Goal: Task Accomplishment & Management: Manage account settings

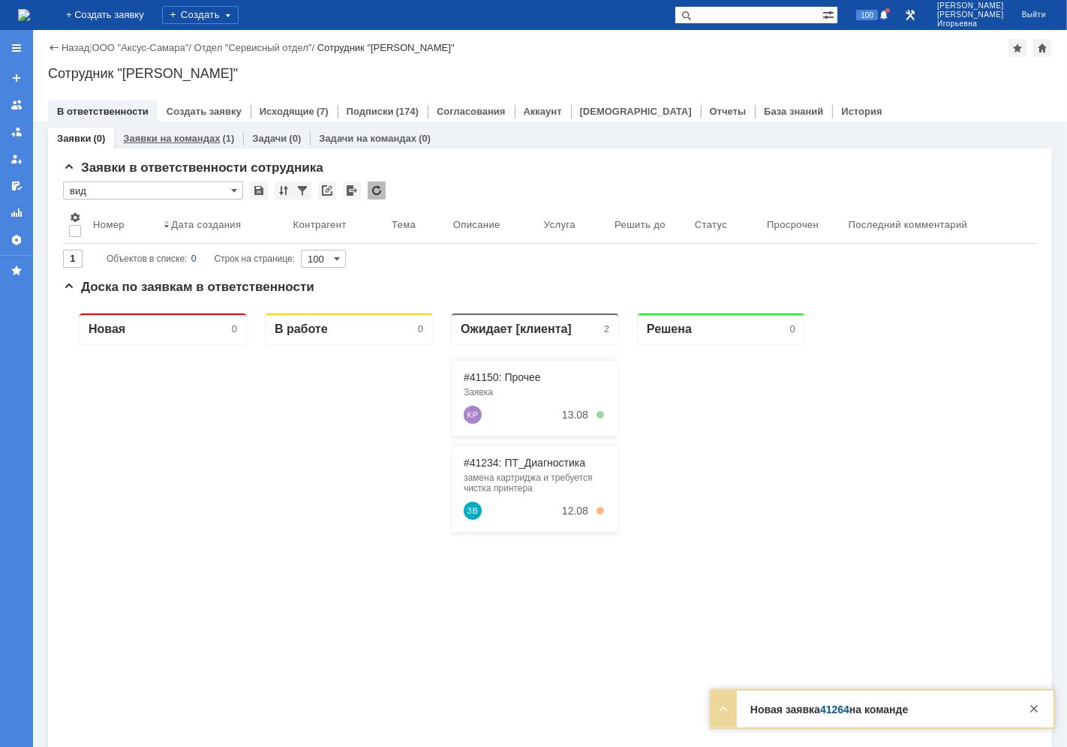
click at [179, 138] on link "Заявки на командах" at bounding box center [171, 138] width 97 height 11
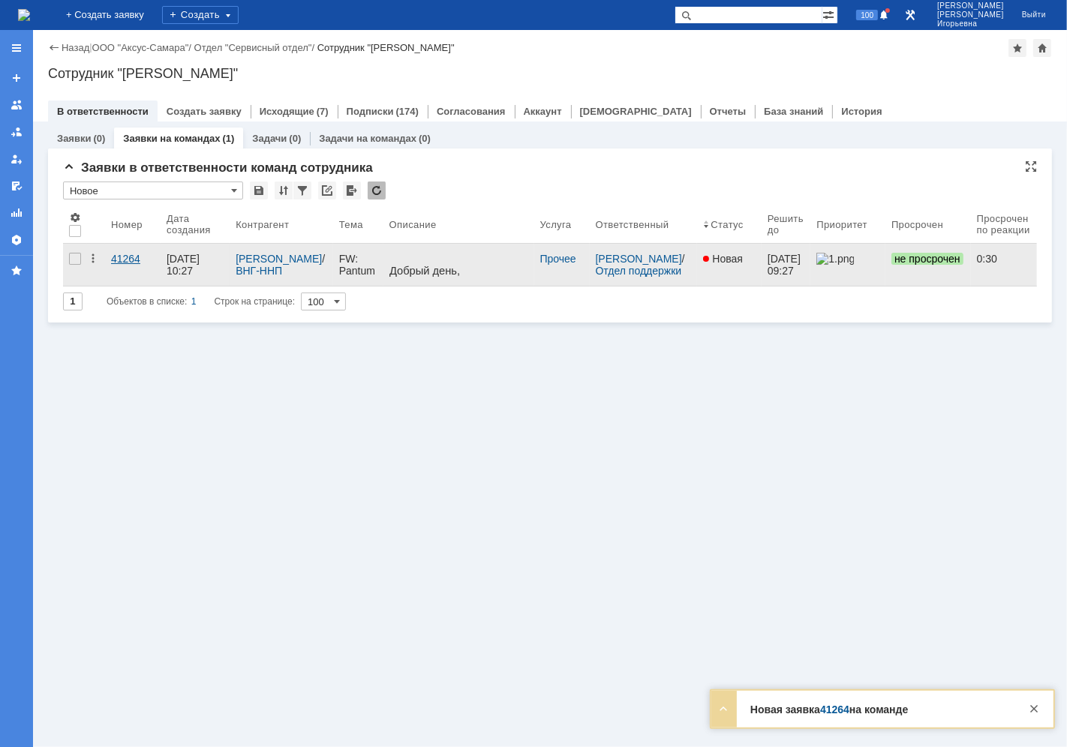
click at [124, 259] on div "41264" at bounding box center [133, 259] width 44 height 12
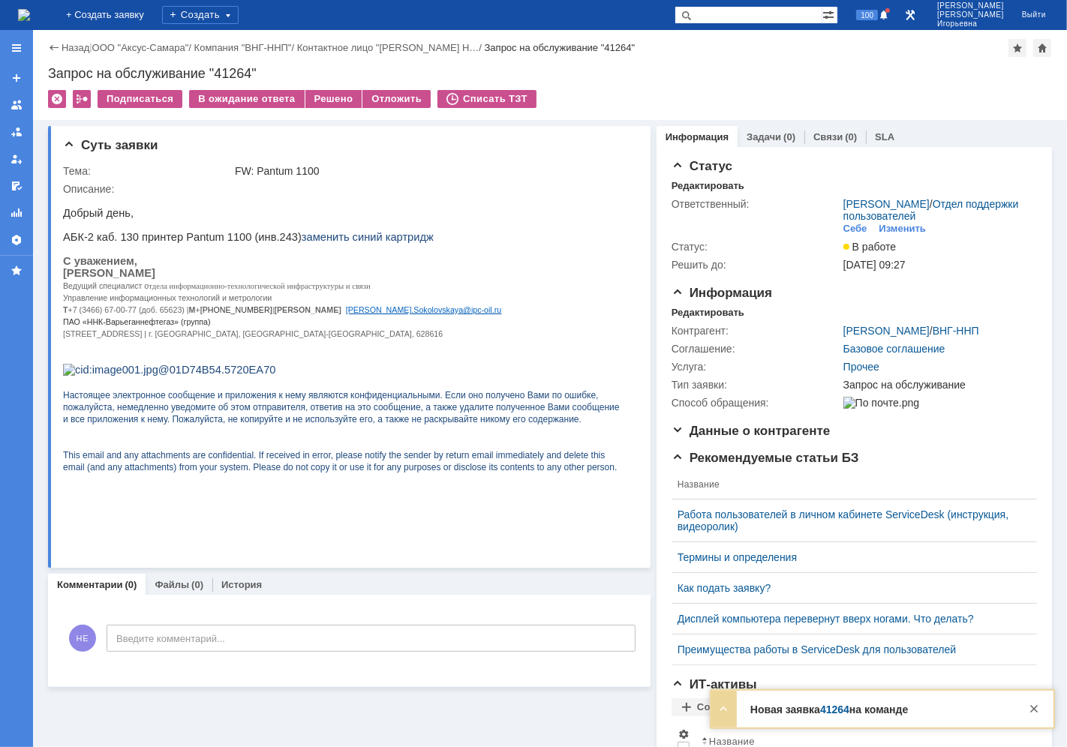
click at [30, 18] on img at bounding box center [24, 15] width 12 height 12
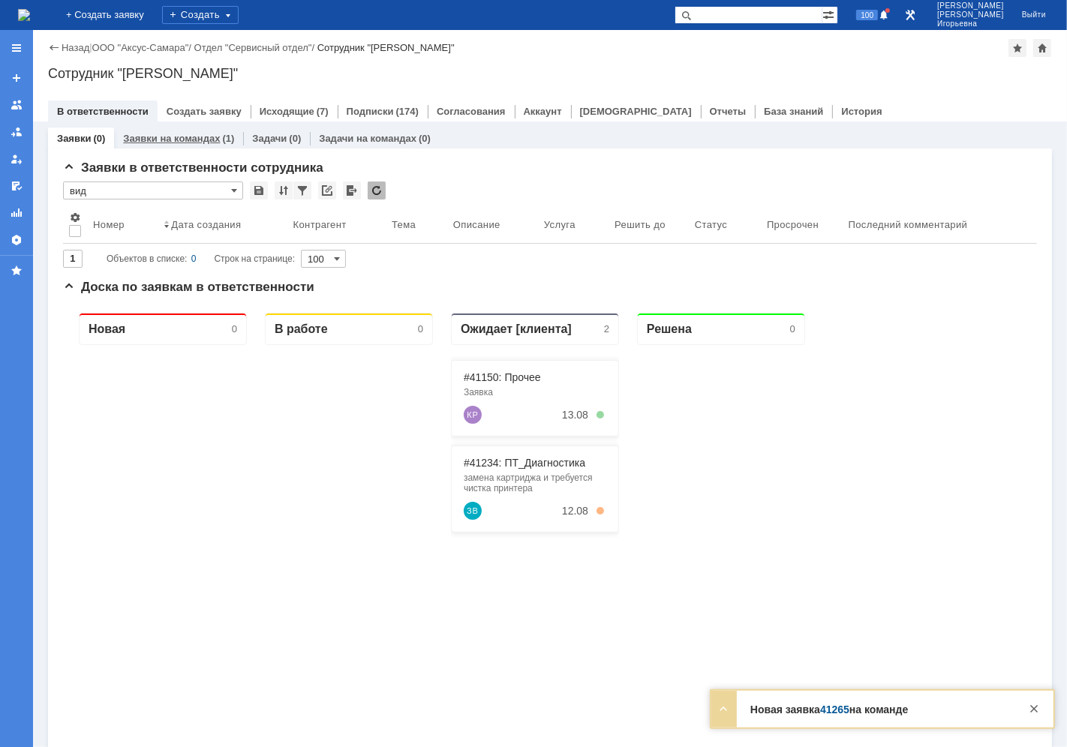
click at [179, 140] on link "Заявки на командах" at bounding box center [171, 138] width 97 height 11
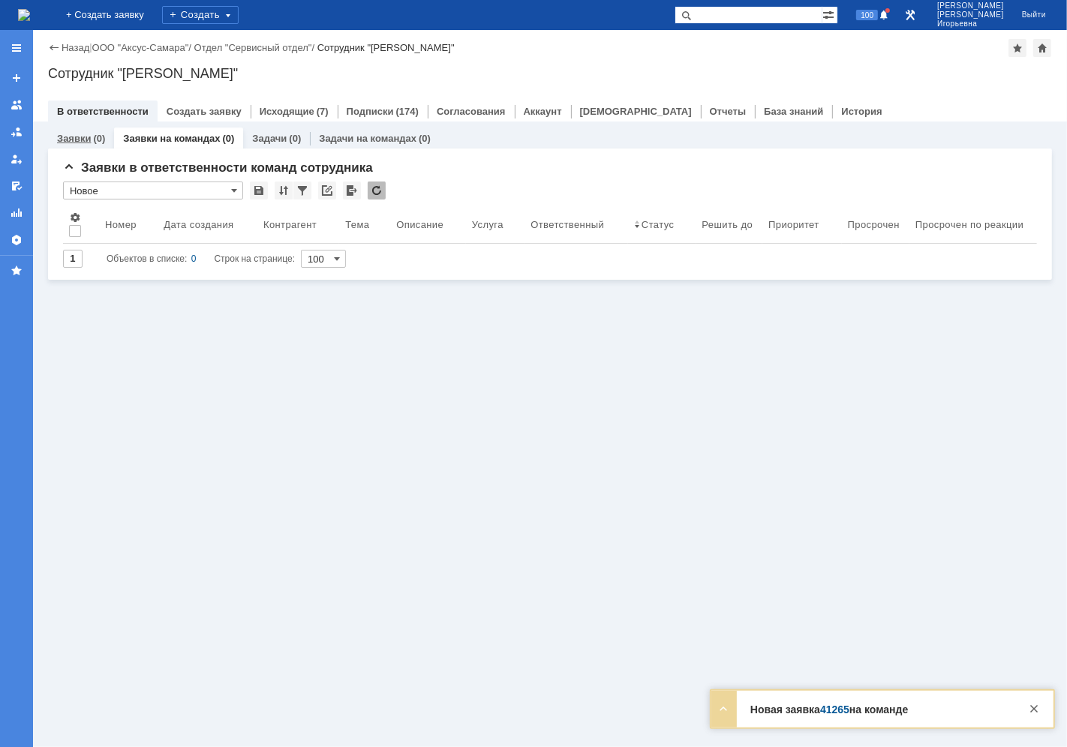
click at [68, 137] on link "Заявки" at bounding box center [74, 138] width 34 height 11
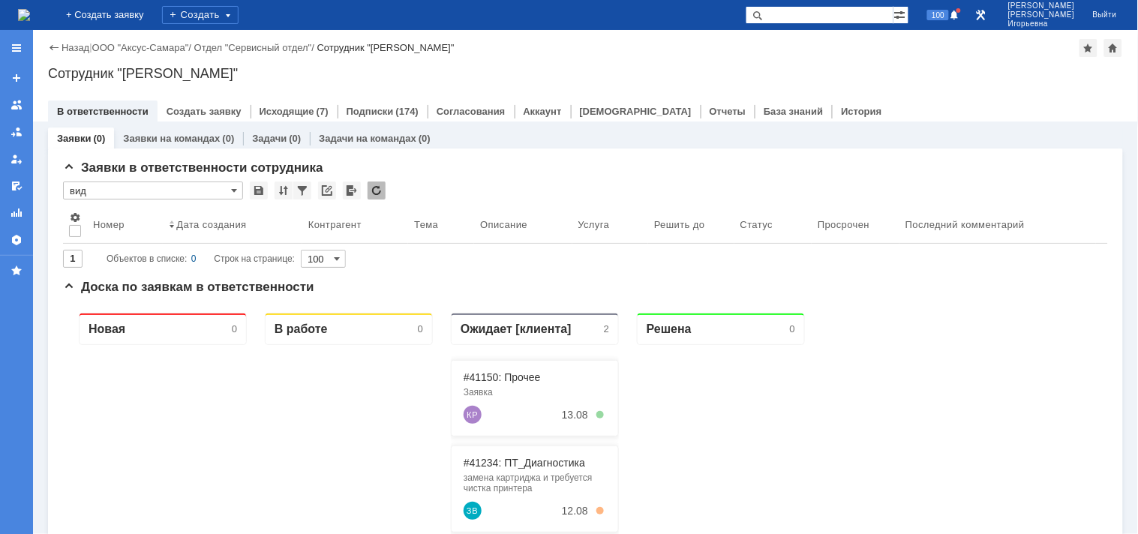
click at [827, 11] on input "text" at bounding box center [820, 15] width 148 height 18
click at [231, 191] on span at bounding box center [234, 191] width 6 height 12
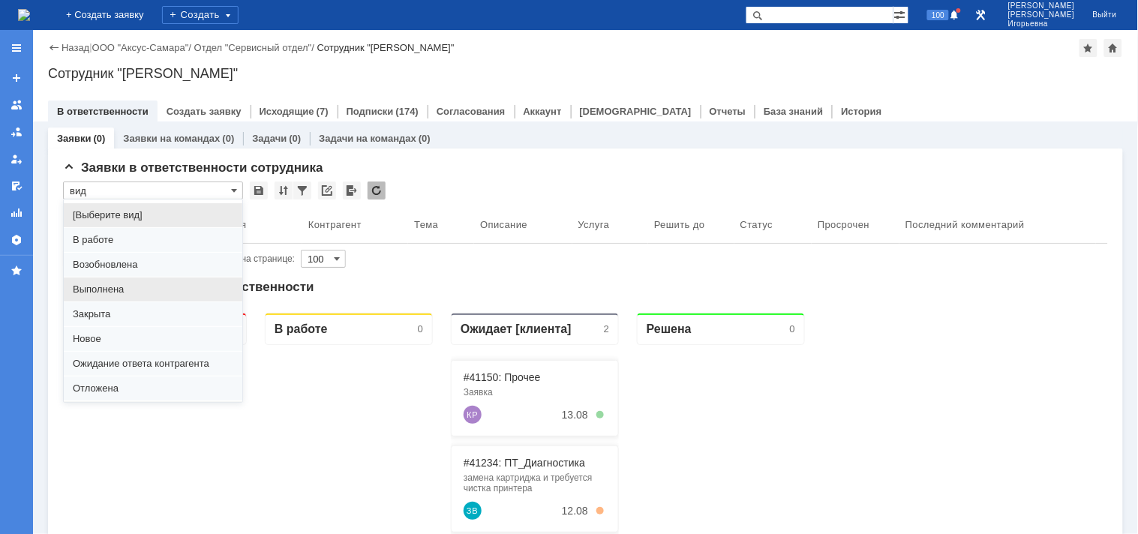
scroll to position [41, 0]
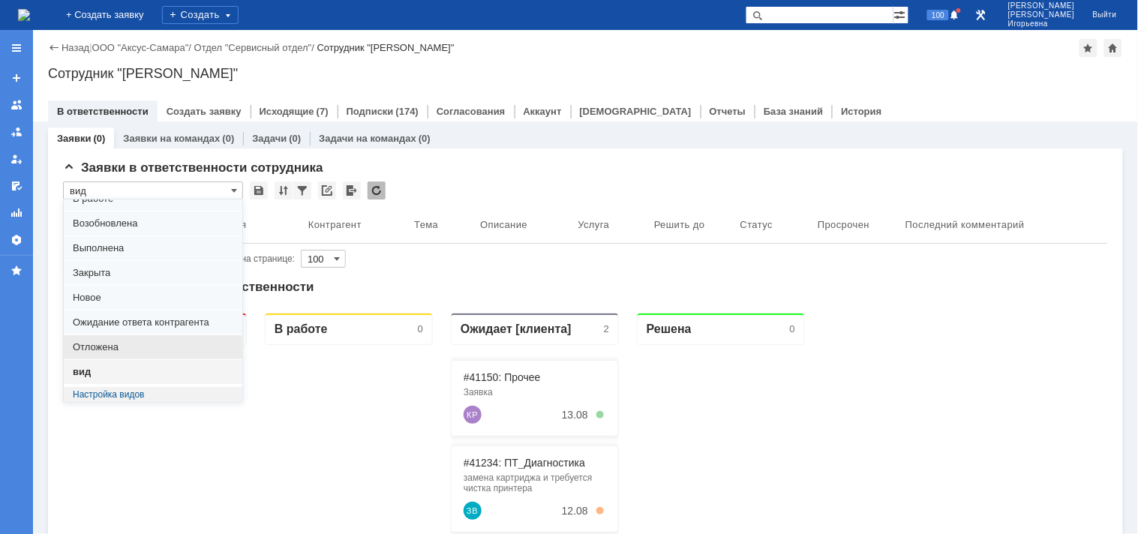
click at [92, 344] on span "Отложена" at bounding box center [153, 347] width 161 height 12
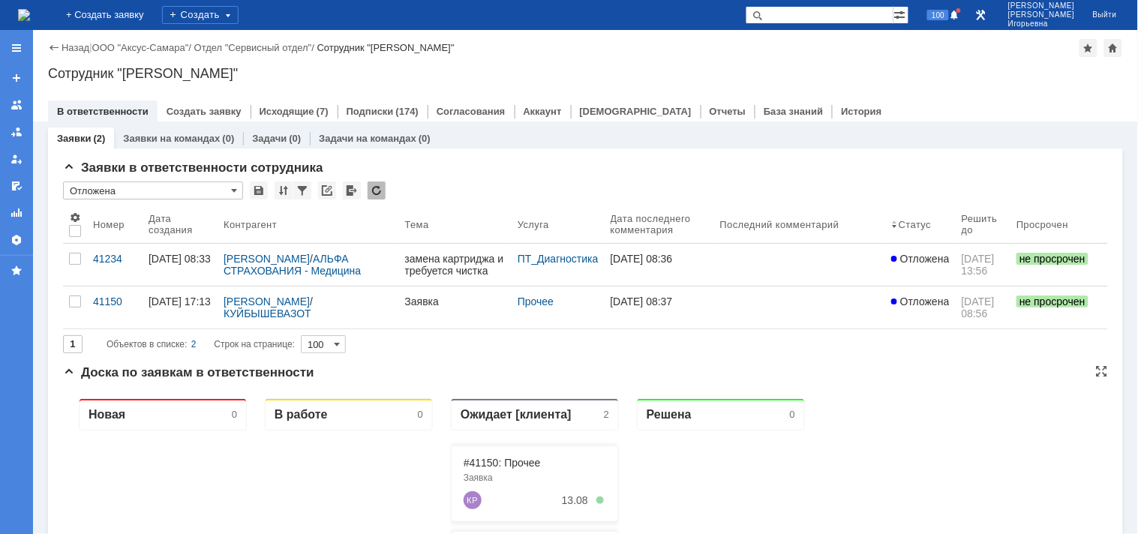
type input "Отложена"
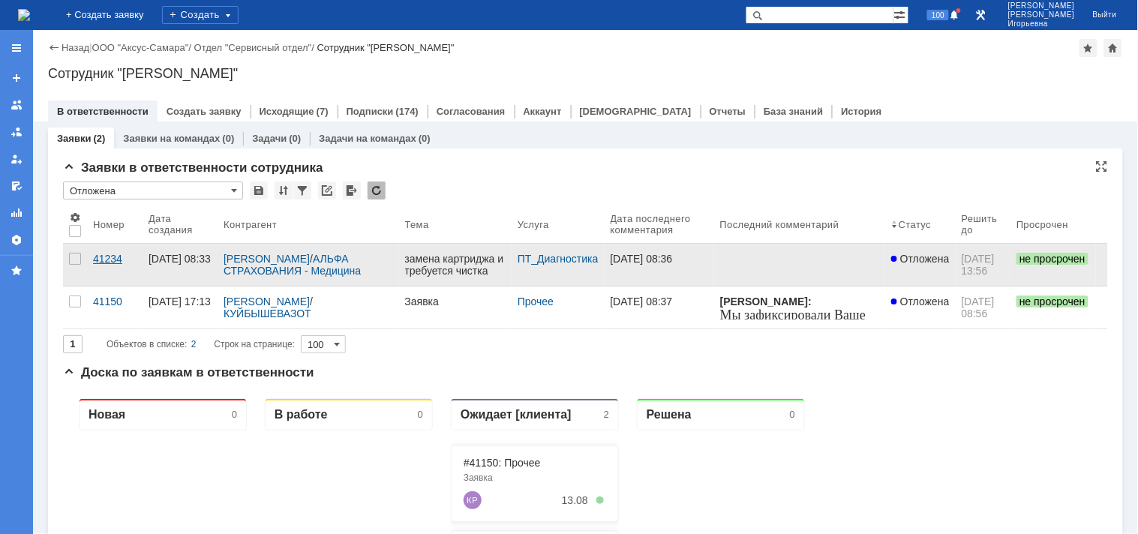
click at [110, 265] on div "41234" at bounding box center [115, 259] width 44 height 12
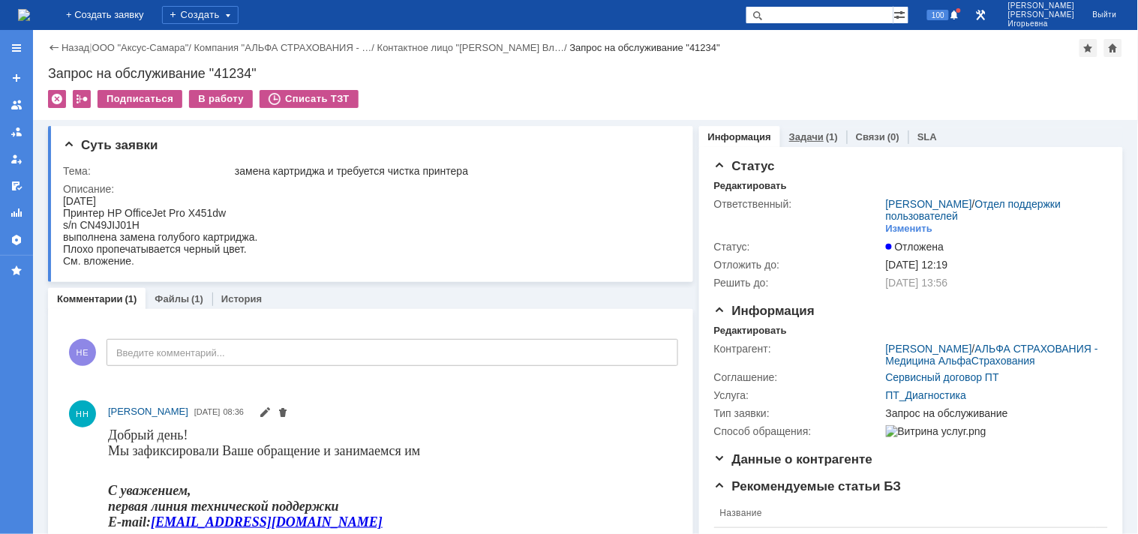
click at [804, 135] on link "Задачи" at bounding box center [806, 136] width 35 height 11
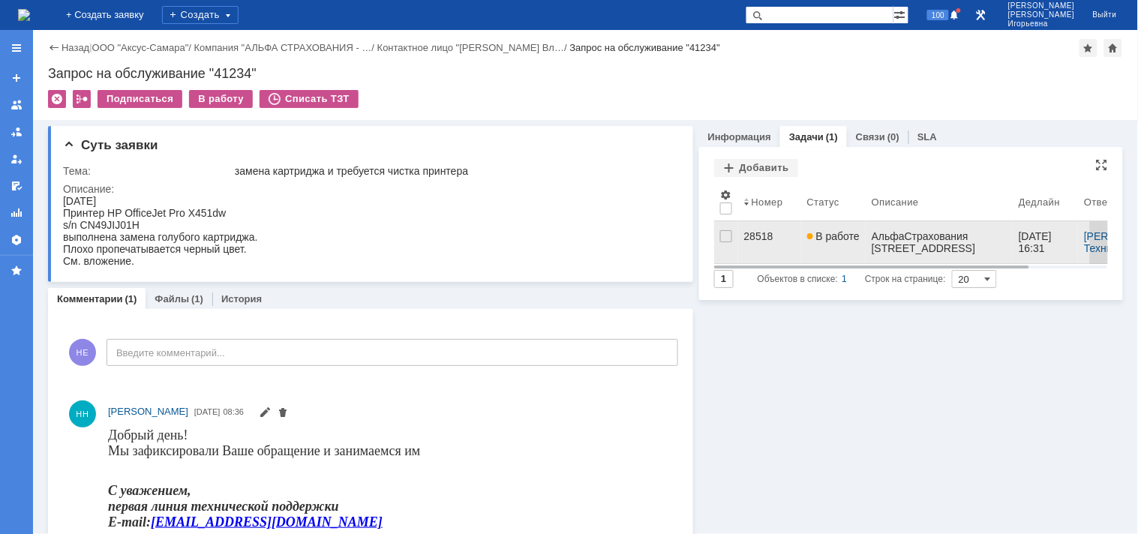
click at [754, 231] on div "28518" at bounding box center [769, 236] width 51 height 12
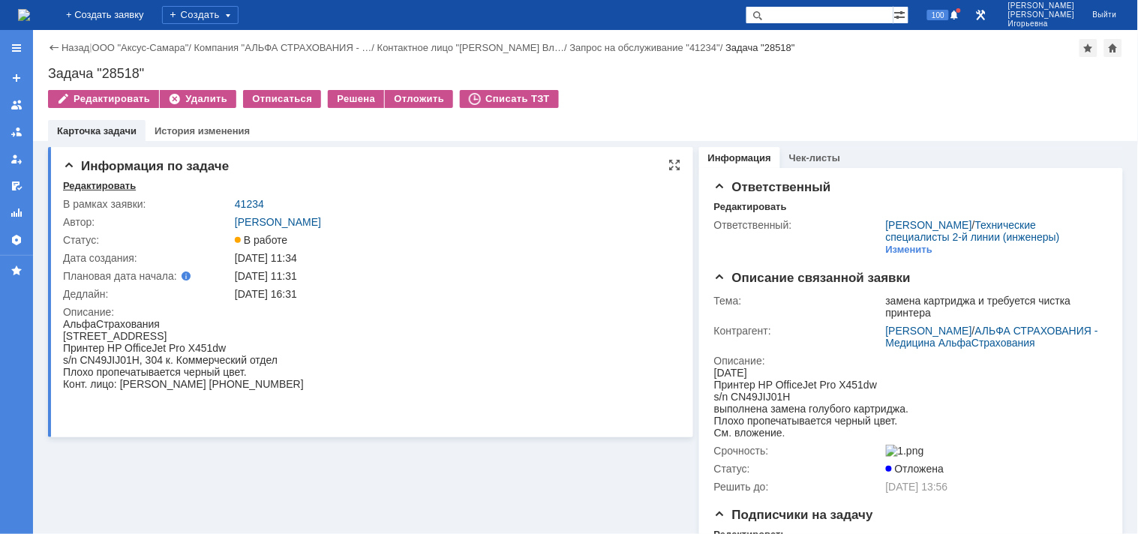
click at [91, 183] on div "Редактировать" at bounding box center [99, 186] width 73 height 12
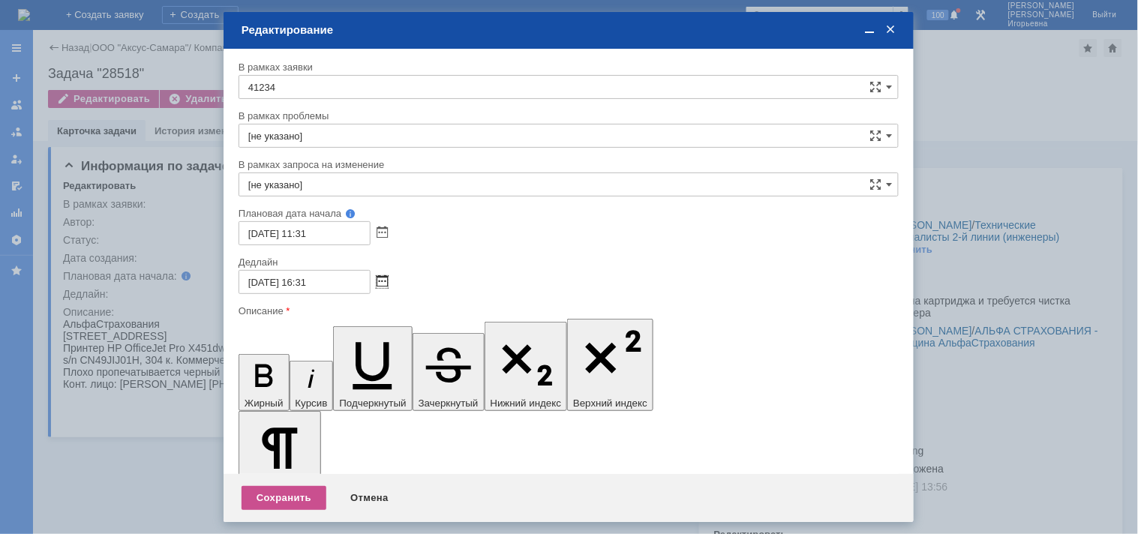
click at [380, 279] on span at bounding box center [382, 282] width 11 height 12
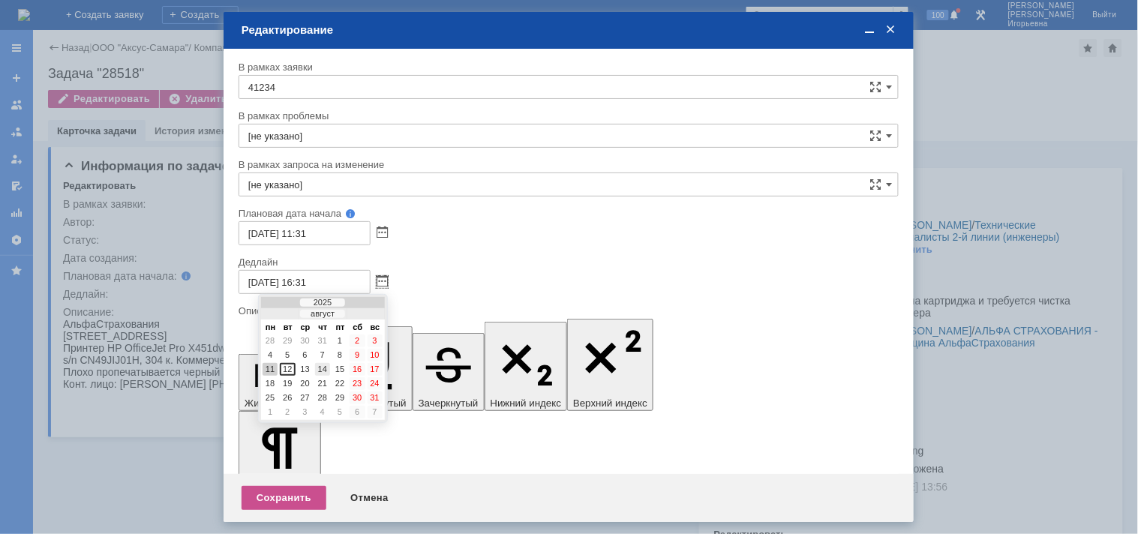
click at [323, 364] on div "14" at bounding box center [322, 369] width 15 height 13
type input "14.08.2025 16:31"
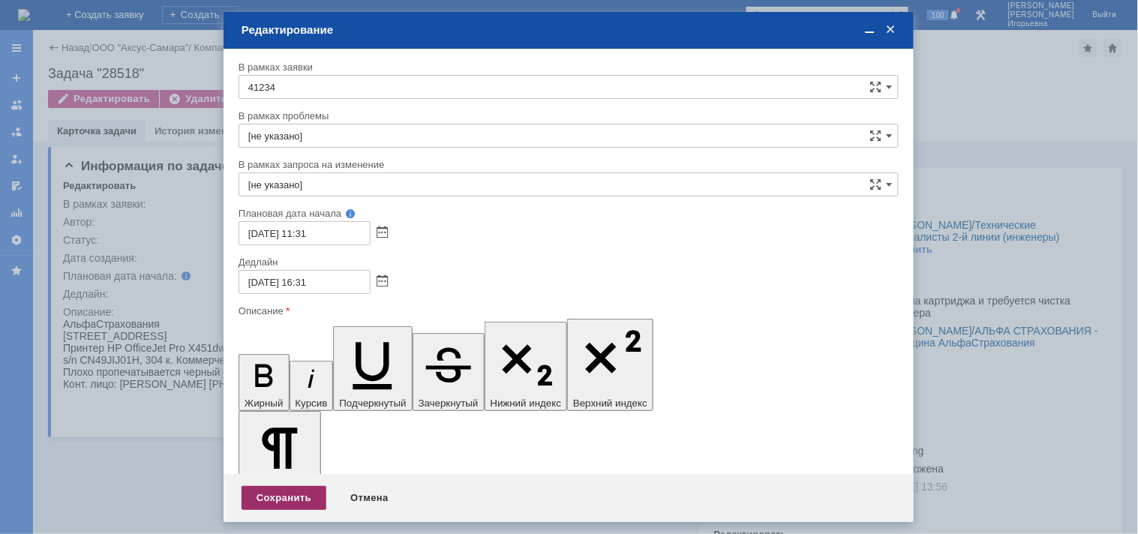
click at [275, 497] on div "Сохранить" at bounding box center [284, 498] width 85 height 24
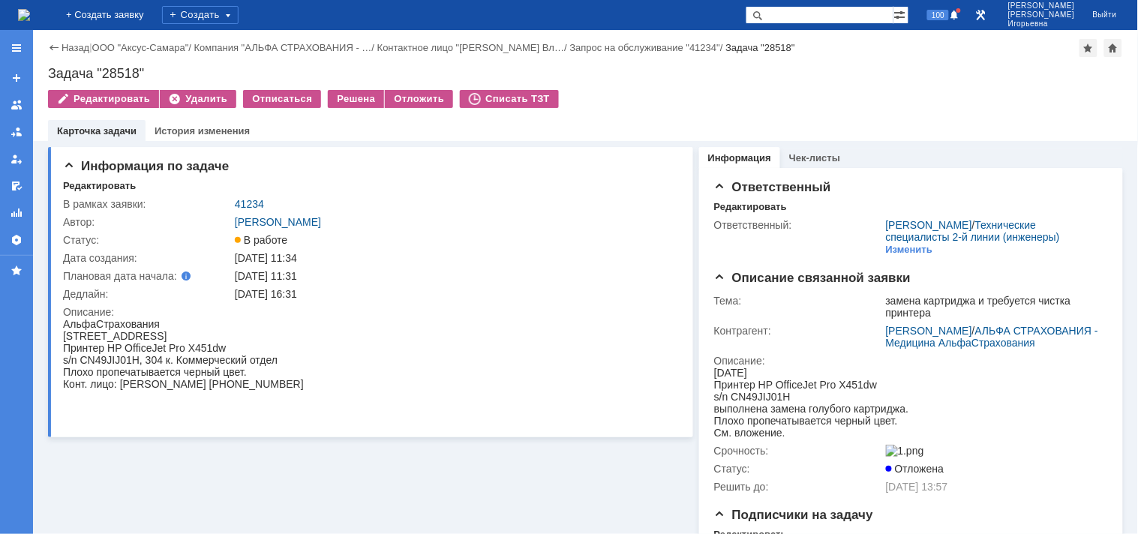
click at [30, 20] on img at bounding box center [24, 15] width 12 height 12
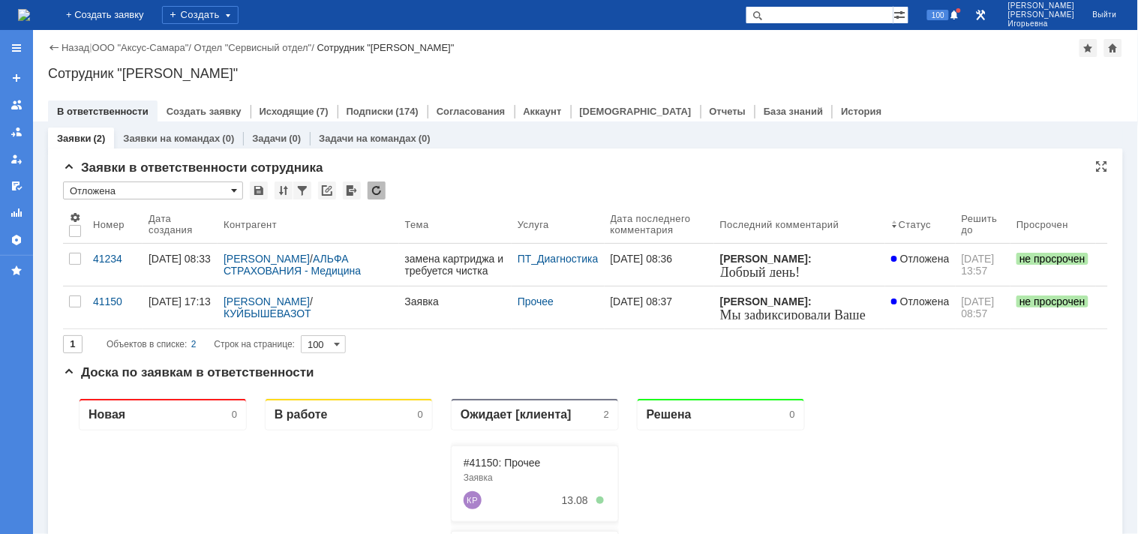
click at [233, 188] on span at bounding box center [234, 191] width 6 height 12
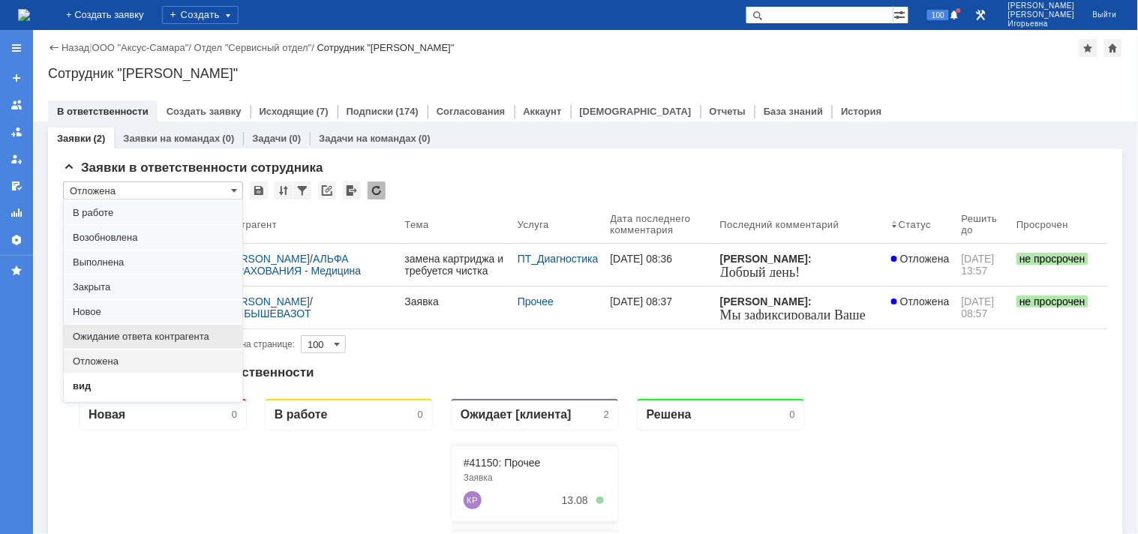
scroll to position [41, 0]
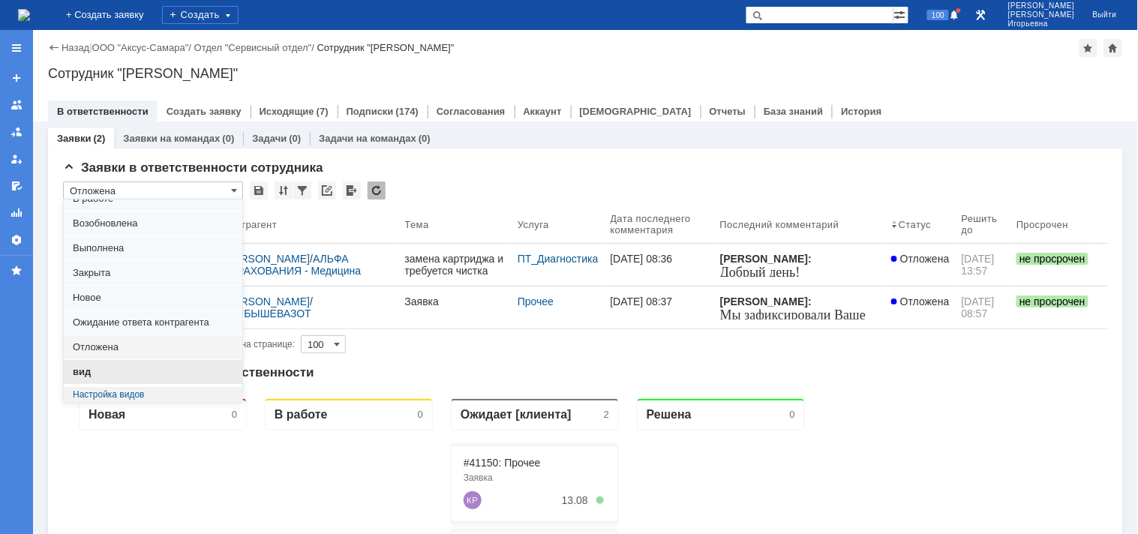
click at [90, 374] on span "вид" at bounding box center [153, 372] width 161 height 12
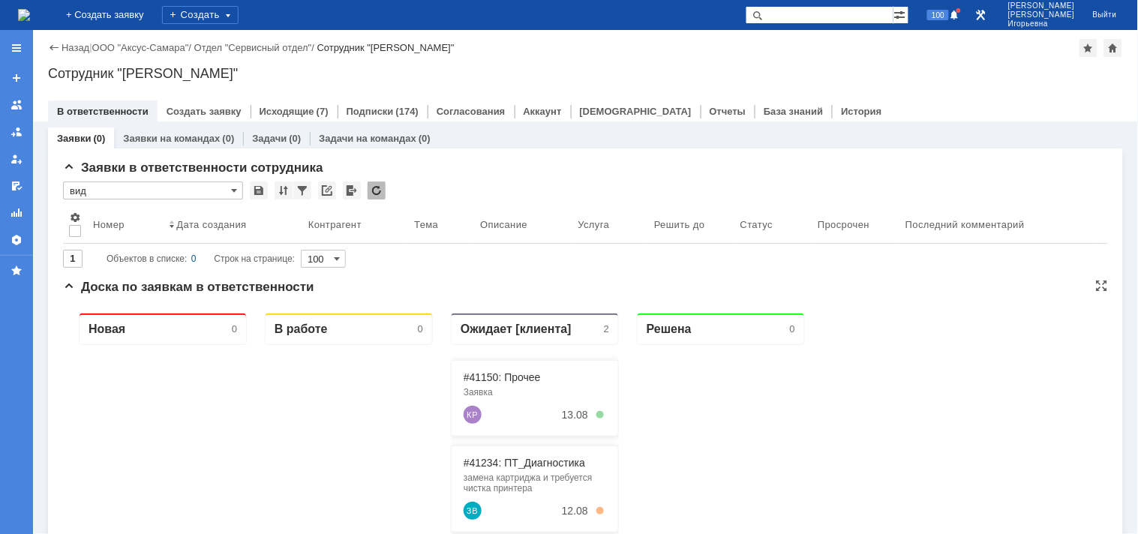
type input "вид"
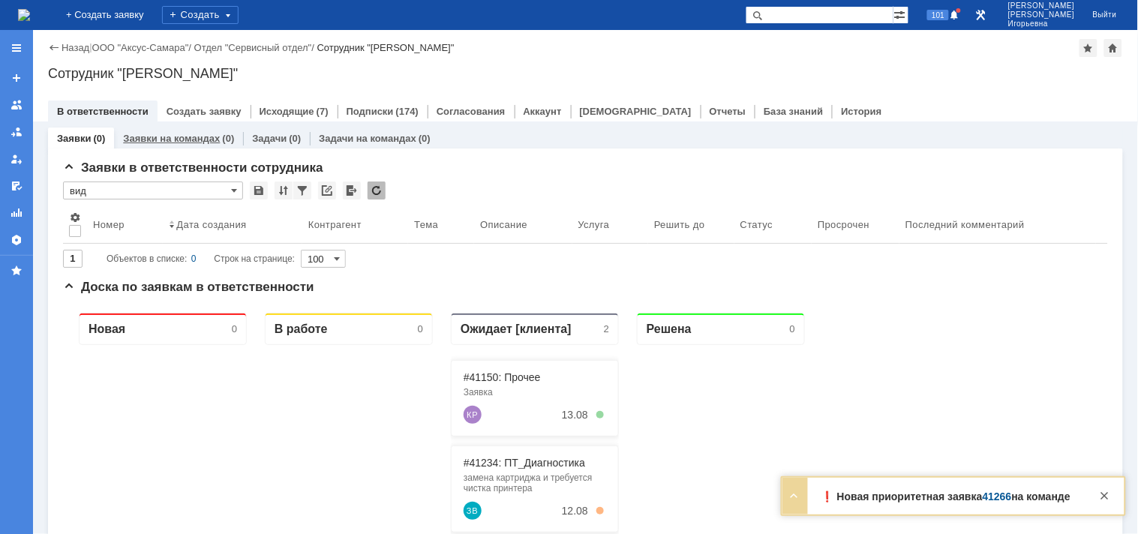
click at [155, 134] on link "Заявки на командах" at bounding box center [171, 138] width 97 height 11
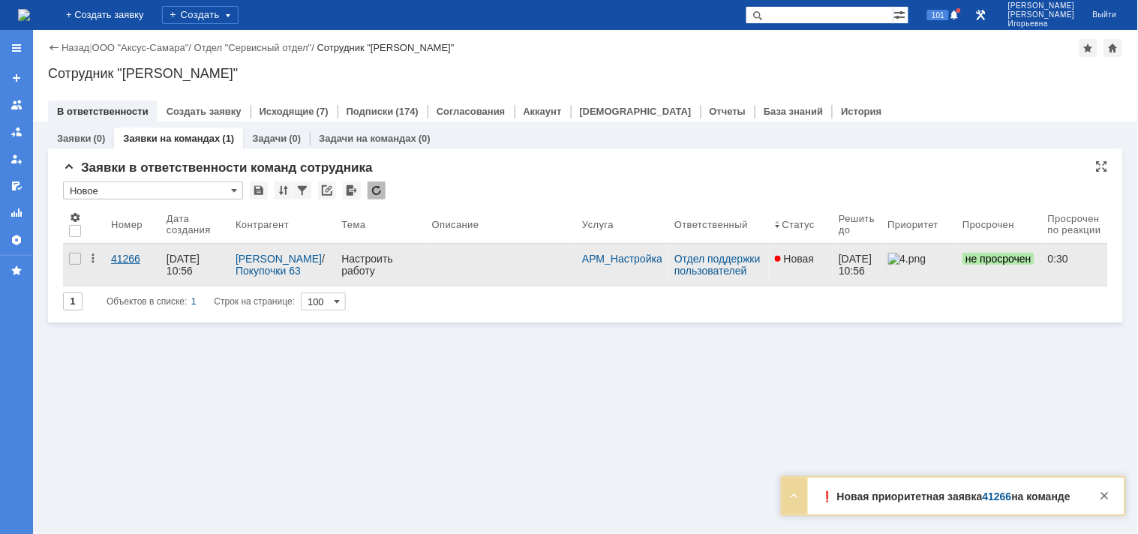
click at [132, 261] on div "41266" at bounding box center [133, 259] width 44 height 12
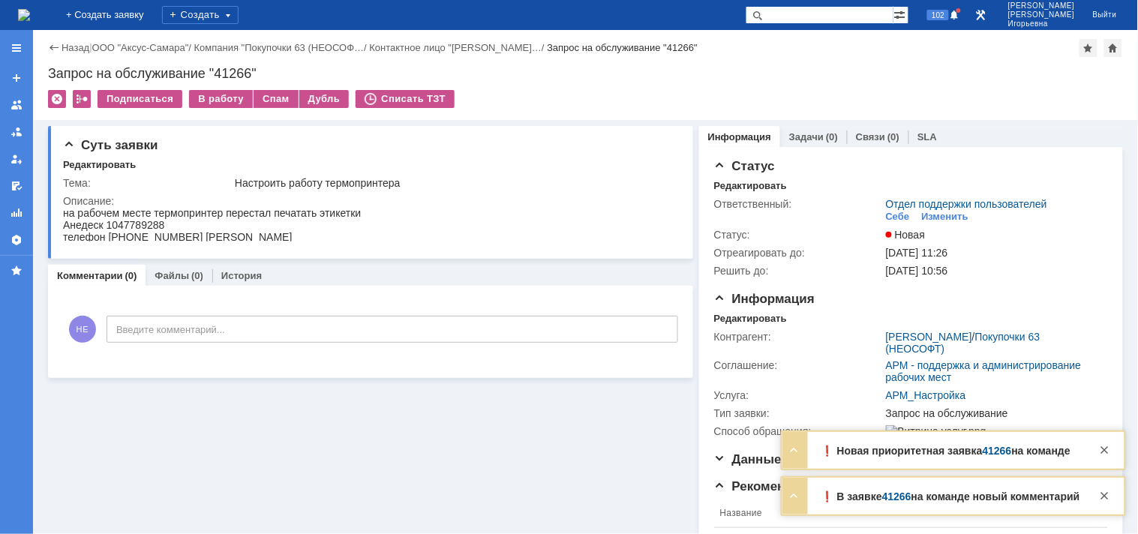
click at [30, 13] on img at bounding box center [24, 15] width 12 height 12
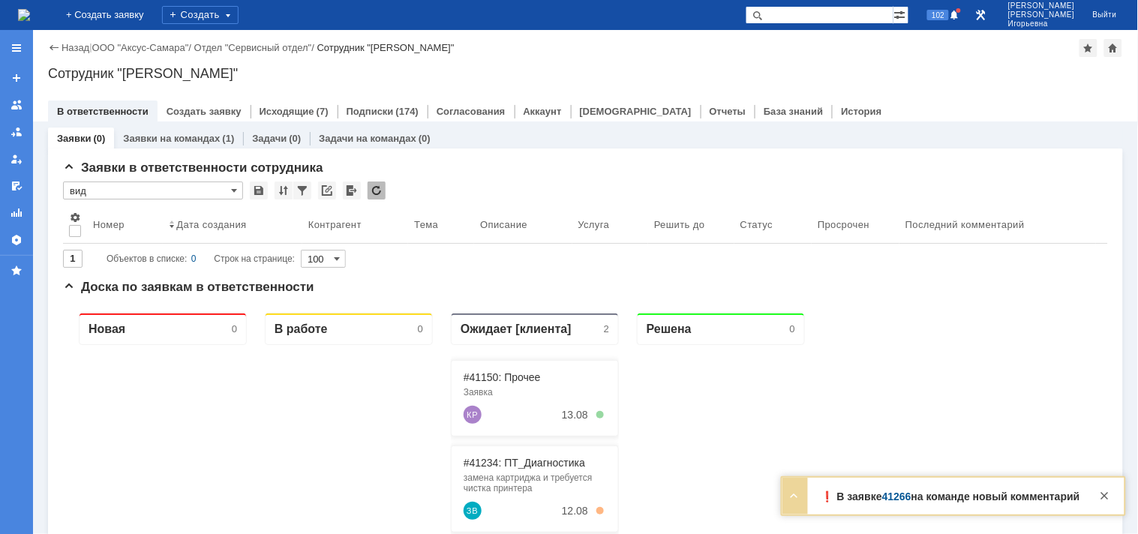
click at [815, 15] on input "text" at bounding box center [820, 15] width 148 height 18
type input "41266"
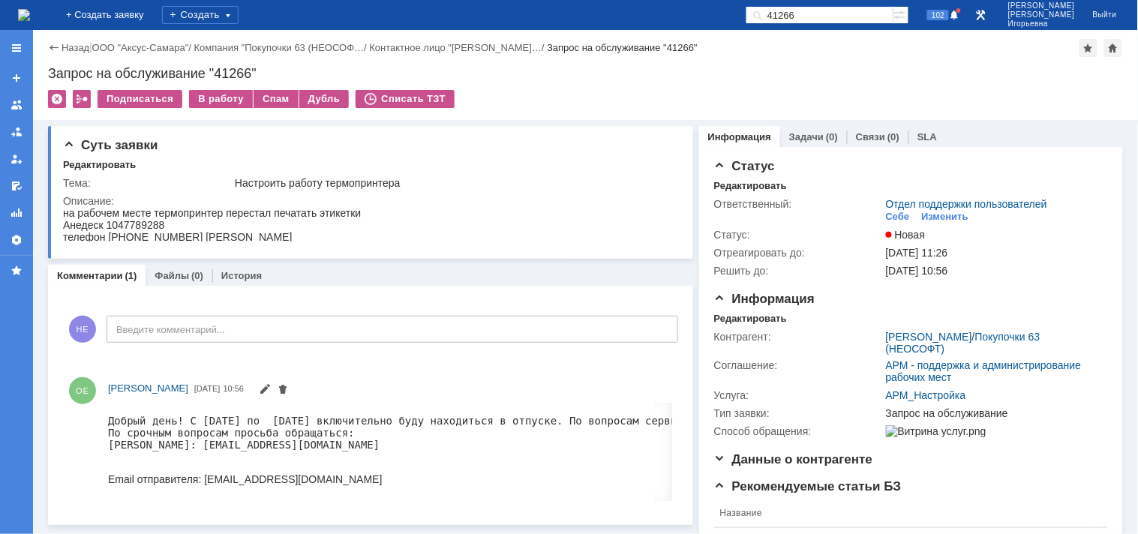
click at [30, 15] on img at bounding box center [24, 15] width 12 height 12
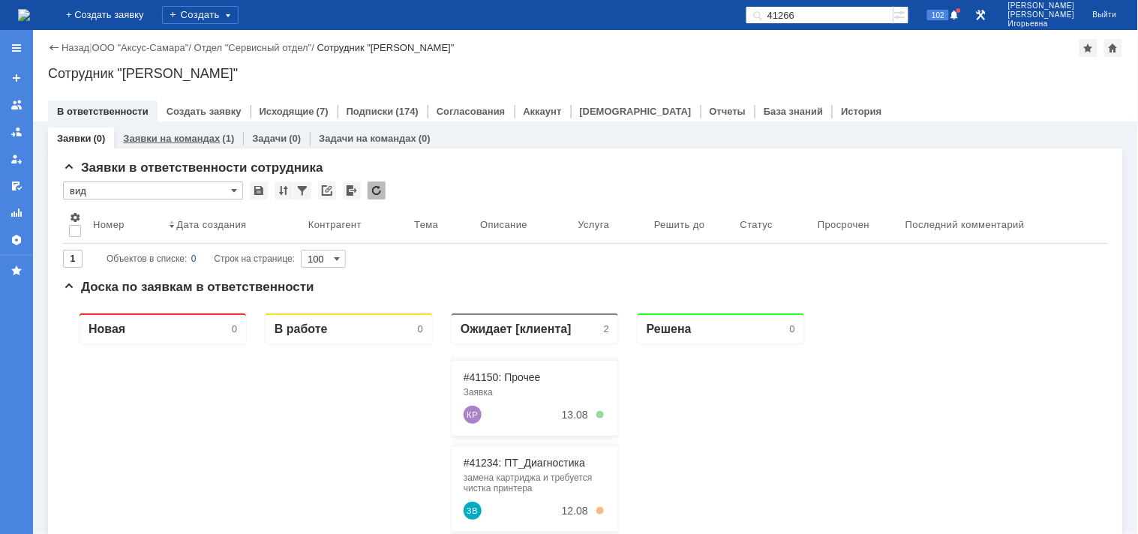
click at [176, 135] on link "Заявки на командах" at bounding box center [171, 138] width 97 height 11
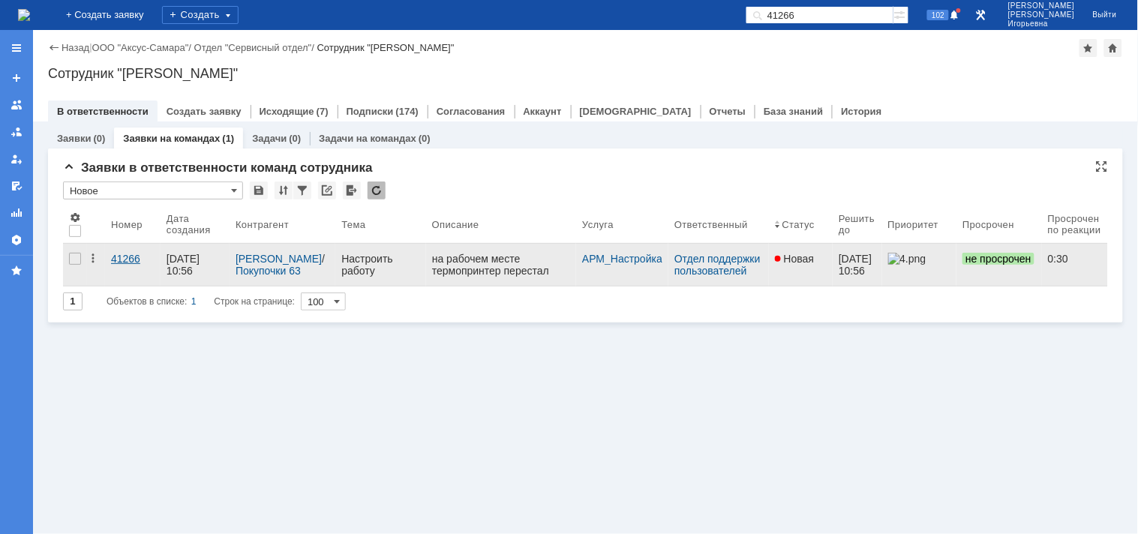
click at [128, 257] on div "41266" at bounding box center [133, 259] width 44 height 12
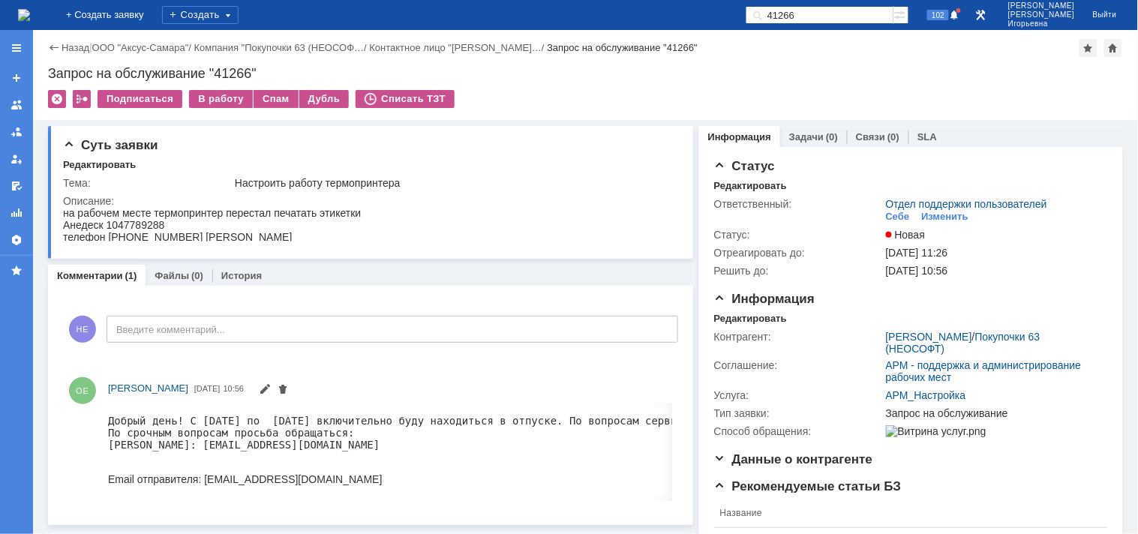
click at [30, 12] on img at bounding box center [24, 15] width 12 height 12
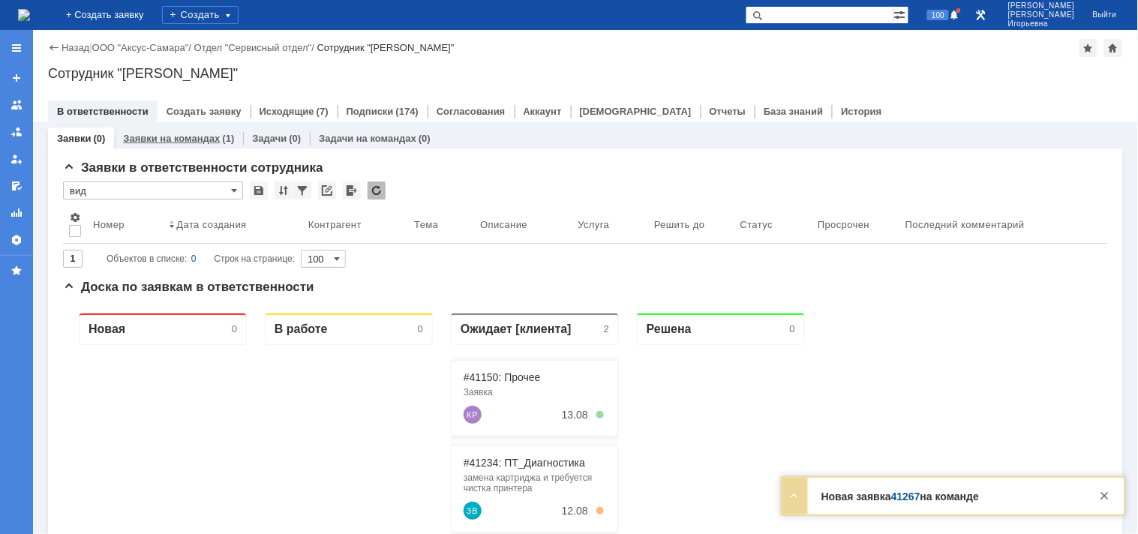
click at [197, 140] on link "Заявки на командах" at bounding box center [171, 138] width 97 height 11
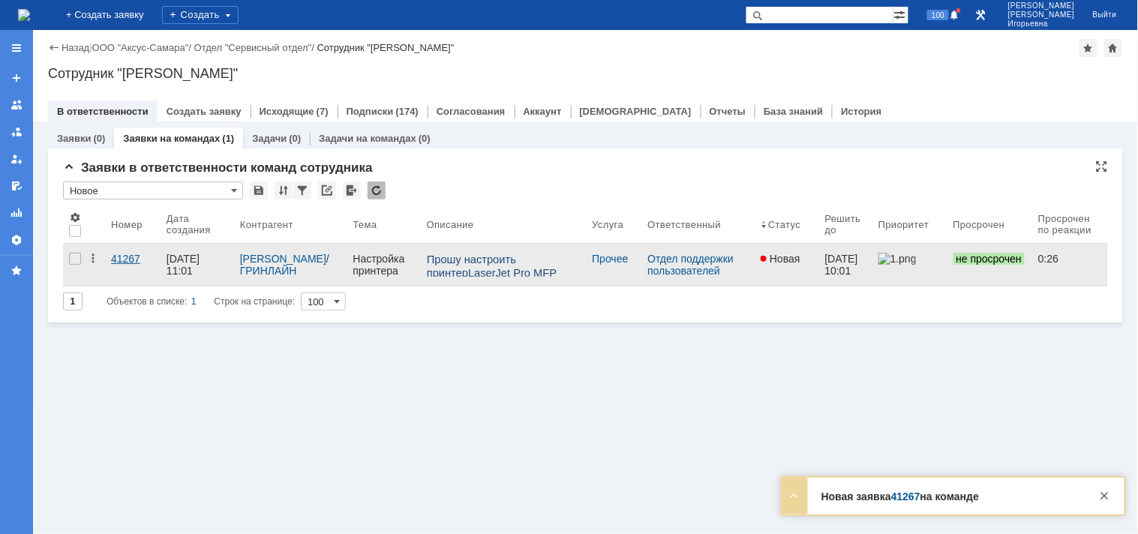
click at [128, 259] on div "41267" at bounding box center [133, 259] width 44 height 12
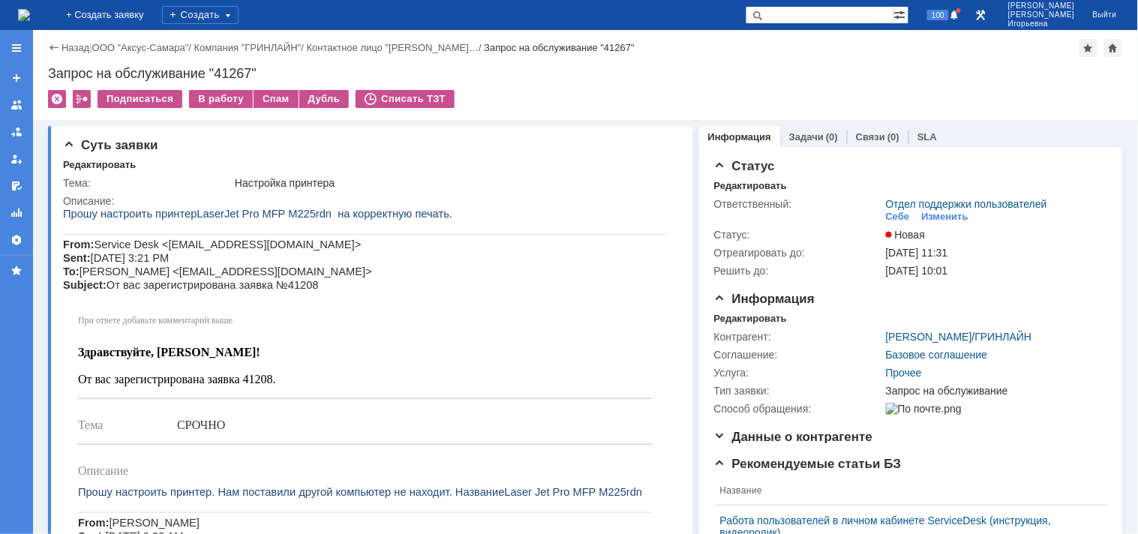
click at [30, 9] on img at bounding box center [24, 15] width 12 height 12
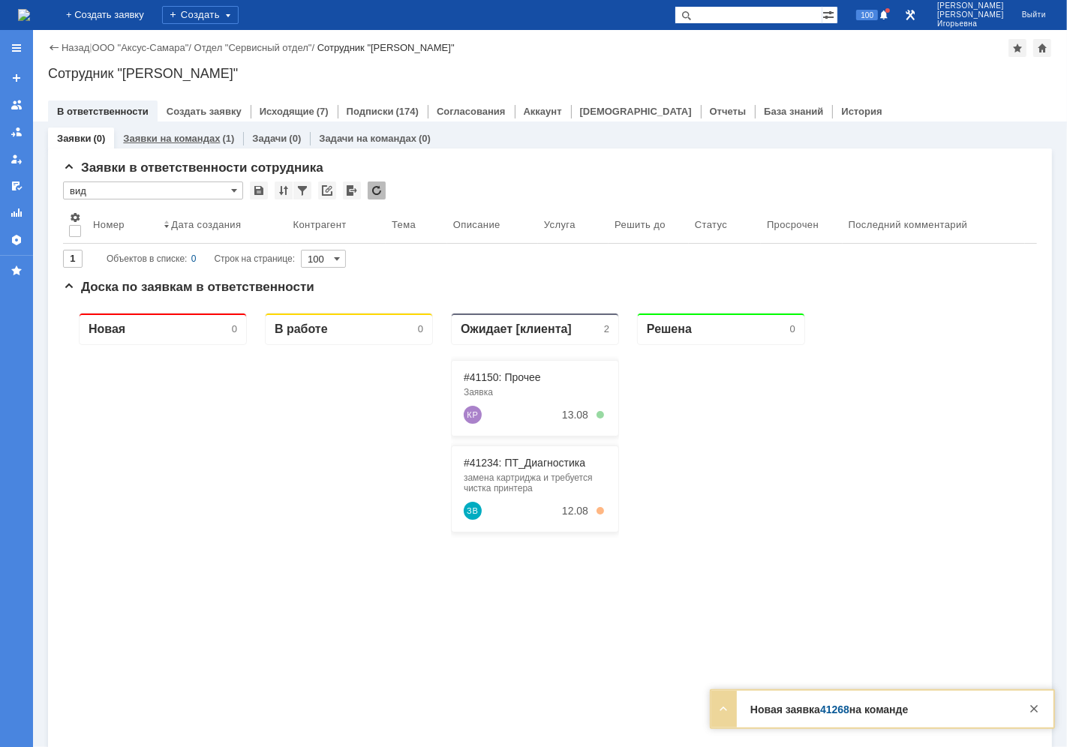
click at [165, 136] on link "Заявки на командах" at bounding box center [171, 138] width 97 height 11
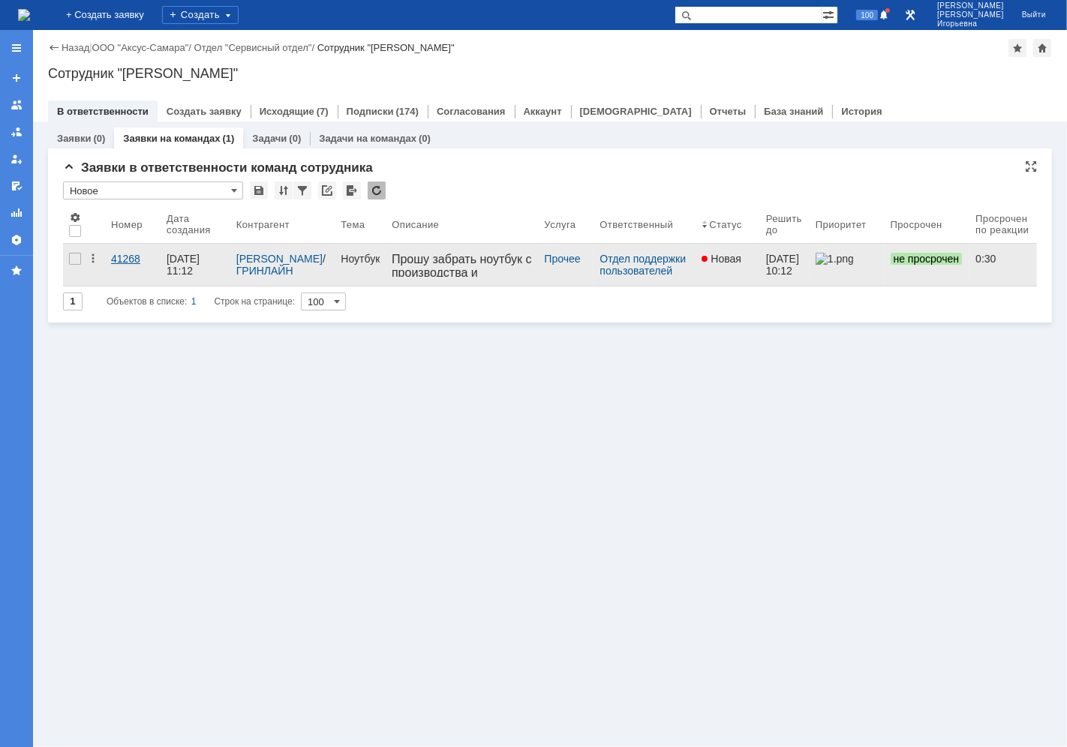
click at [122, 260] on div "41268" at bounding box center [133, 259] width 44 height 12
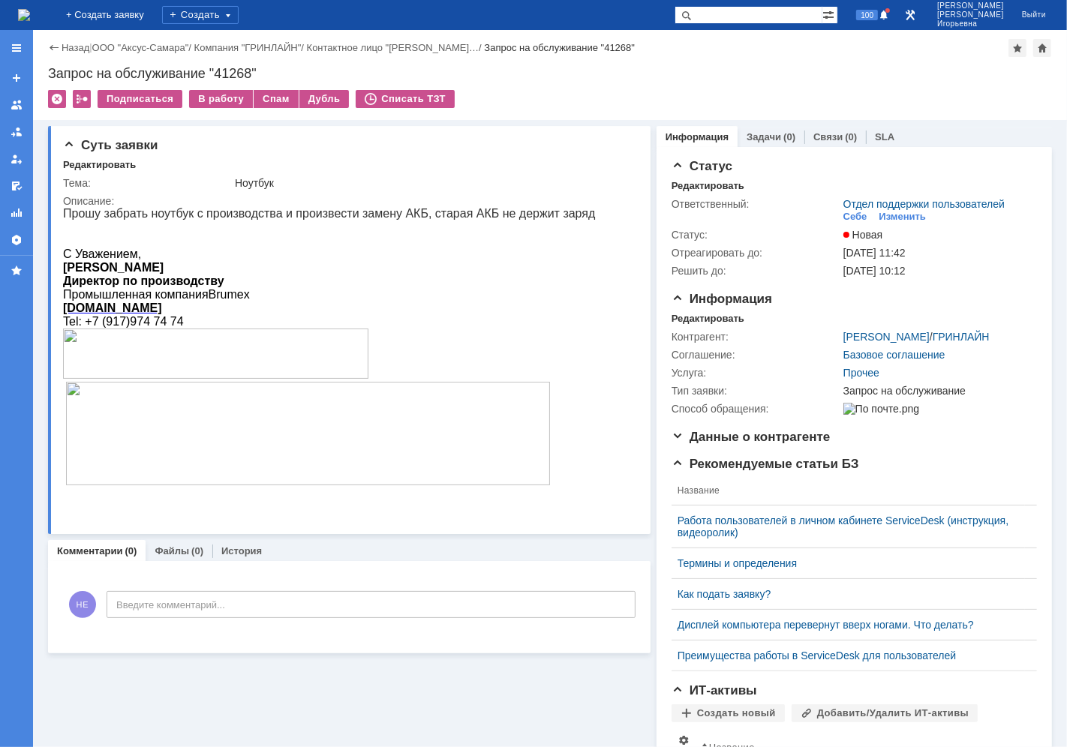
click at [30, 21] on img at bounding box center [24, 15] width 12 height 12
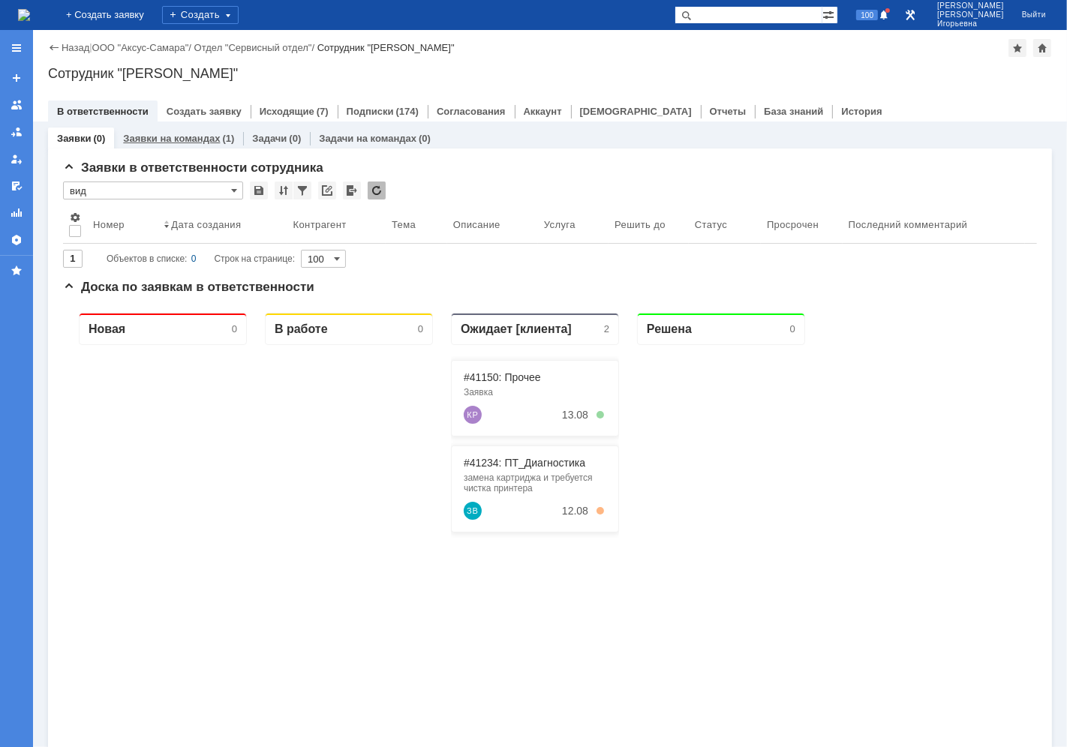
click at [195, 137] on link "Заявки на командах" at bounding box center [171, 138] width 97 height 11
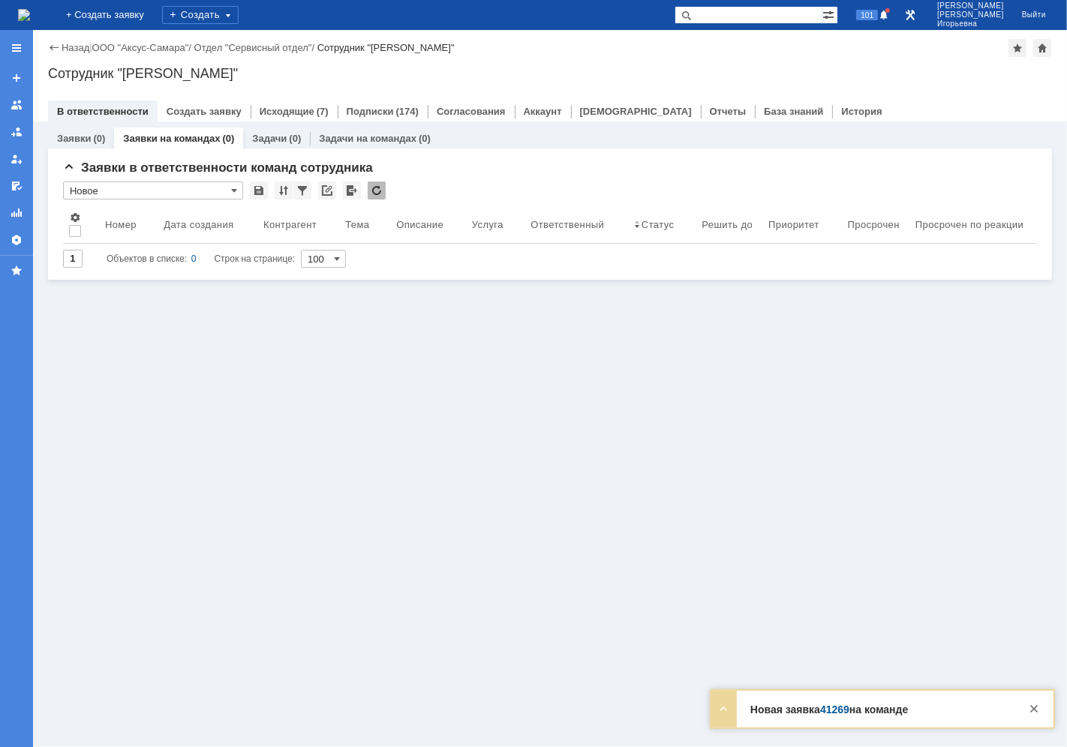
click at [180, 135] on link "Заявки на командах" at bounding box center [171, 138] width 97 height 11
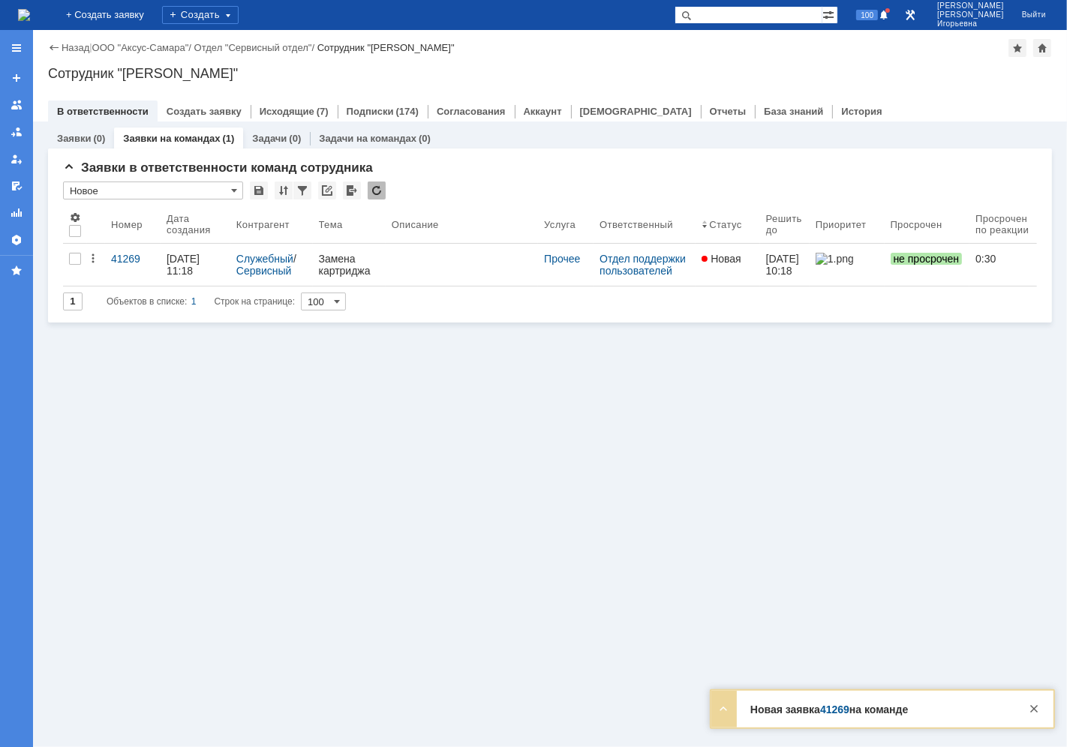
click at [164, 137] on link "Заявки на командах" at bounding box center [171, 138] width 97 height 11
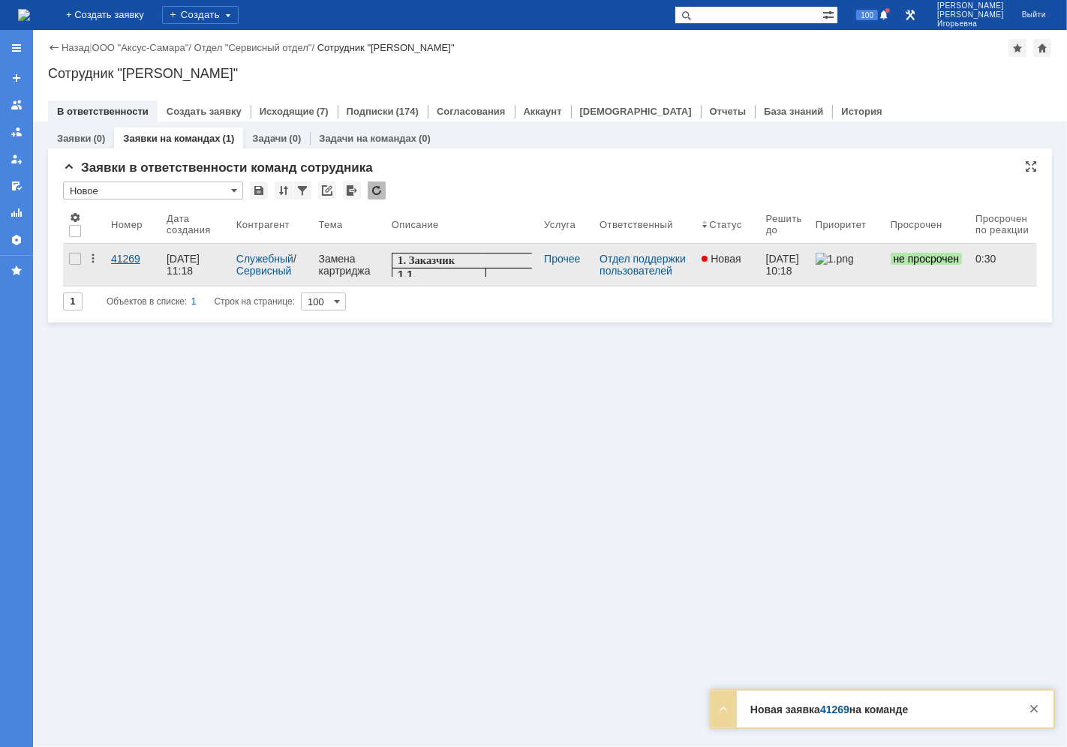
click at [135, 265] on div "41269" at bounding box center [133, 259] width 44 height 12
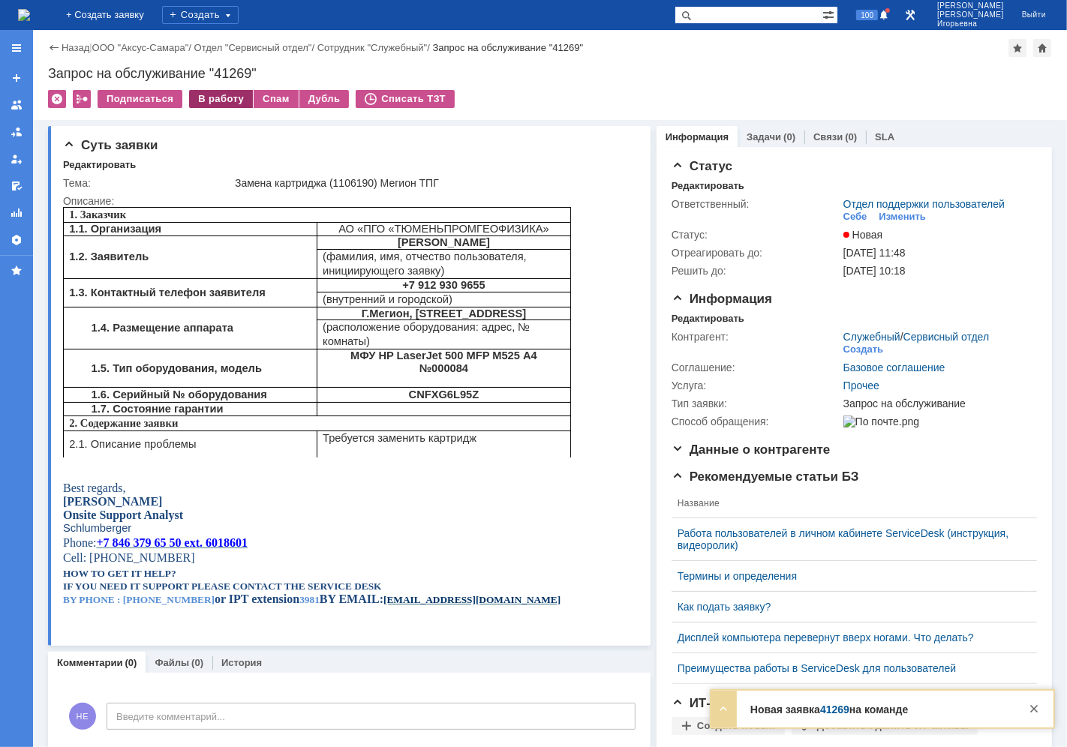
click at [206, 101] on div "В работу" at bounding box center [221, 99] width 64 height 18
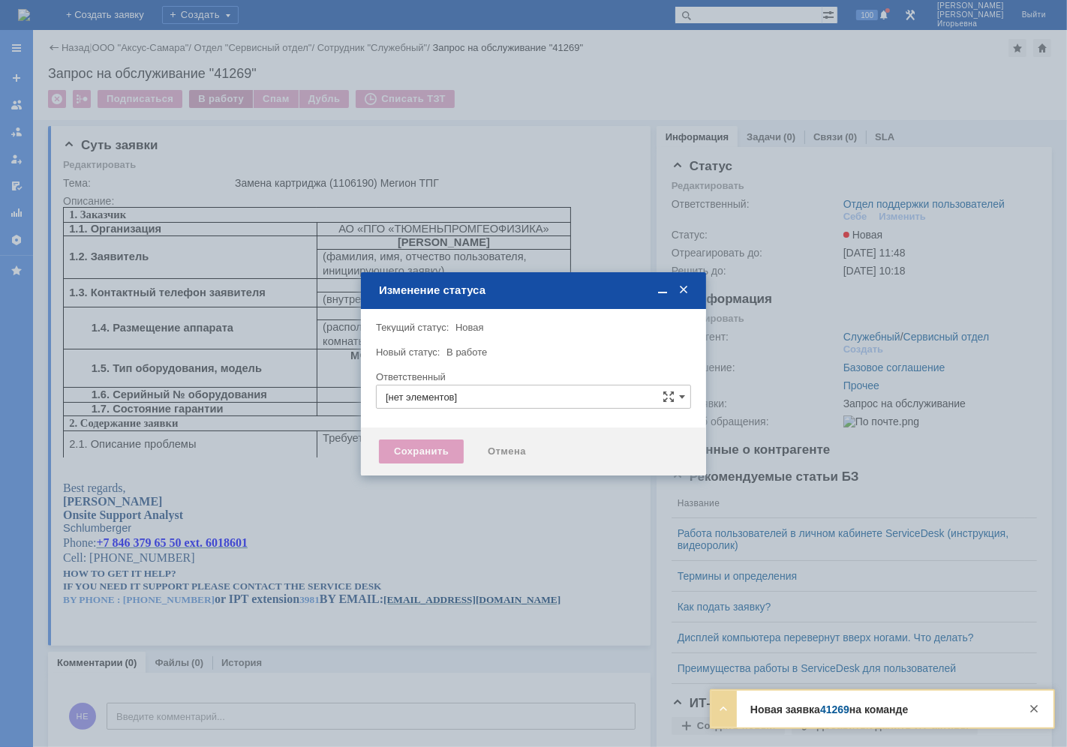
type input "Отдел поддержки пользователей"
type input "[PERSON_NAME]"
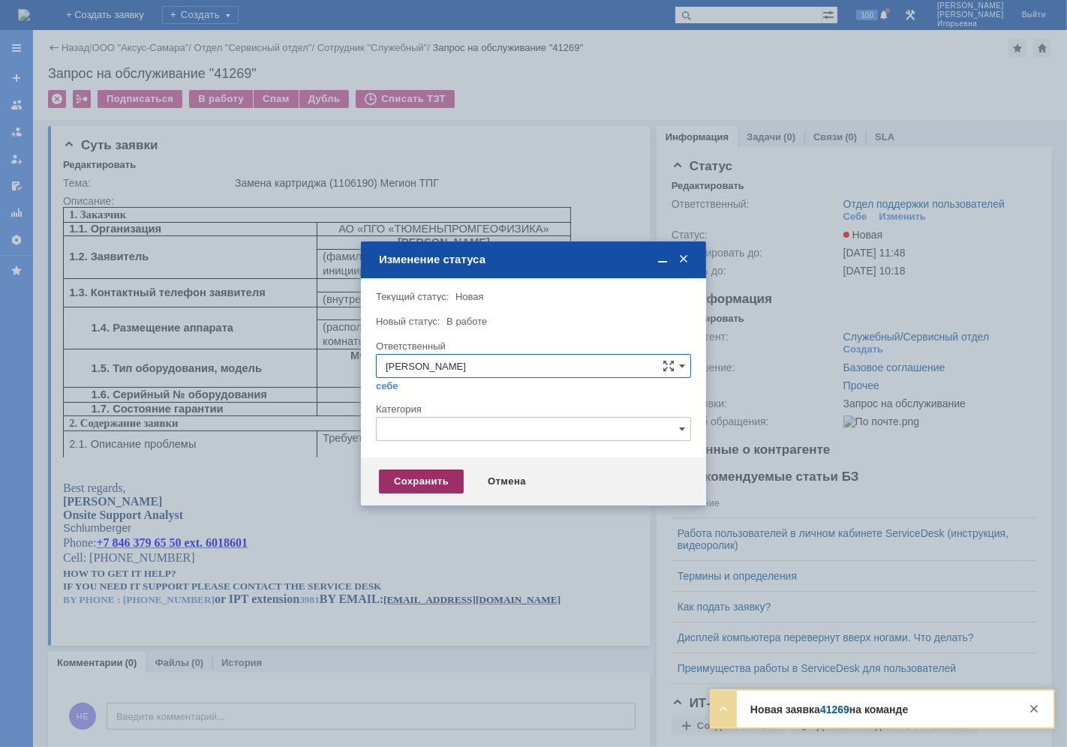
click at [403, 480] on div "Сохранить" at bounding box center [421, 482] width 85 height 24
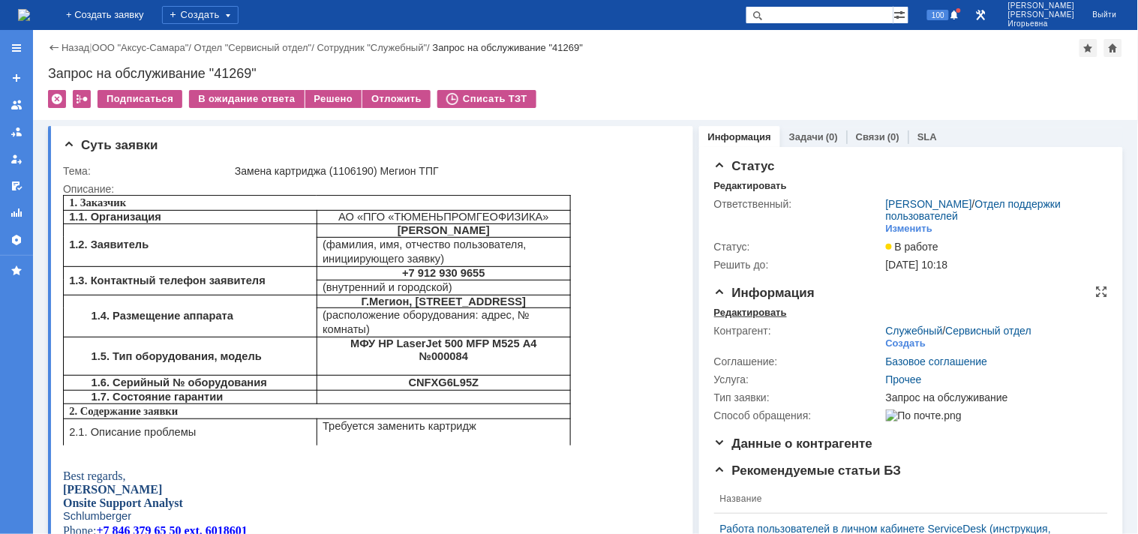
click at [750, 310] on div "Редактировать" at bounding box center [750, 313] width 73 height 12
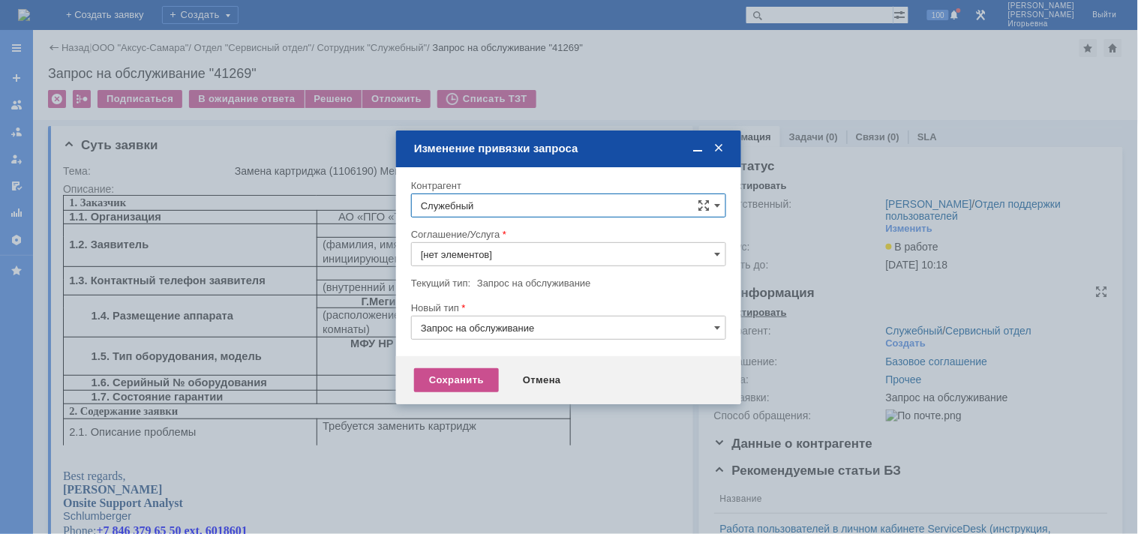
type input "Прочее"
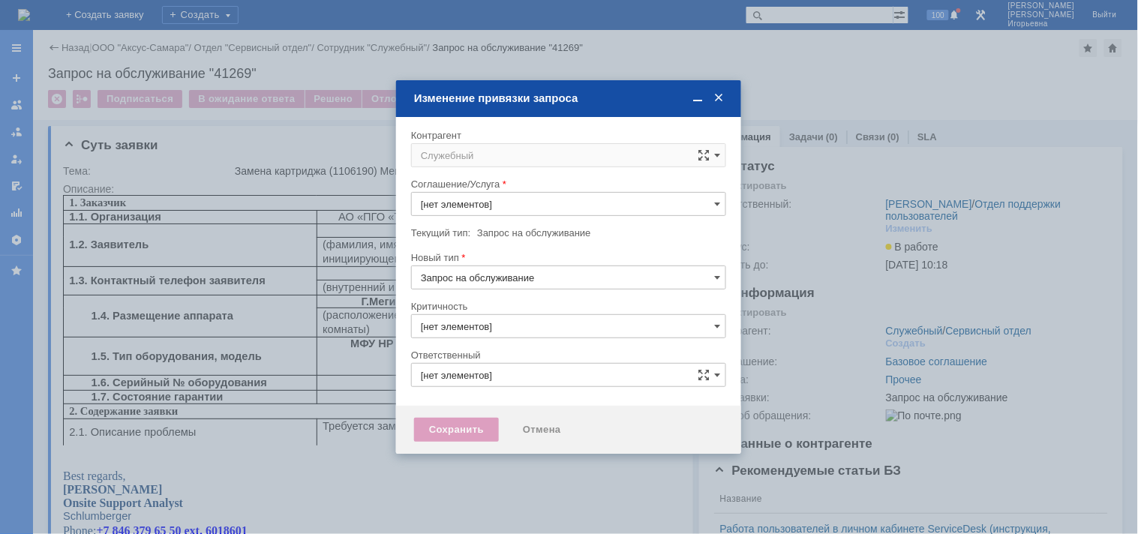
type input "Носенкова Елена Игорьевна"
type input "Прочее"
type input "3. Низкая"
type input "[не указано]"
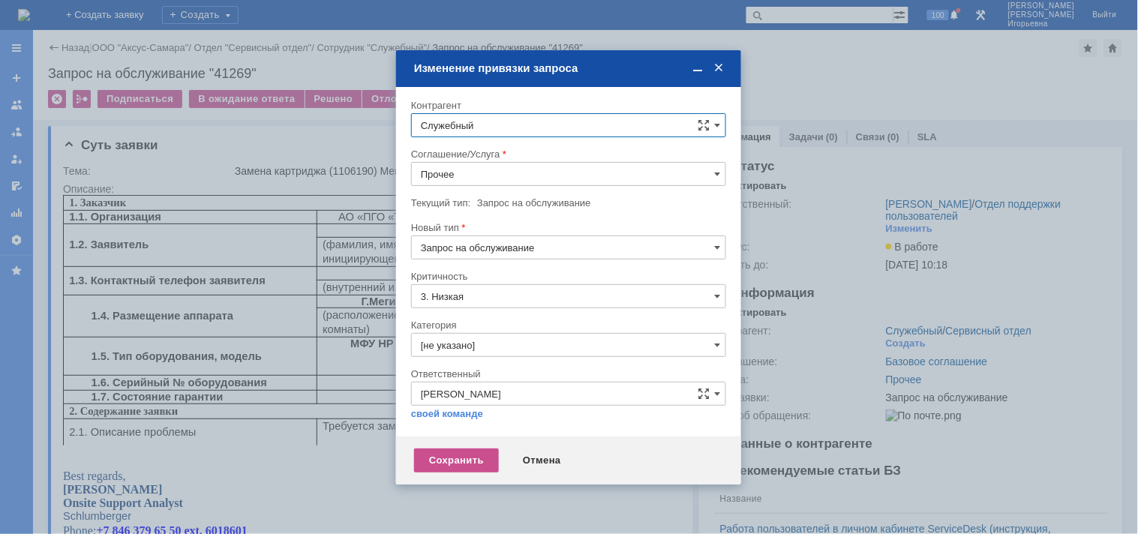
click at [516, 114] on input "Служебный" at bounding box center [568, 125] width 315 height 24
click at [531, 350] on span "[PERSON_NAME]" at bounding box center [497, 350] width 80 height 11
type input "[PERSON_NAME]"
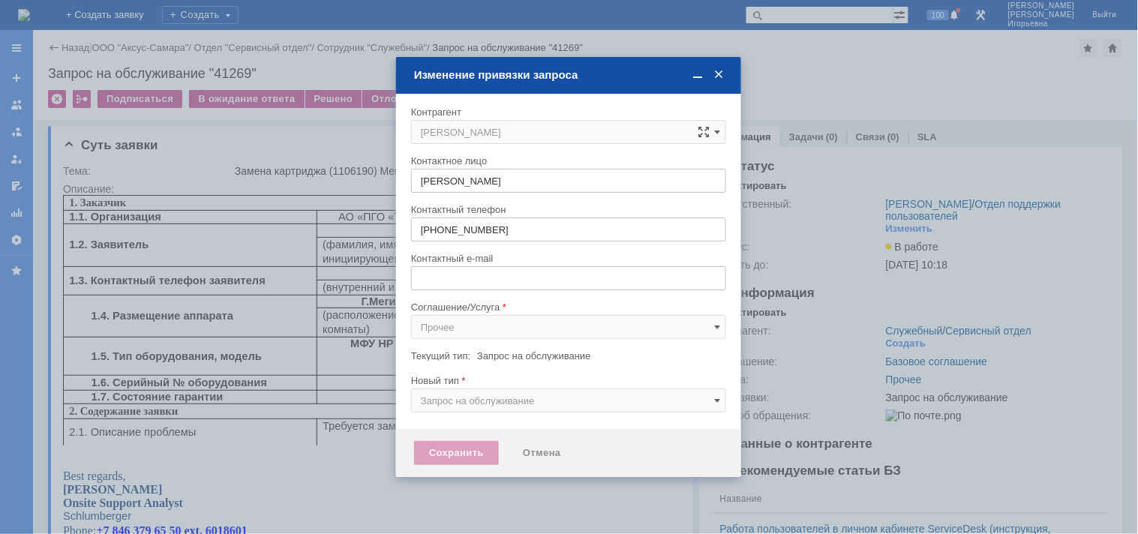
type input "ssorokin4@slb.ru"
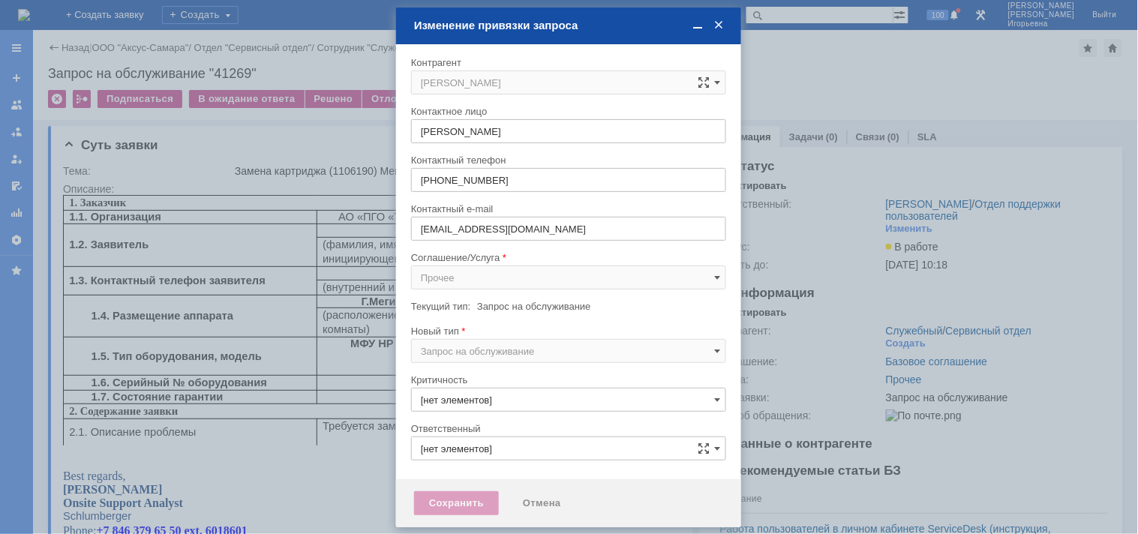
type input "3. Низкая"
type input "[не указано]"
type input "Носенкова Елена Игорьевна"
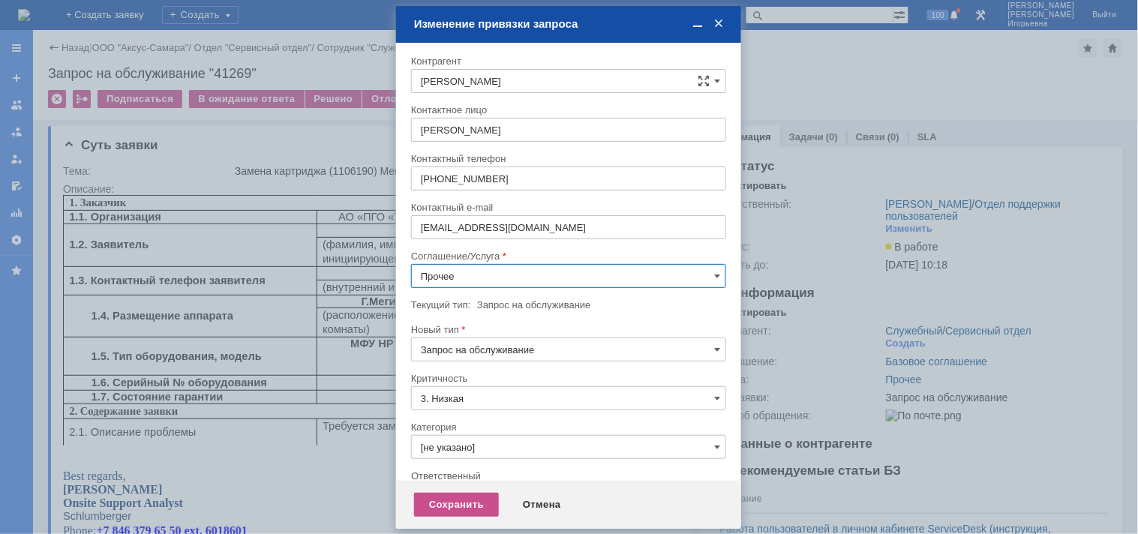
click at [450, 276] on input "Прочее" at bounding box center [568, 276] width 315 height 24
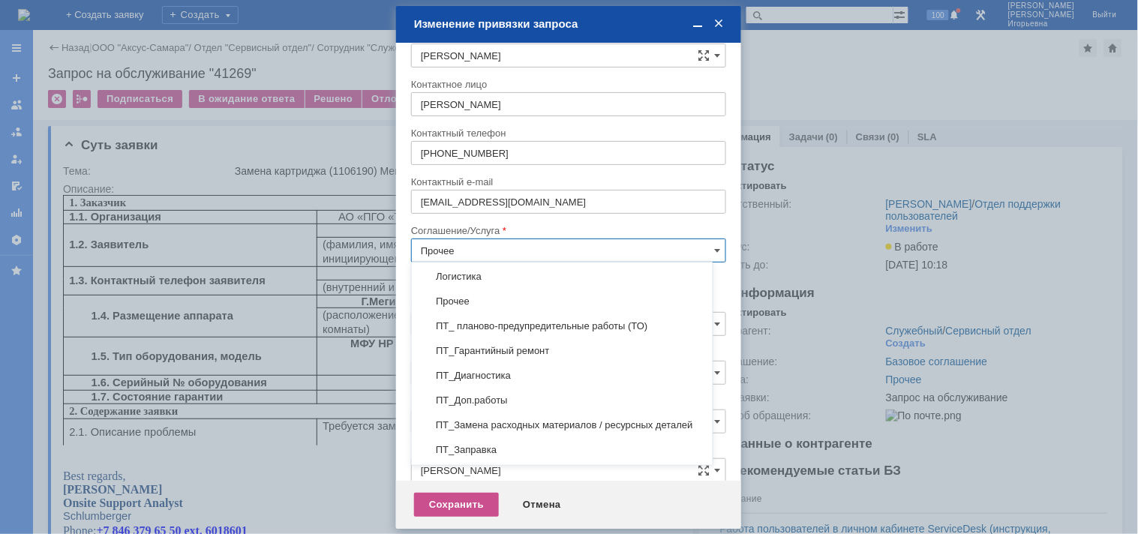
scroll to position [233, 0]
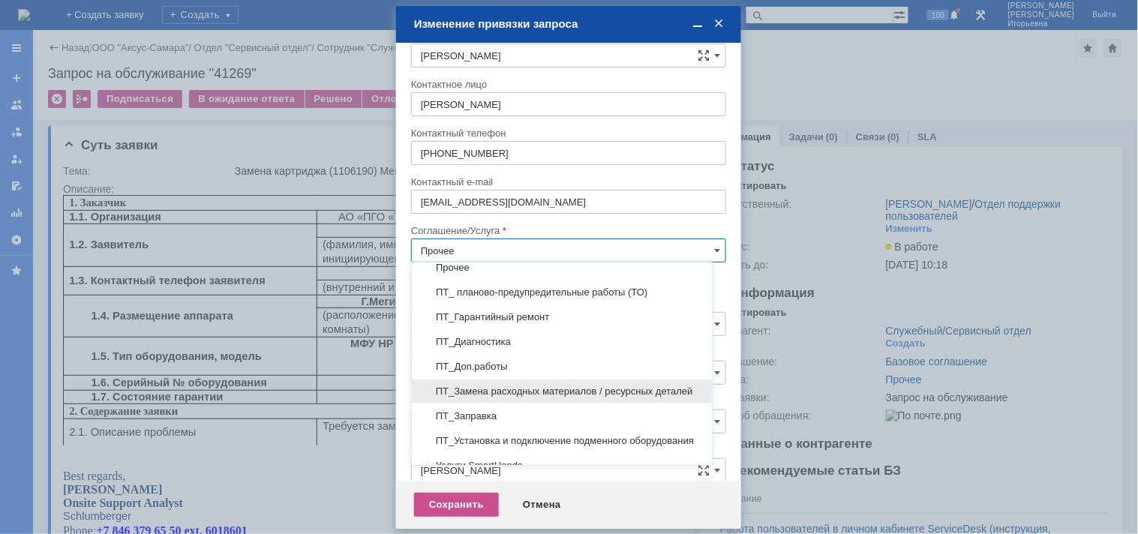
click at [512, 387] on span "ПТ_Замена расходных материалов / ресурсных деталей" at bounding box center [562, 392] width 283 height 12
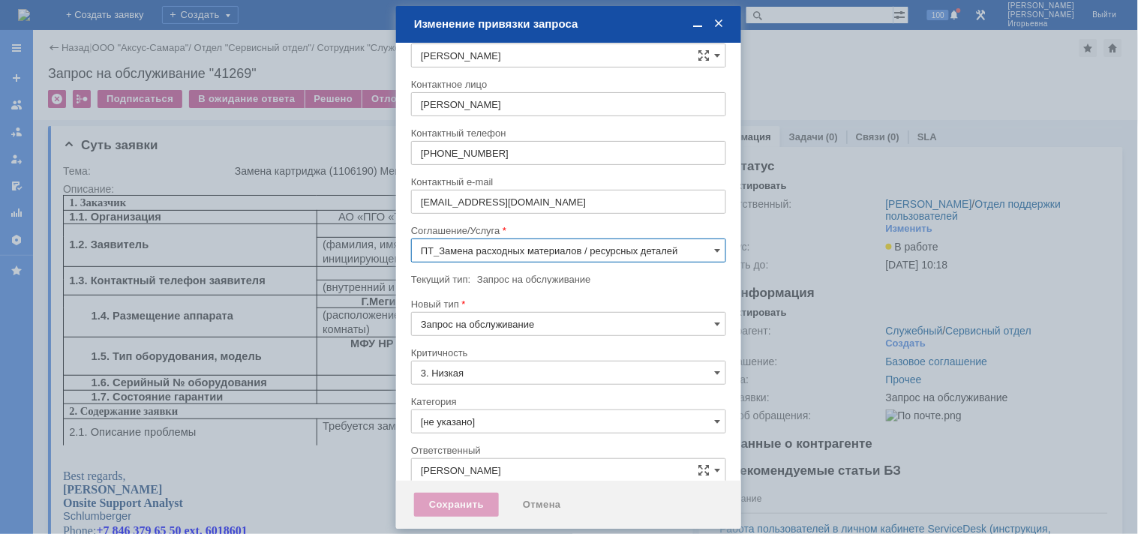
scroll to position [8, 0]
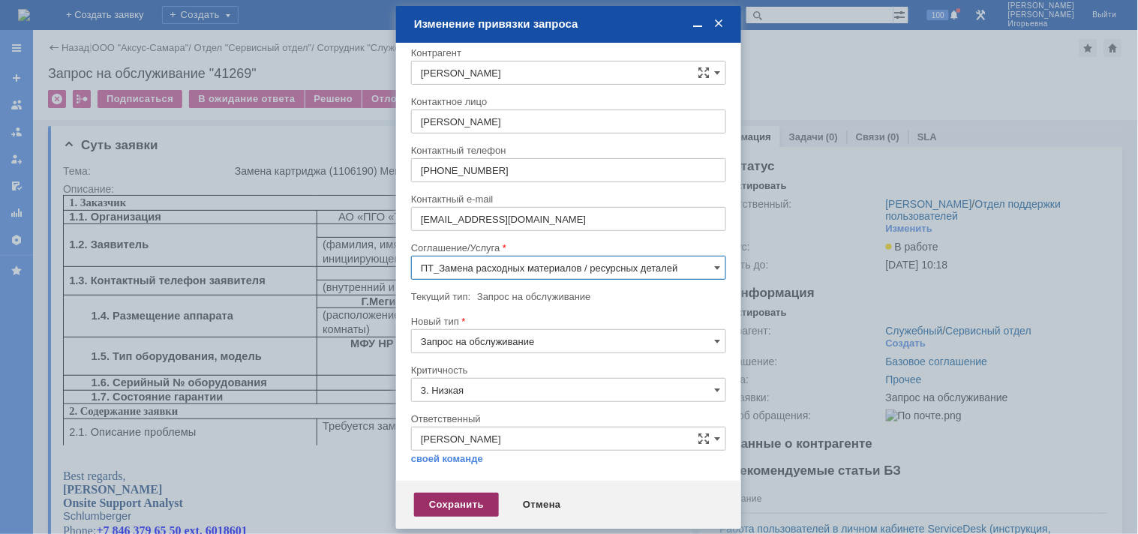
type input "ПТ_Замена расходных материалов / ресурсных деталей"
click at [452, 506] on div "Сохранить" at bounding box center [456, 505] width 85 height 24
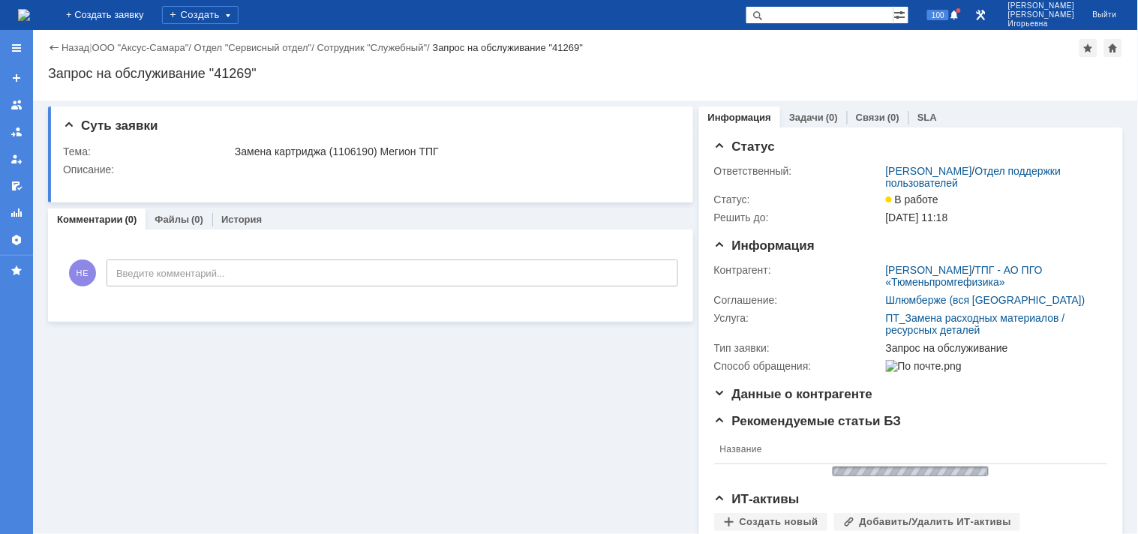
scroll to position [0, 0]
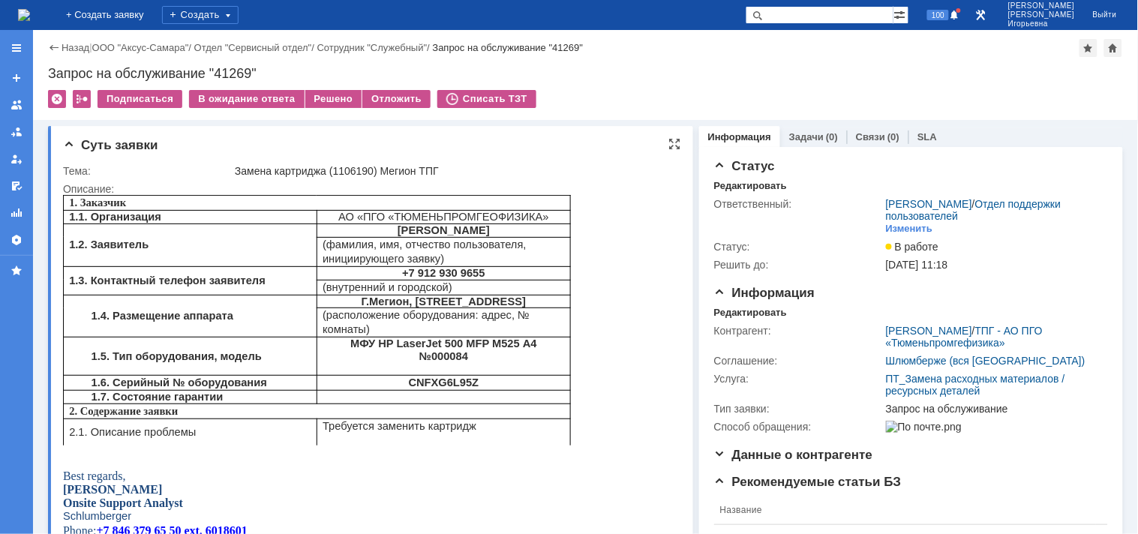
click at [446, 384] on b "CNFXG6L95Z" at bounding box center [443, 382] width 71 height 12
copy b "CNFXG6L95Z"
click at [446, 385] on b "CNFXG6L95Z" at bounding box center [443, 382] width 71 height 12
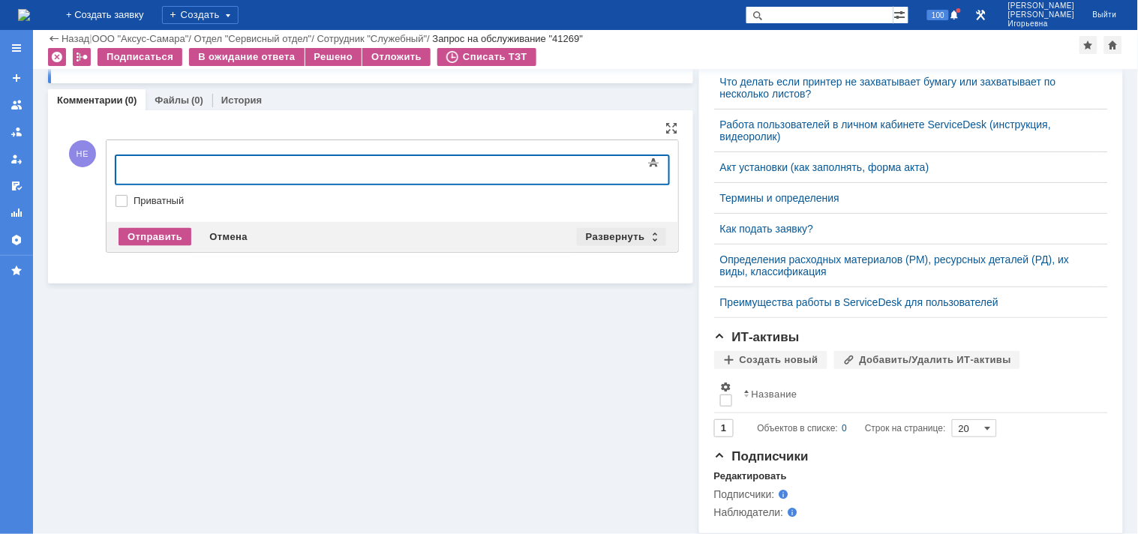
click at [647, 233] on div "Развернуть" at bounding box center [621, 237] width 89 height 18
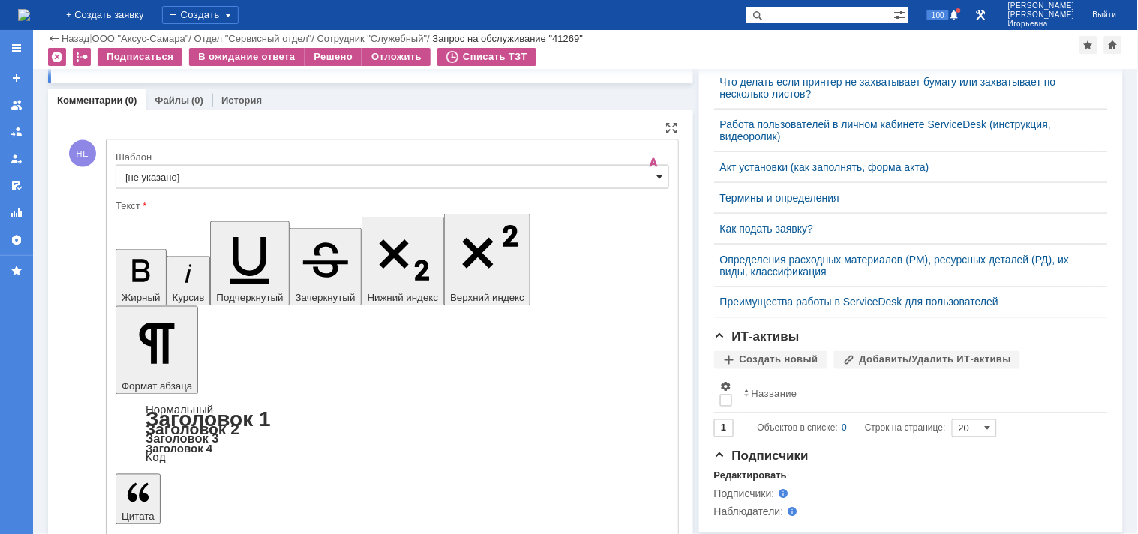
click at [657, 179] on span at bounding box center [660, 177] width 6 height 12
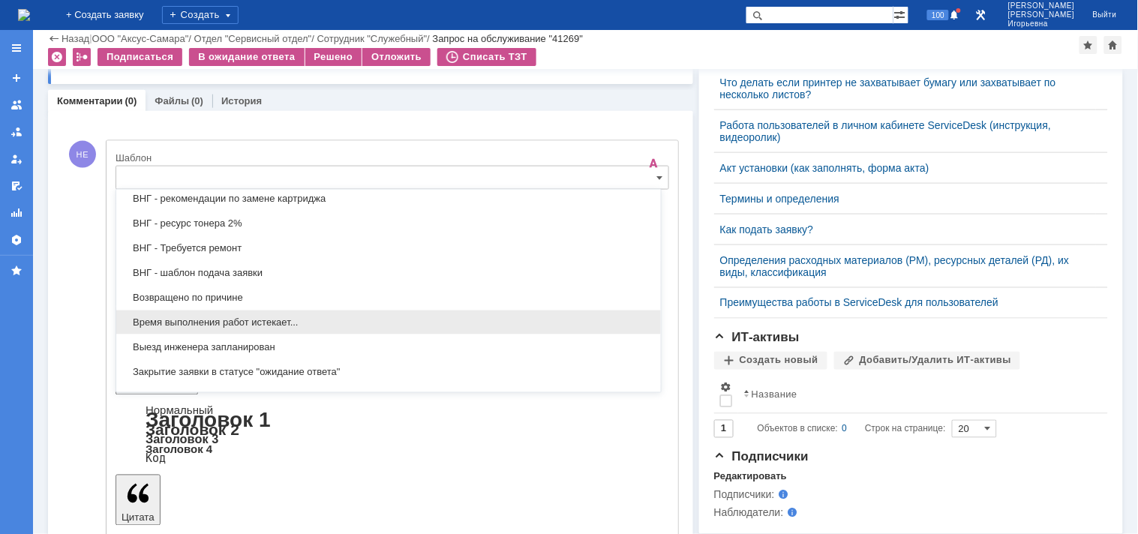
scroll to position [525, 0]
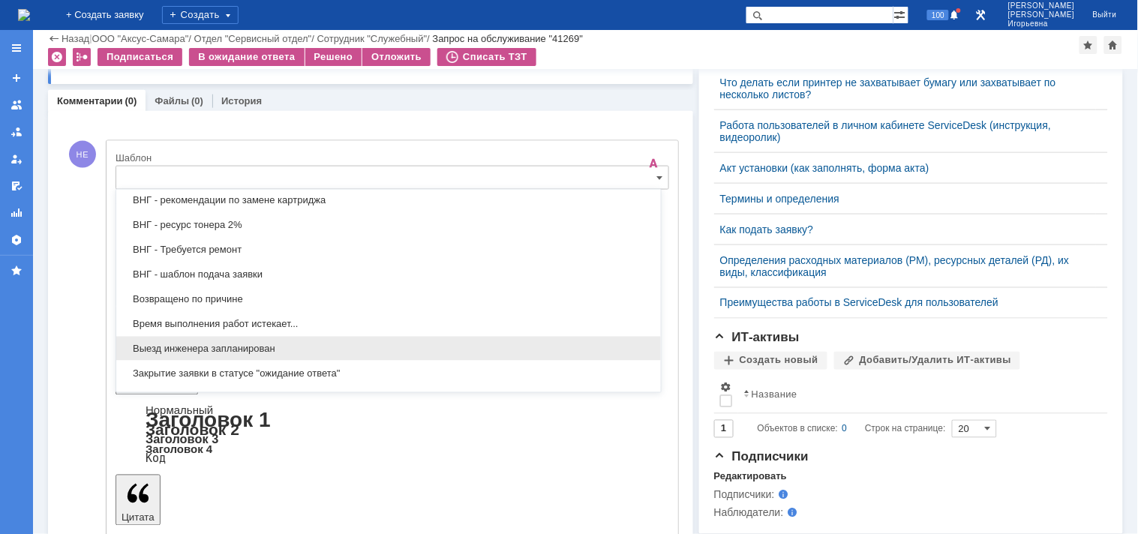
click at [156, 349] on span "Выезд инженера запланирован" at bounding box center [388, 349] width 527 height 12
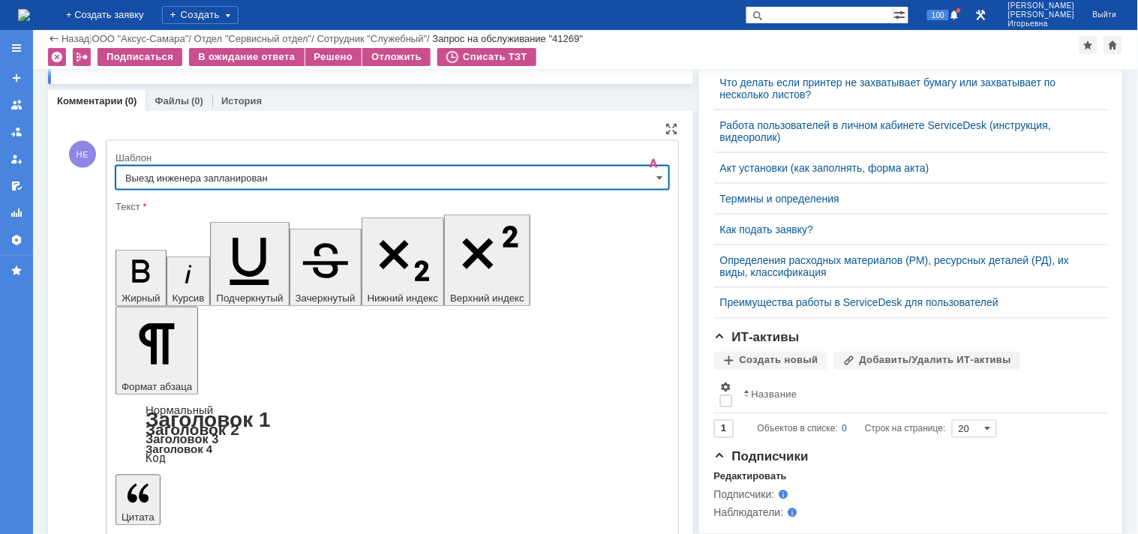
type input "Выезд инженера запланирован"
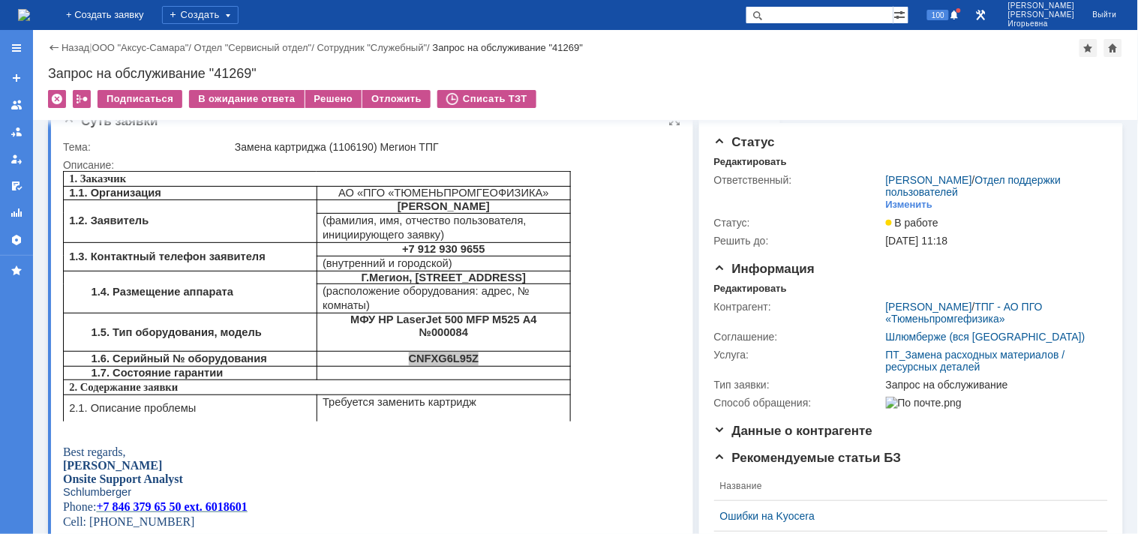
scroll to position [0, 0]
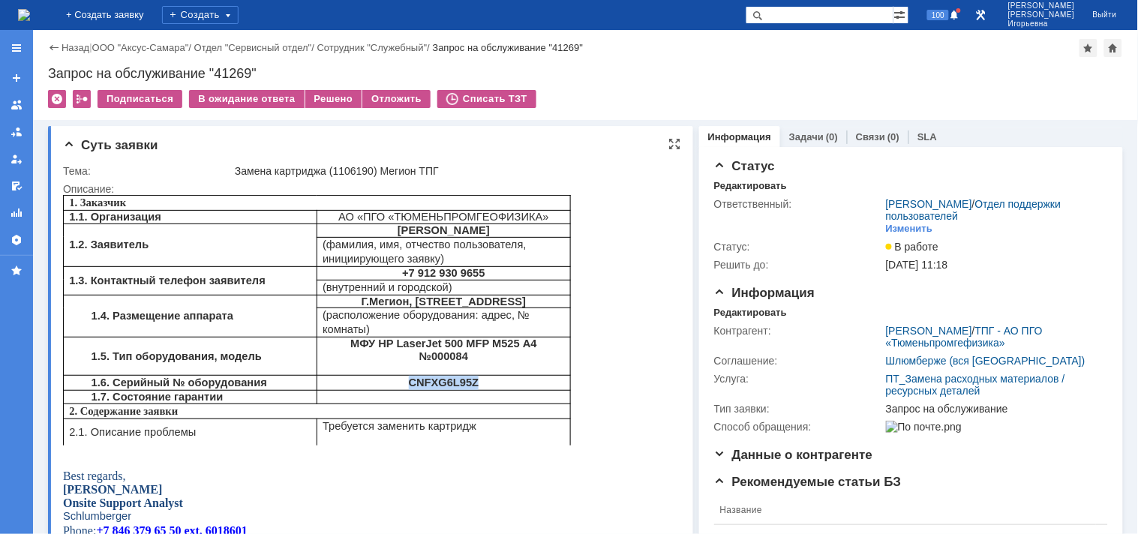
click at [455, 383] on b "CNFXG6L95Z" at bounding box center [443, 382] width 71 height 12
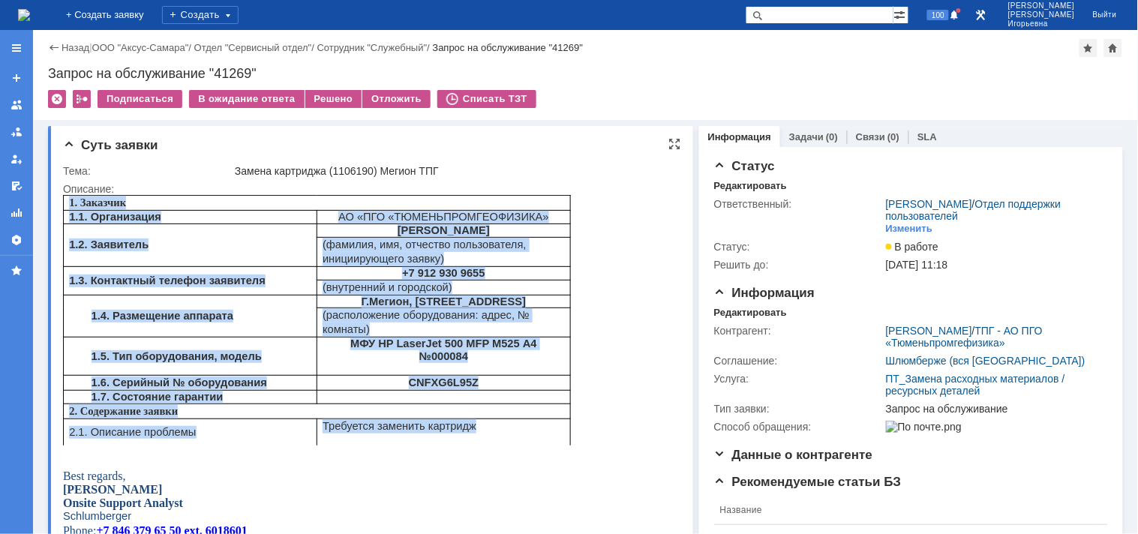
drag, startPoint x: 503, startPoint y: 433, endPoint x: 71, endPoint y: 193, distance: 494.2
click at [71, 194] on table "1. Заказчик 1.1. Организация АО «ПГО «ТЮМЕНЬПРОМГЕОФИЗИКА» 1.2. Заявитель Сорок…" at bounding box center [316, 319] width 508 height 251
copy tbody "1. Заказчик 1.1. Организация АО «ПГО «ТЮМЕНЬПРОМГЕОФИЗИКА» 1.2. Заявитель Сорок…"
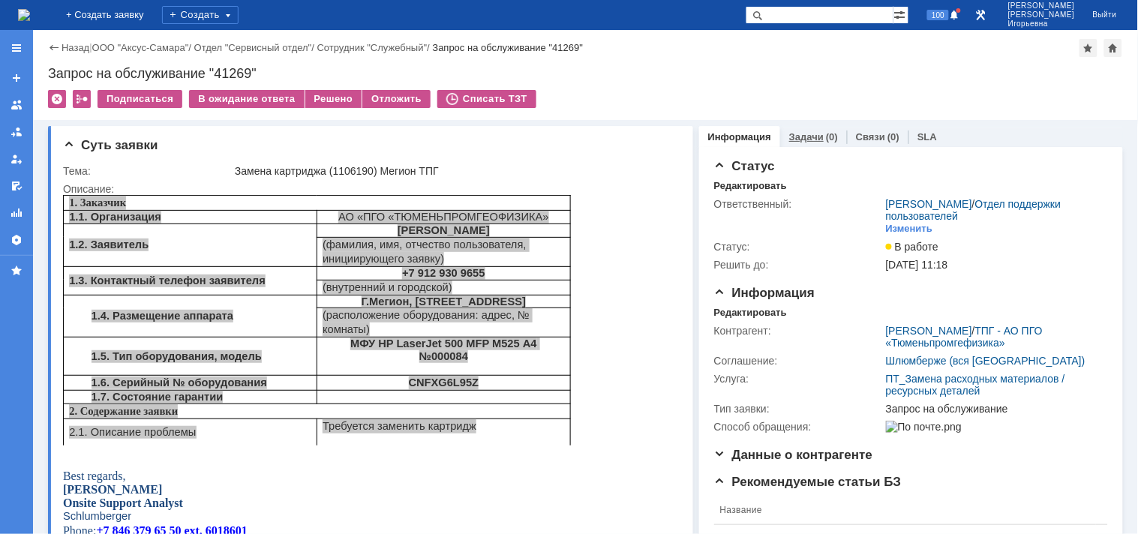
click at [789, 137] on link "Задачи" at bounding box center [806, 136] width 35 height 11
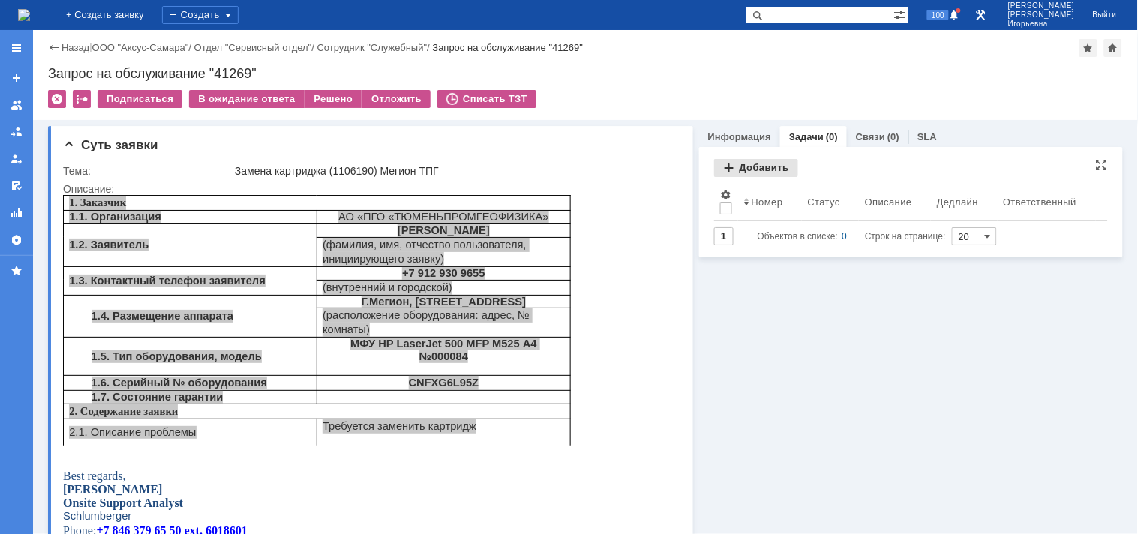
click at [737, 170] on div "Добавить" at bounding box center [756, 168] width 84 height 18
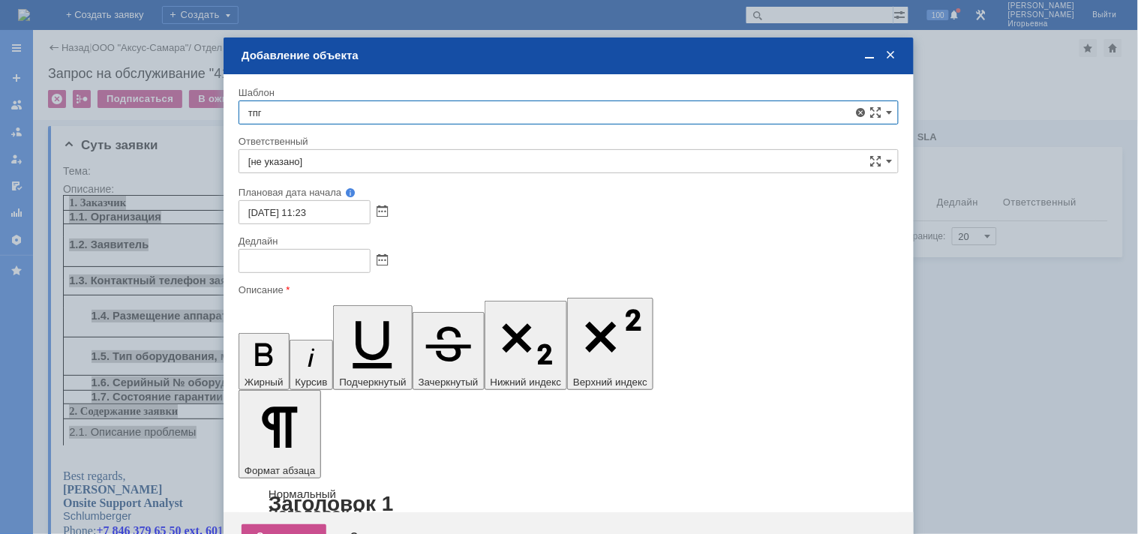
scroll to position [66, 0]
click at [341, 256] on span "ТПГ (Мегион) - замена картриджа" at bounding box center [568, 254] width 641 height 12
type input "ТПГ (Мегион) - замена картриджа"
type input "Бырдин Роман Андреевич"
type input "12.08.2025 20:23"
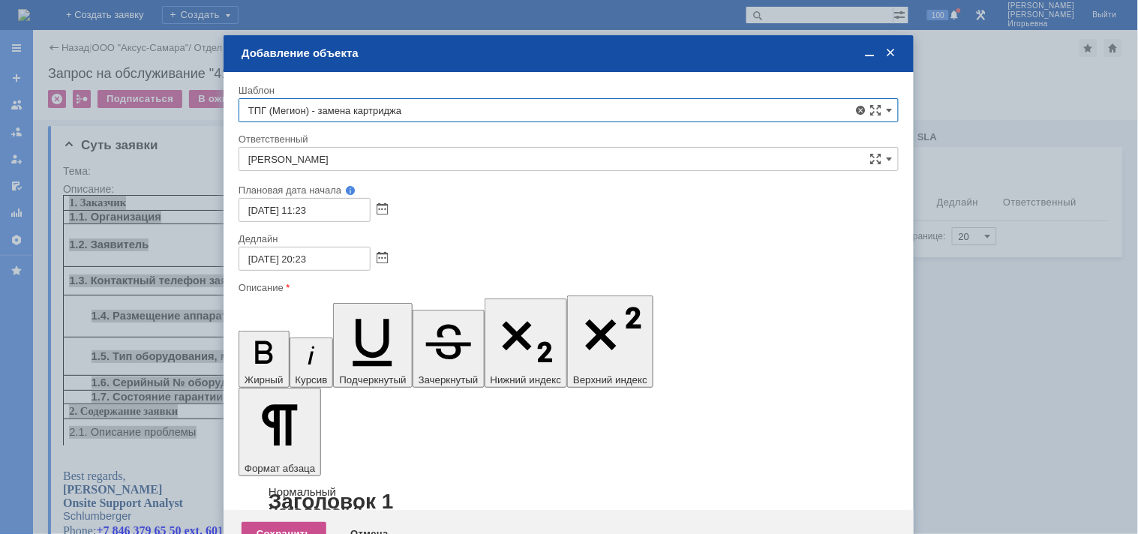
type input "ТПГ (Мегион) - замена картриджа"
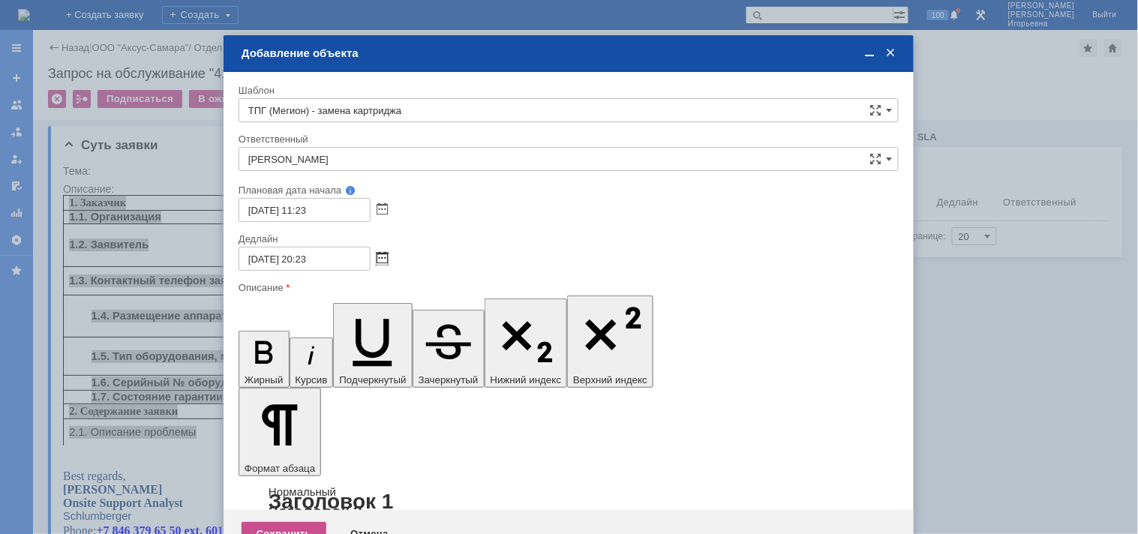
click at [380, 256] on span at bounding box center [382, 259] width 11 height 12
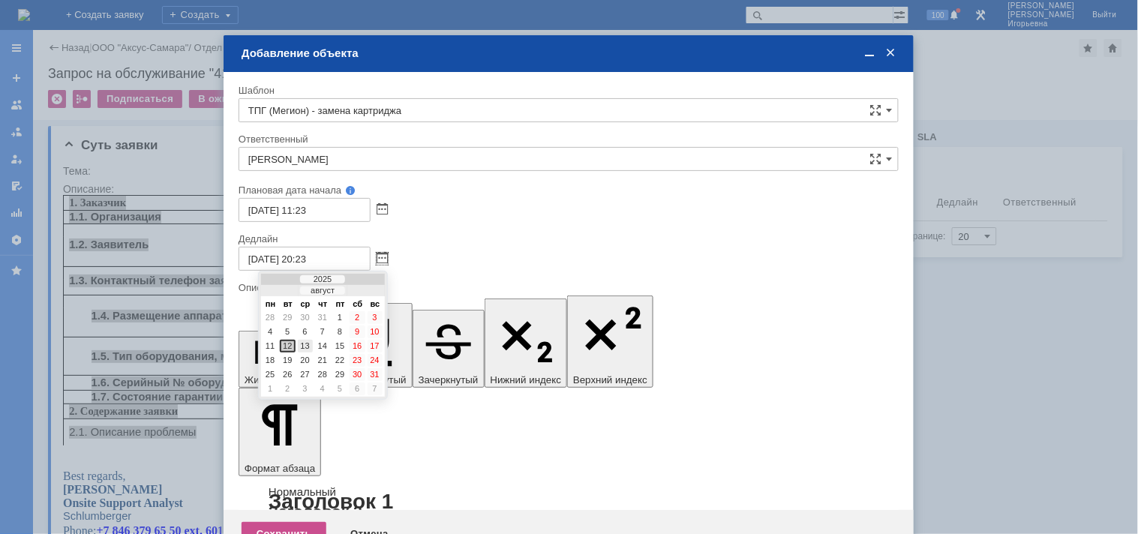
click at [305, 342] on div "13" at bounding box center [305, 346] width 15 height 13
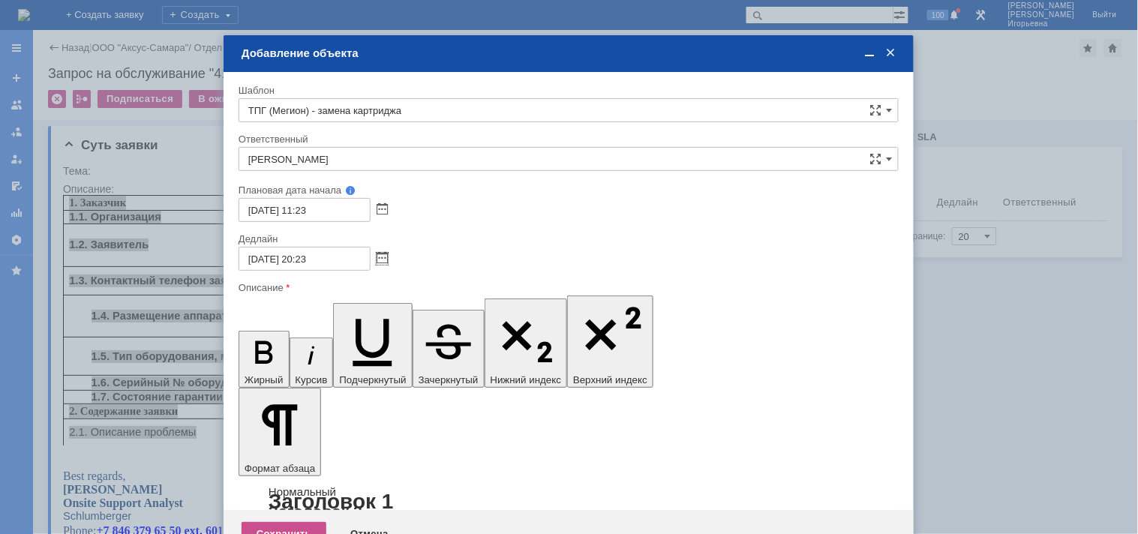
click at [303, 257] on input "13.08.2025 20:23" at bounding box center [305, 259] width 132 height 24
type input "13.08.2025 11:23"
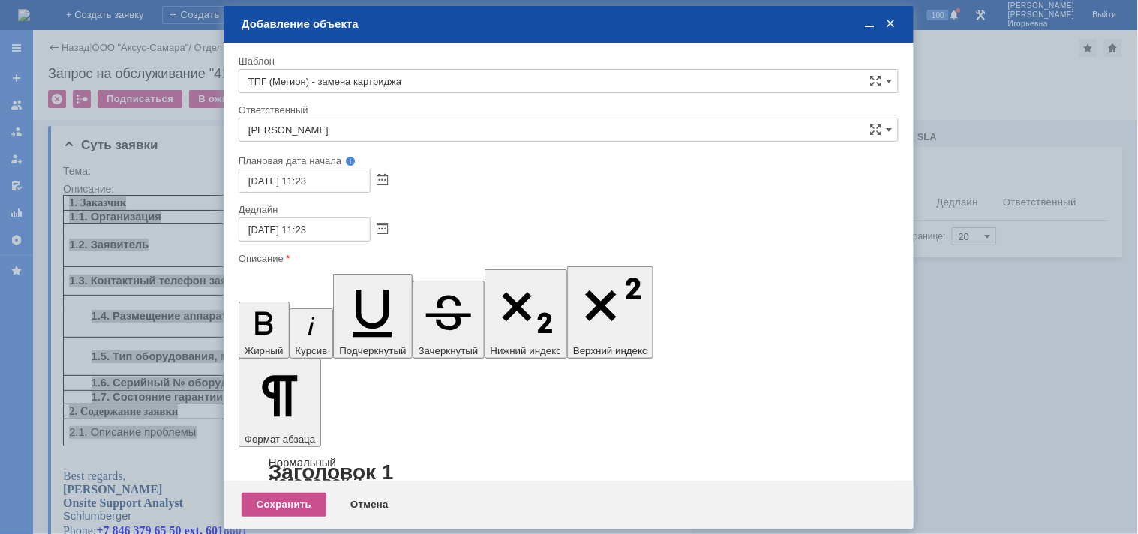
scroll to position [83, 0]
click at [278, 505] on div "Сохранить" at bounding box center [284, 505] width 85 height 24
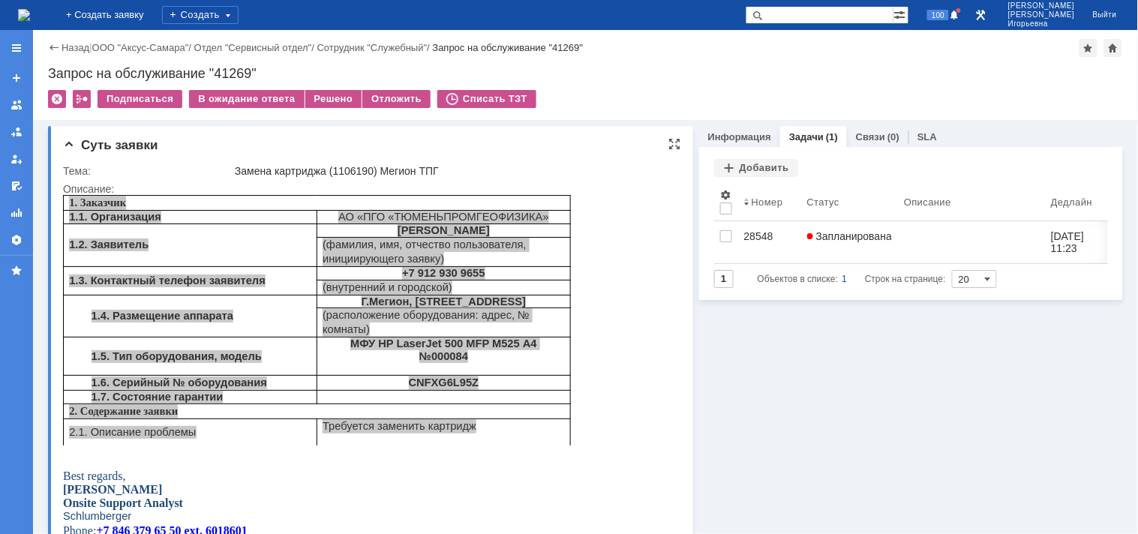
scroll to position [0, 0]
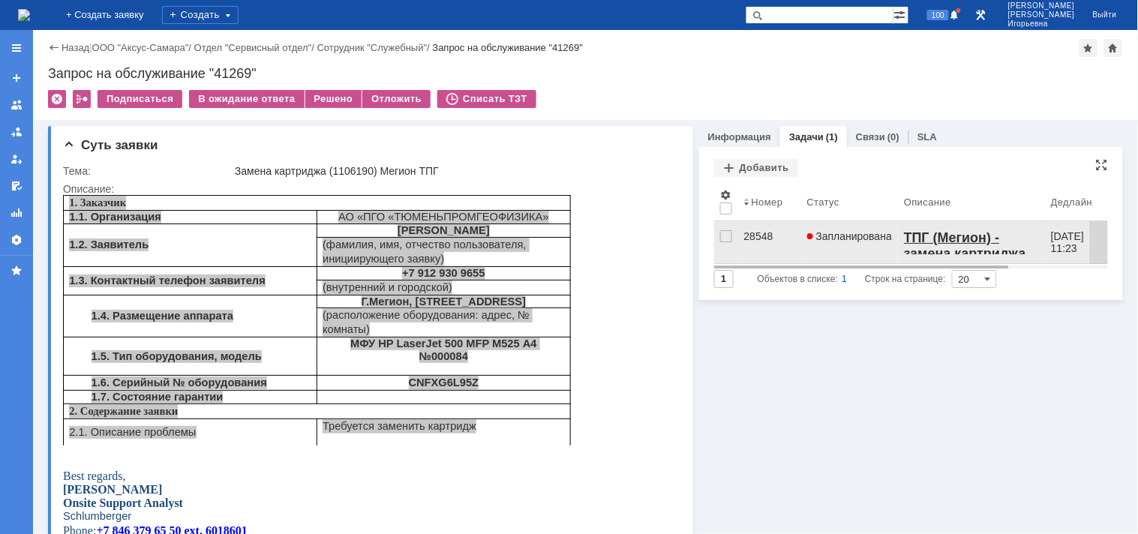
click at [747, 235] on div "28548" at bounding box center [769, 236] width 51 height 12
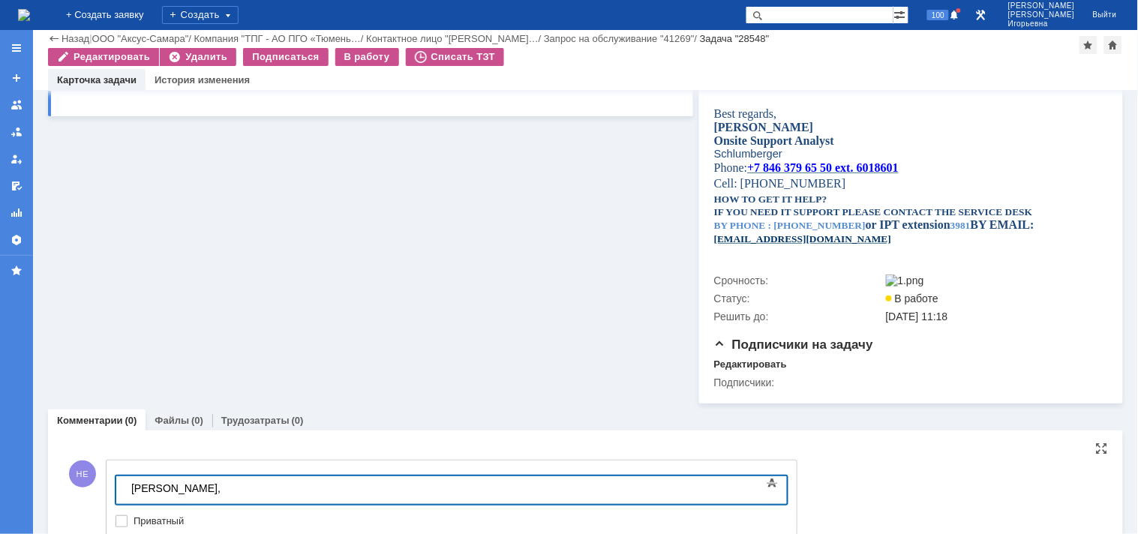
click at [212, 485] on div "Роман," at bounding box center [237, 488] width 213 height 12
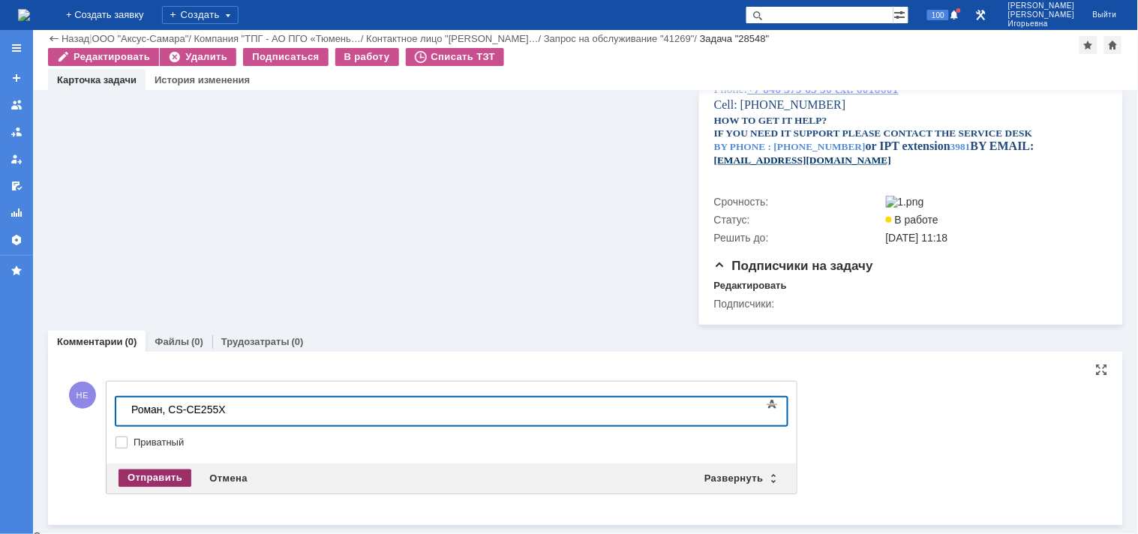
click at [154, 478] on div "Отправить" at bounding box center [155, 479] width 73 height 18
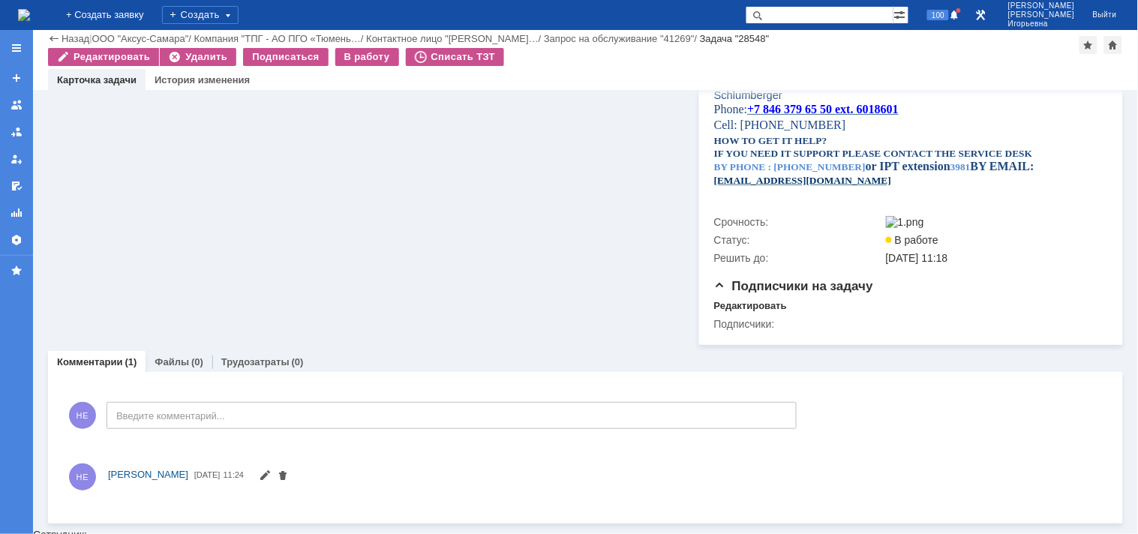
scroll to position [560, 0]
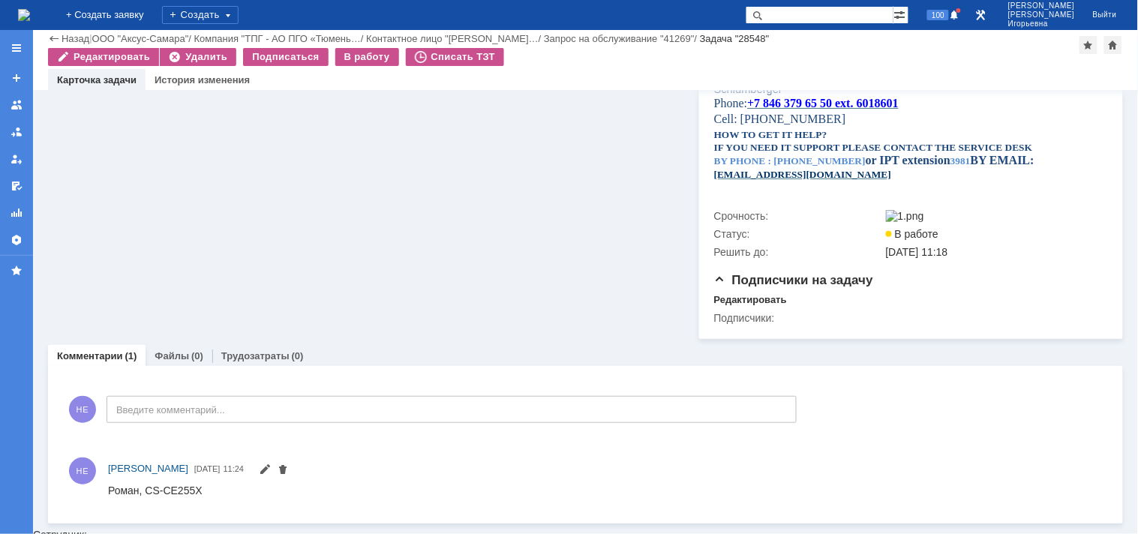
click at [30, 17] on img at bounding box center [24, 15] width 12 height 12
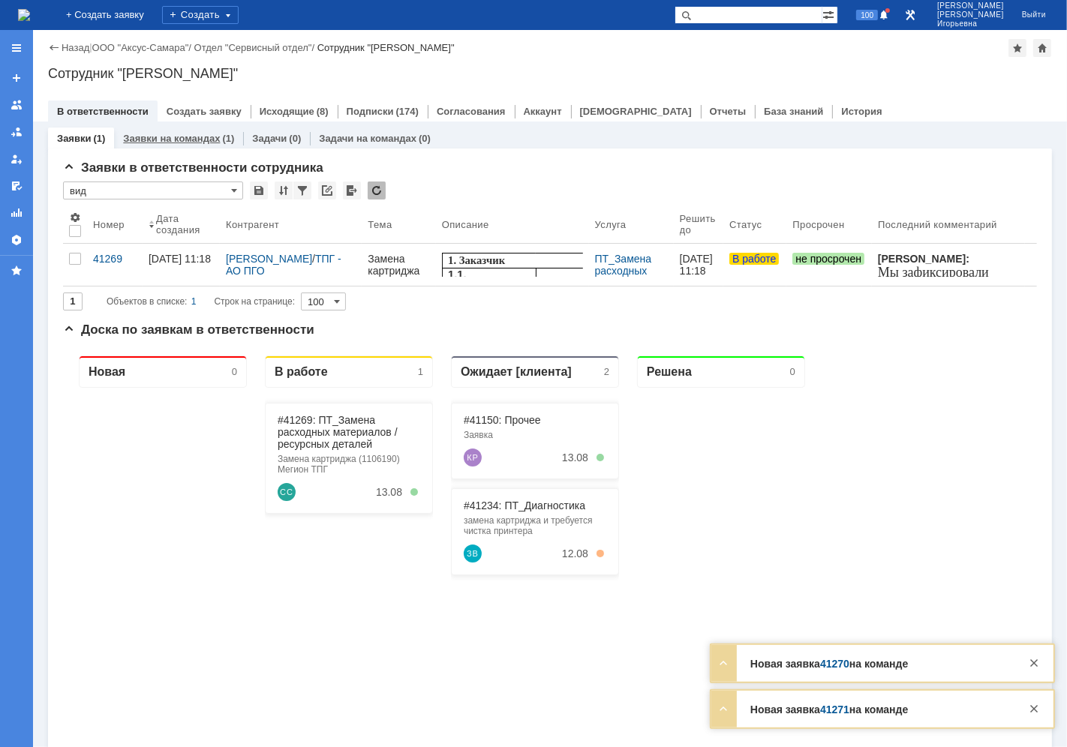
click at [150, 137] on link "Заявки на командах" at bounding box center [171, 138] width 97 height 11
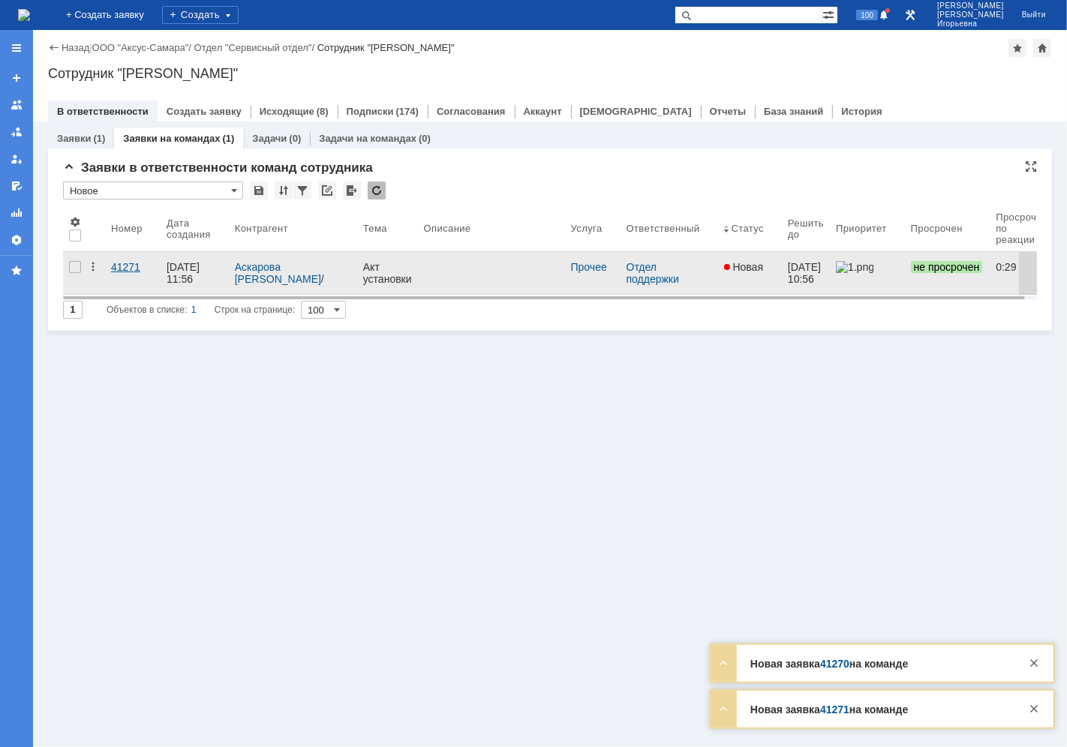
click at [136, 272] on div "41271" at bounding box center [133, 267] width 44 height 12
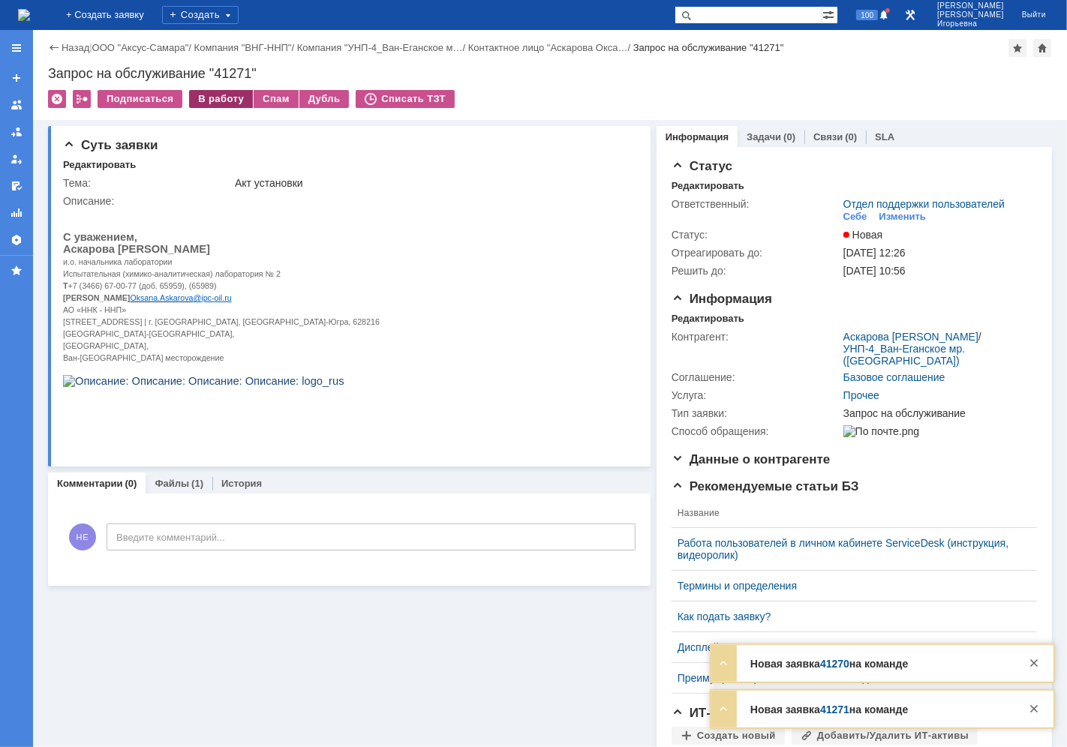
click at [221, 103] on div "В работу" at bounding box center [221, 99] width 64 height 18
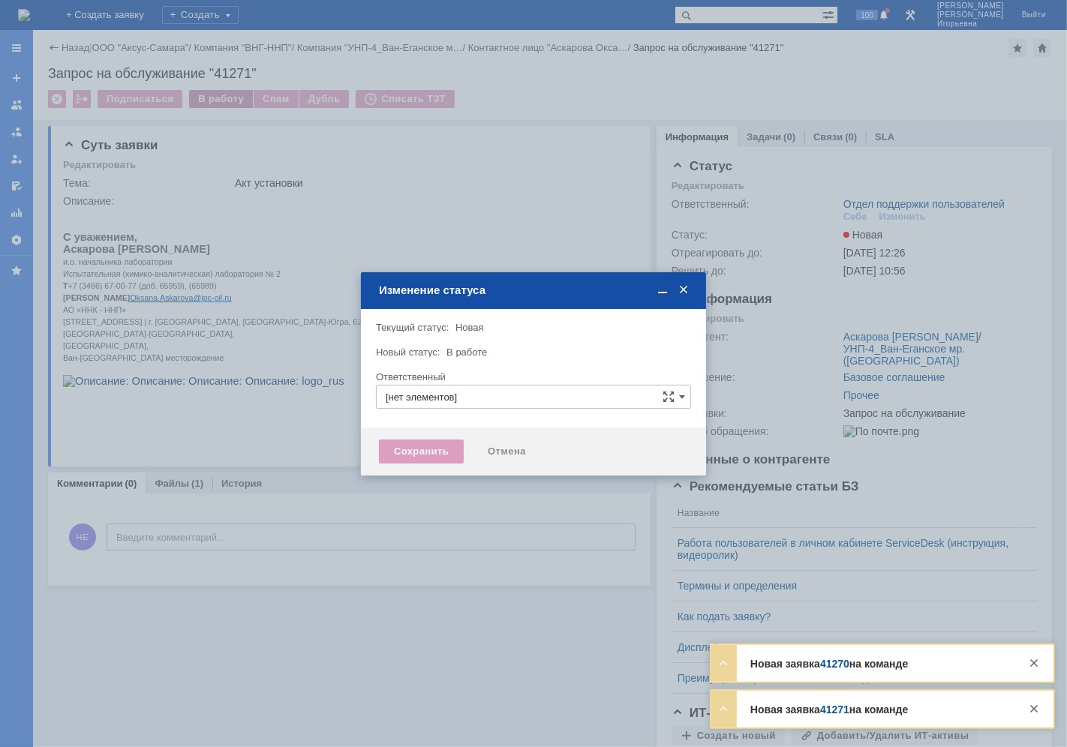
type input "Отдел поддержки пользователей"
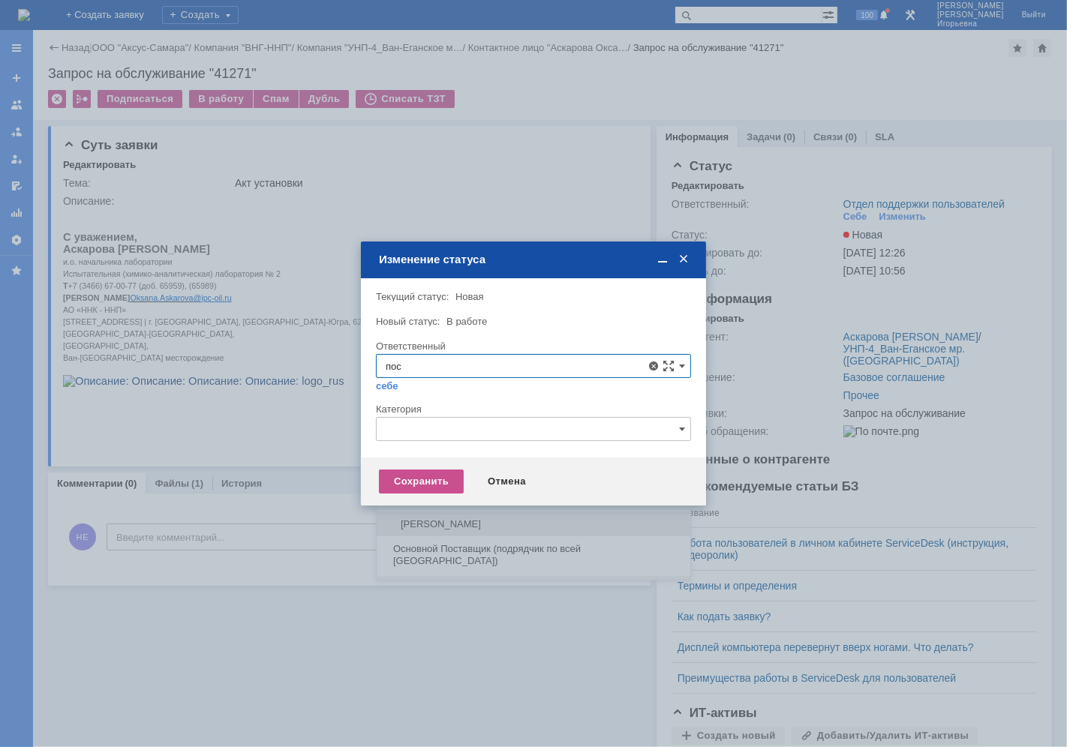
click at [534, 518] on span "[PERSON_NAME]" at bounding box center [534, 524] width 296 height 12
type input "Поселённова Виктория Александровна"
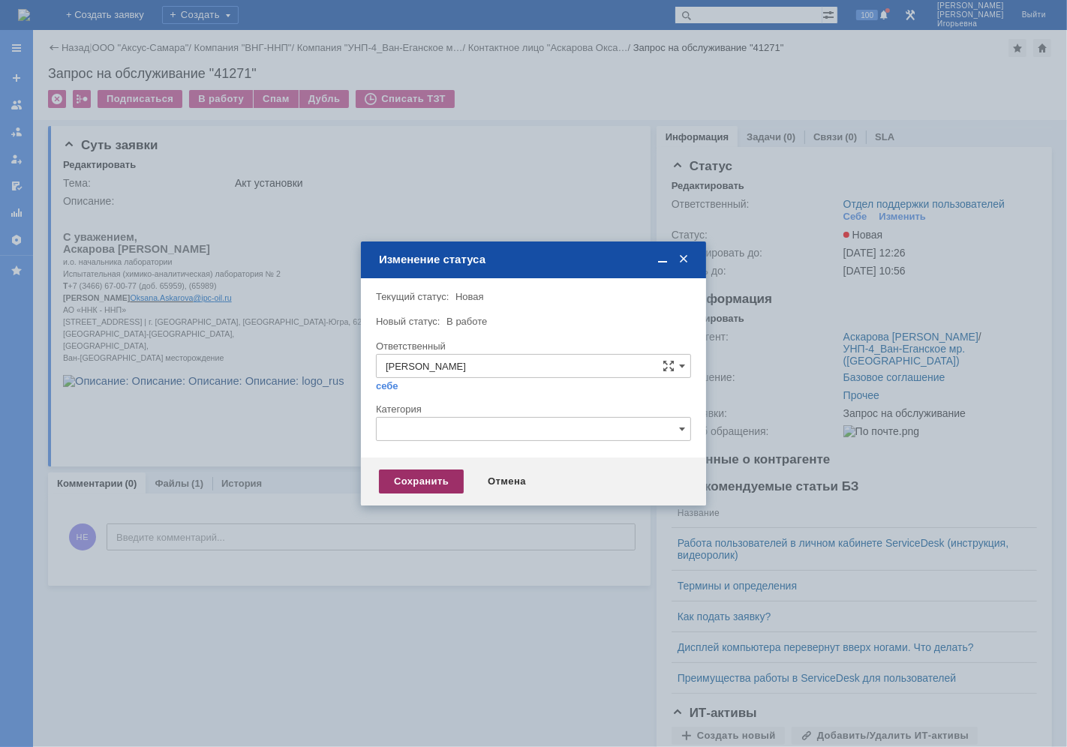
click at [396, 480] on div "Сохранить" at bounding box center [421, 482] width 85 height 24
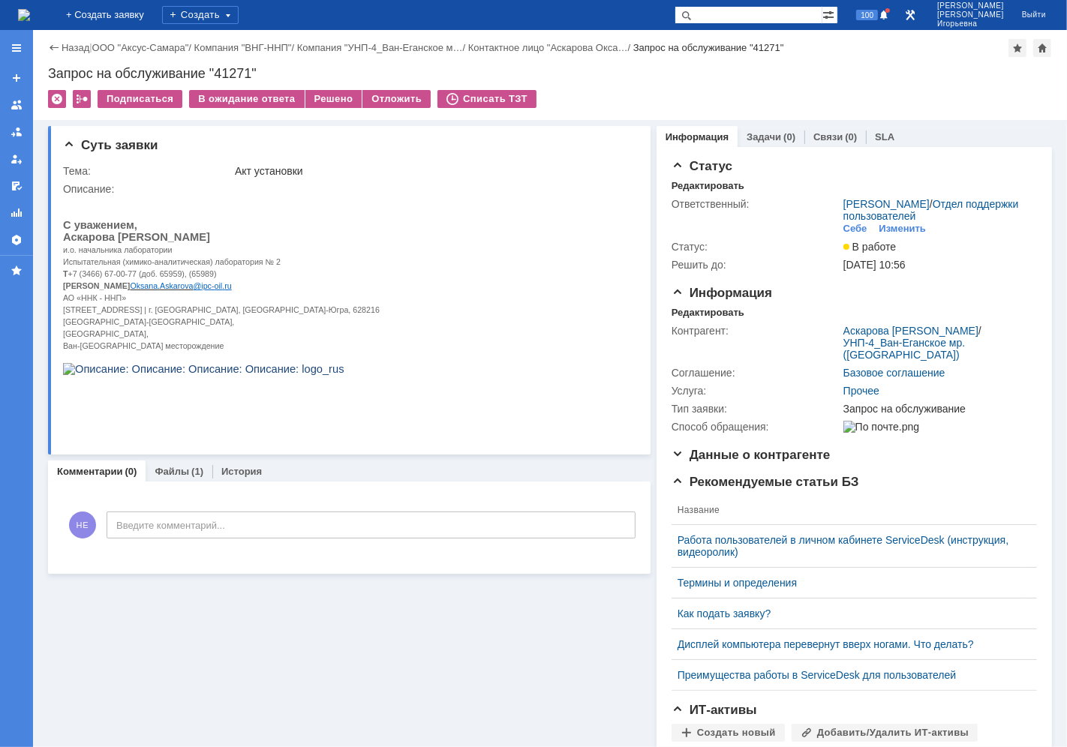
click at [225, 73] on div "Запрос на обслуживание "41271"" at bounding box center [550, 73] width 1004 height 15
click at [224, 71] on div "Запрос на обслуживание "41271"" at bounding box center [550, 73] width 1004 height 15
copy div "41271"
click at [30, 17] on img at bounding box center [24, 15] width 12 height 12
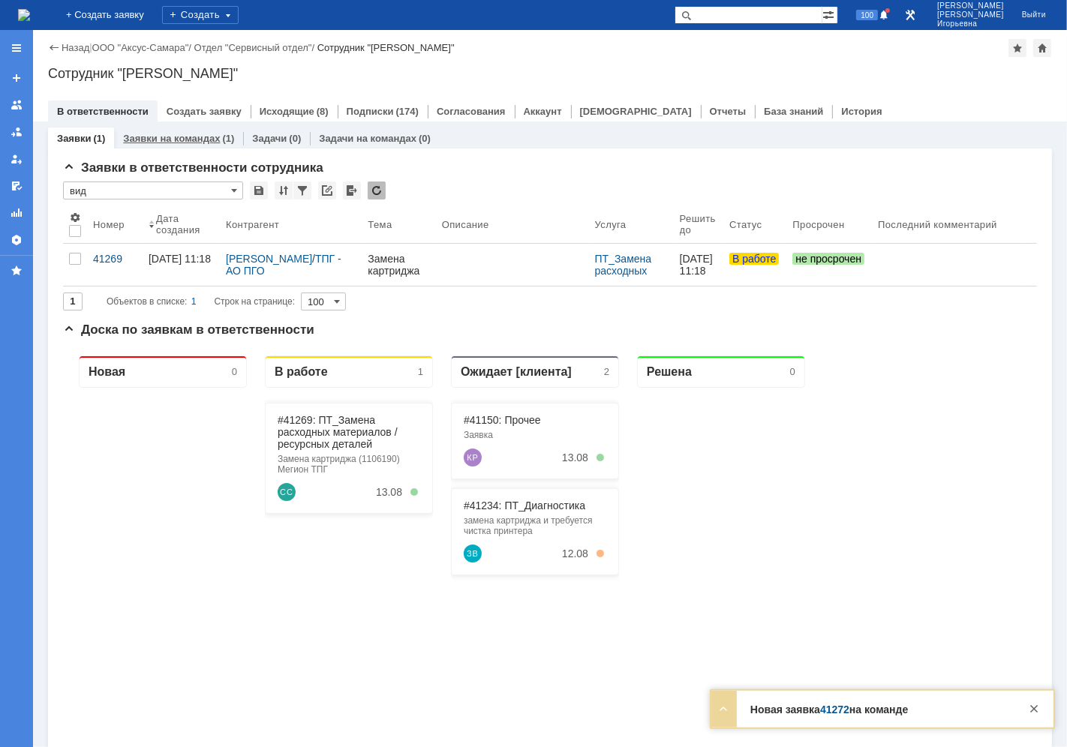
click at [168, 135] on link "Заявки на командах" at bounding box center [171, 138] width 97 height 11
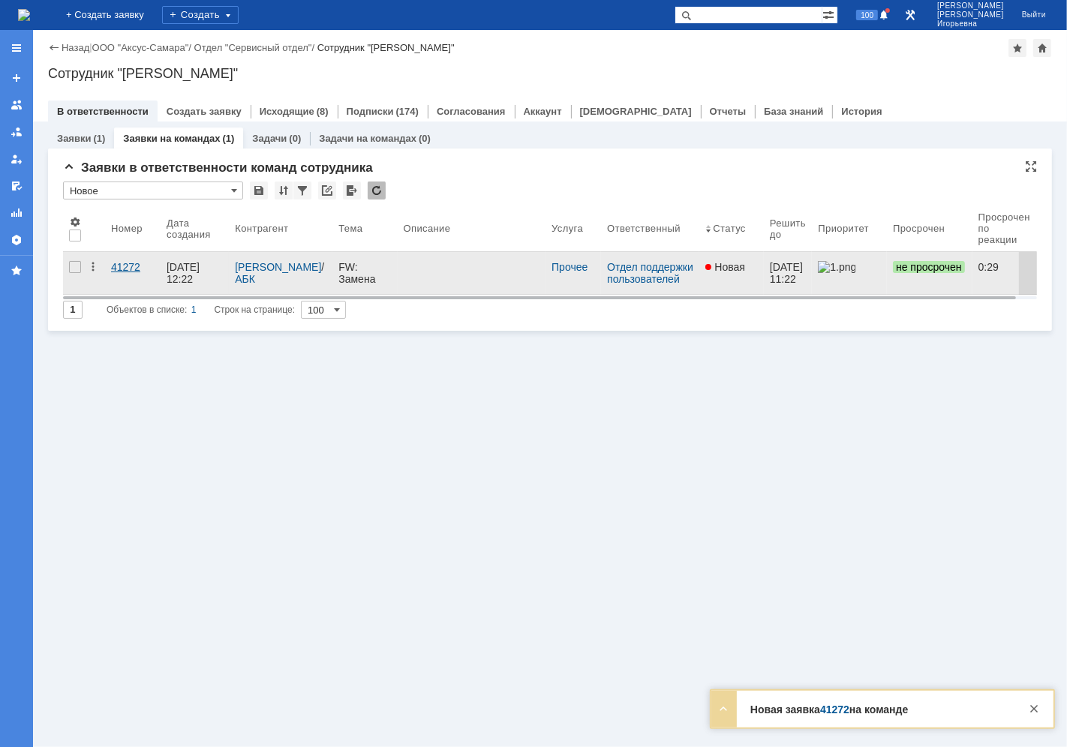
click at [122, 263] on div "41272" at bounding box center [133, 267] width 44 height 12
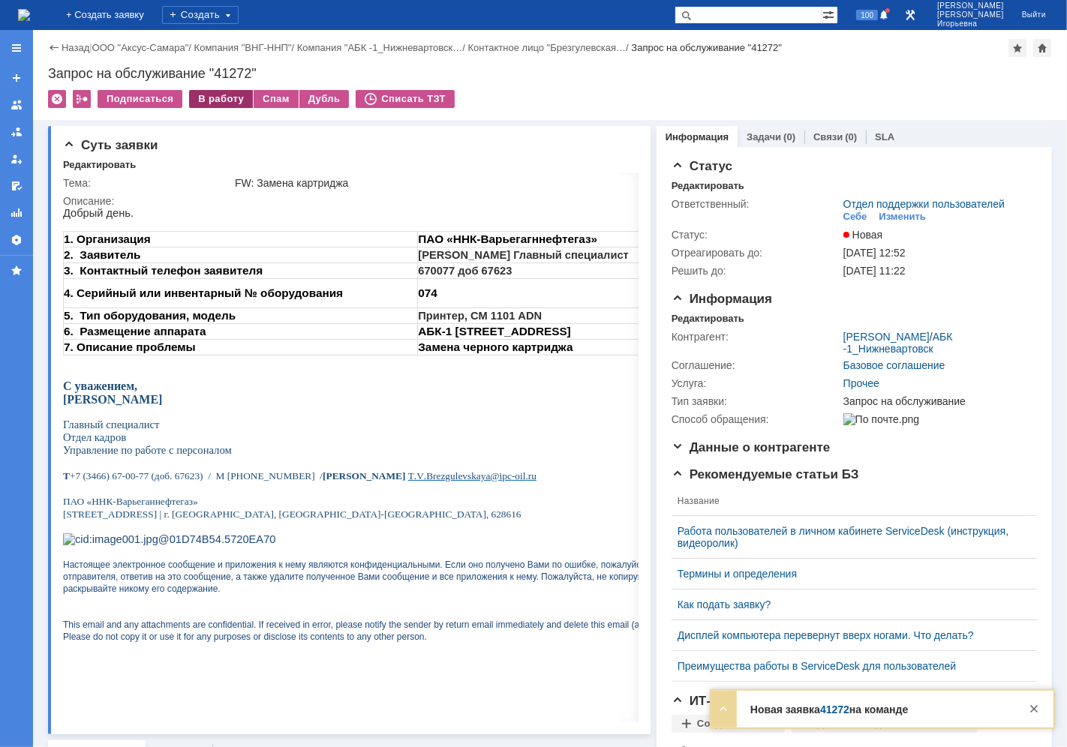
click at [213, 92] on div "В работу" at bounding box center [221, 99] width 64 height 18
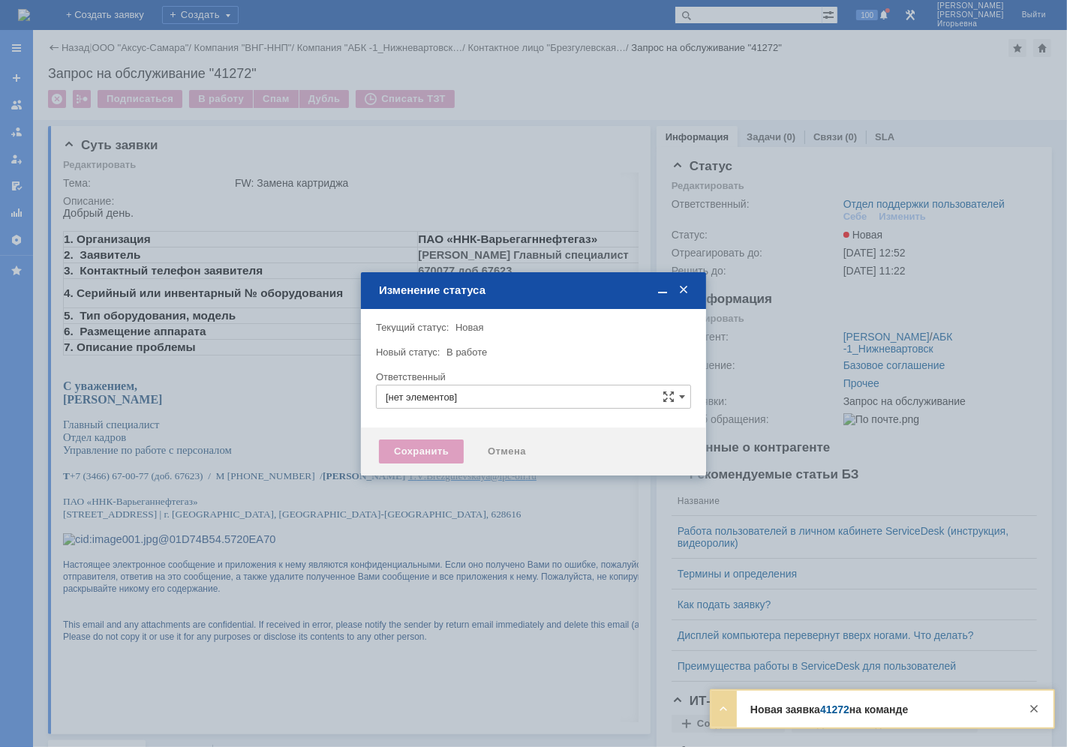
type input "Отдел поддержки пользователей"
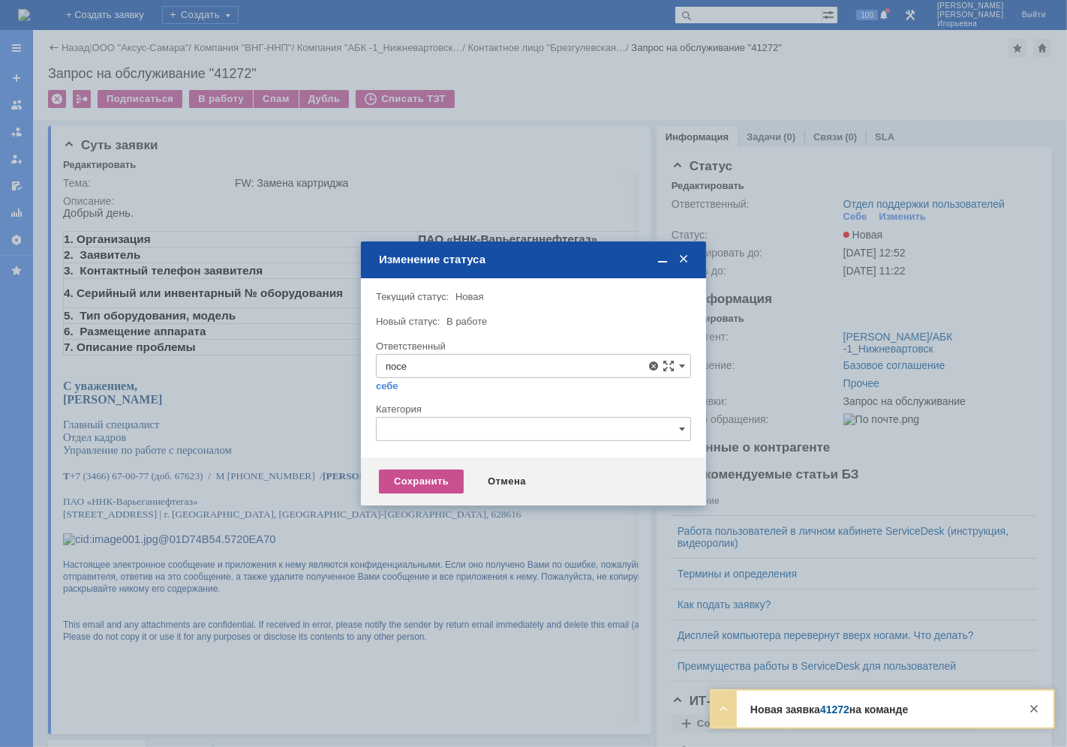
click at [448, 475] on span "[PERSON_NAME]" at bounding box center [534, 475] width 296 height 12
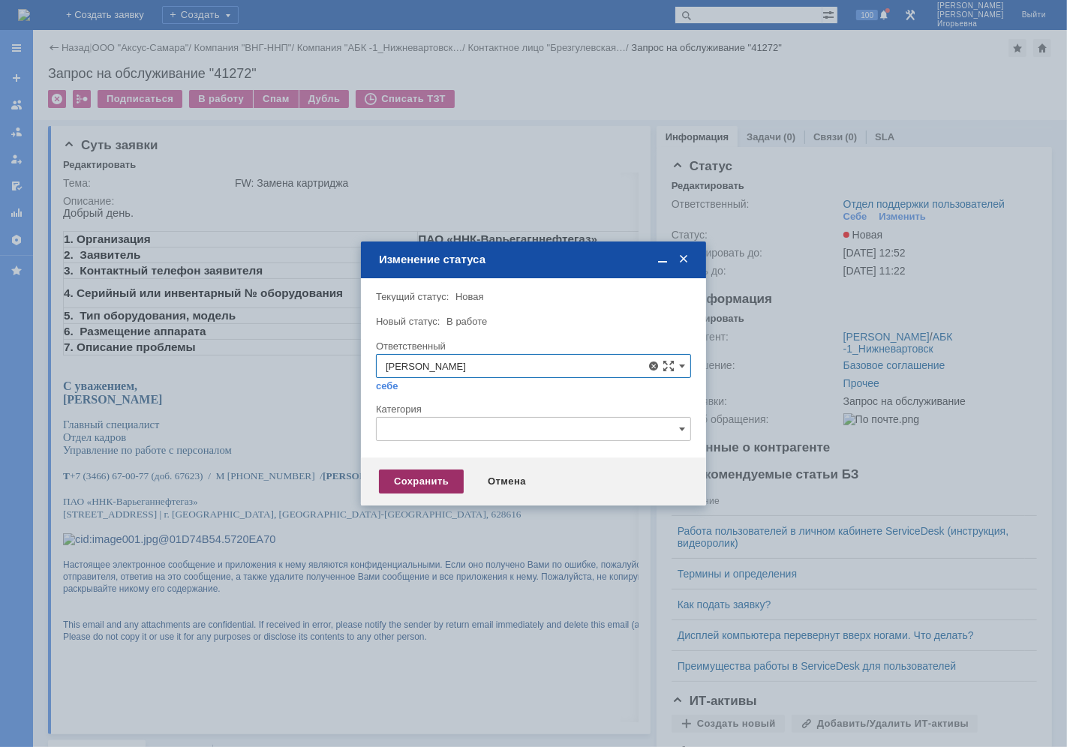
type input "[PERSON_NAME]"
click at [417, 481] on div "Сохранить" at bounding box center [421, 482] width 85 height 24
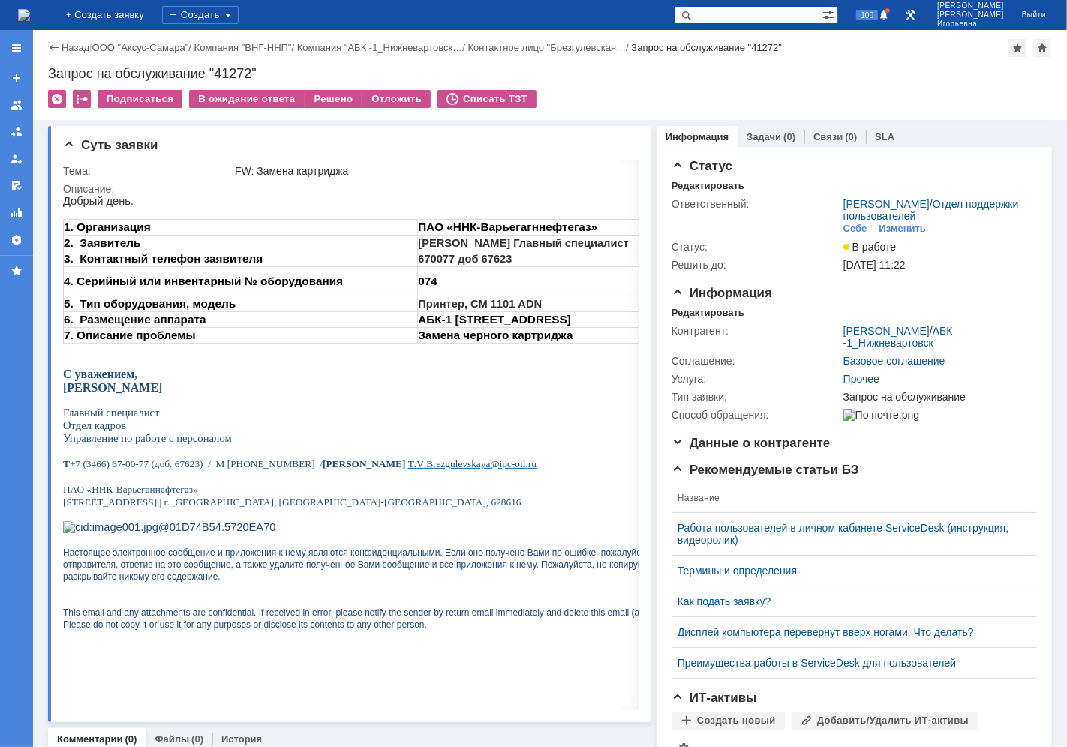
click at [235, 75] on div "Запрос на обслуживание "41272"" at bounding box center [550, 73] width 1004 height 15
copy div "41272"
click at [30, 13] on img at bounding box center [24, 15] width 12 height 12
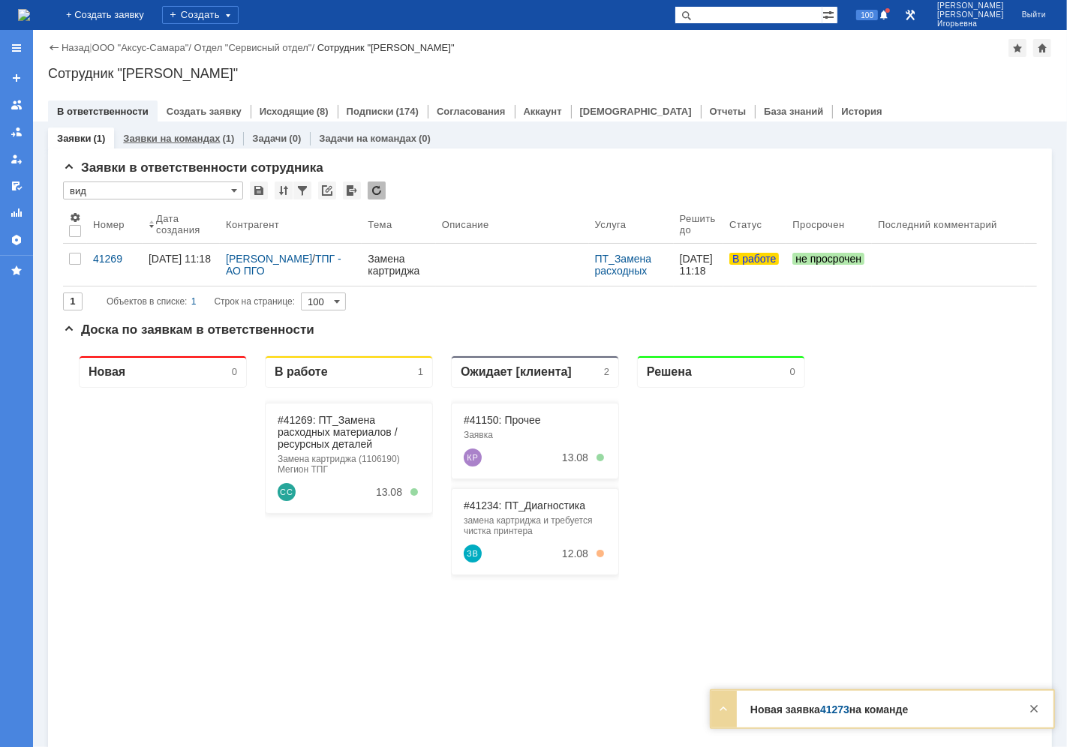
click at [170, 141] on link "Заявки на командах" at bounding box center [171, 138] width 97 height 11
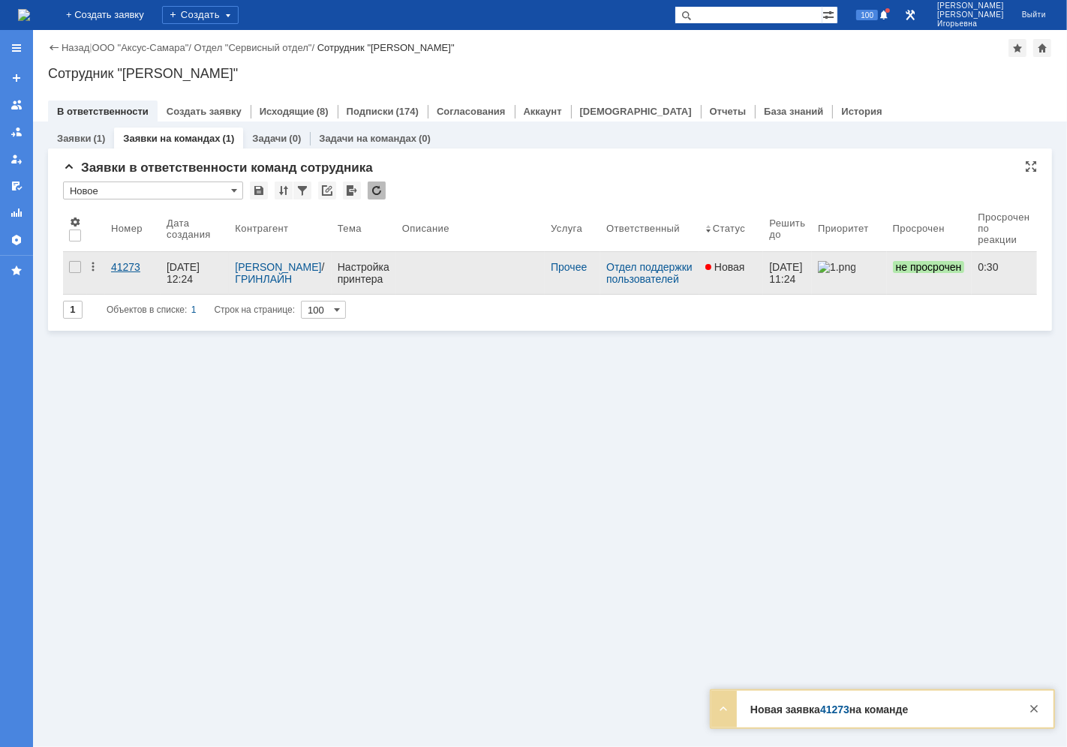
click at [122, 264] on div "41273" at bounding box center [133, 267] width 44 height 12
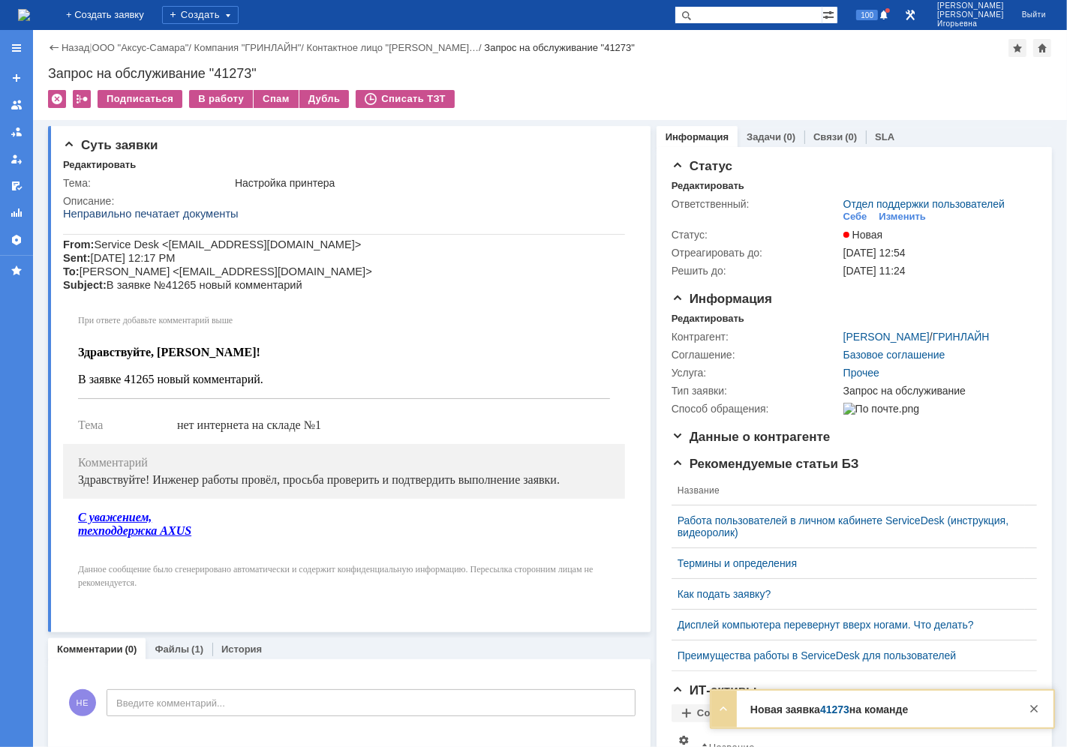
click at [30, 11] on img at bounding box center [24, 15] width 12 height 12
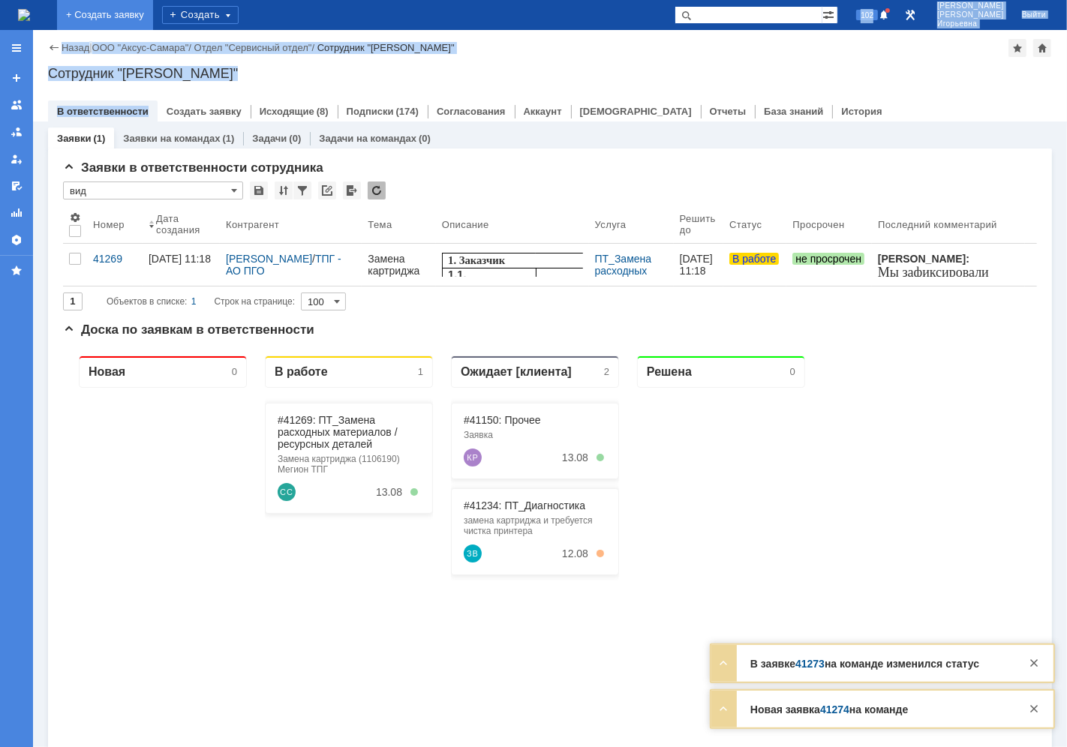
drag, startPoint x: 115, startPoint y: 33, endPoint x: 65, endPoint y: -7, distance: 63.5
click at [65, 0] on html "Идет загрузка, пожалуйста, подождите. На домашнюю + Создать заявку Создать 102 …" at bounding box center [533, 373] width 1067 height 747
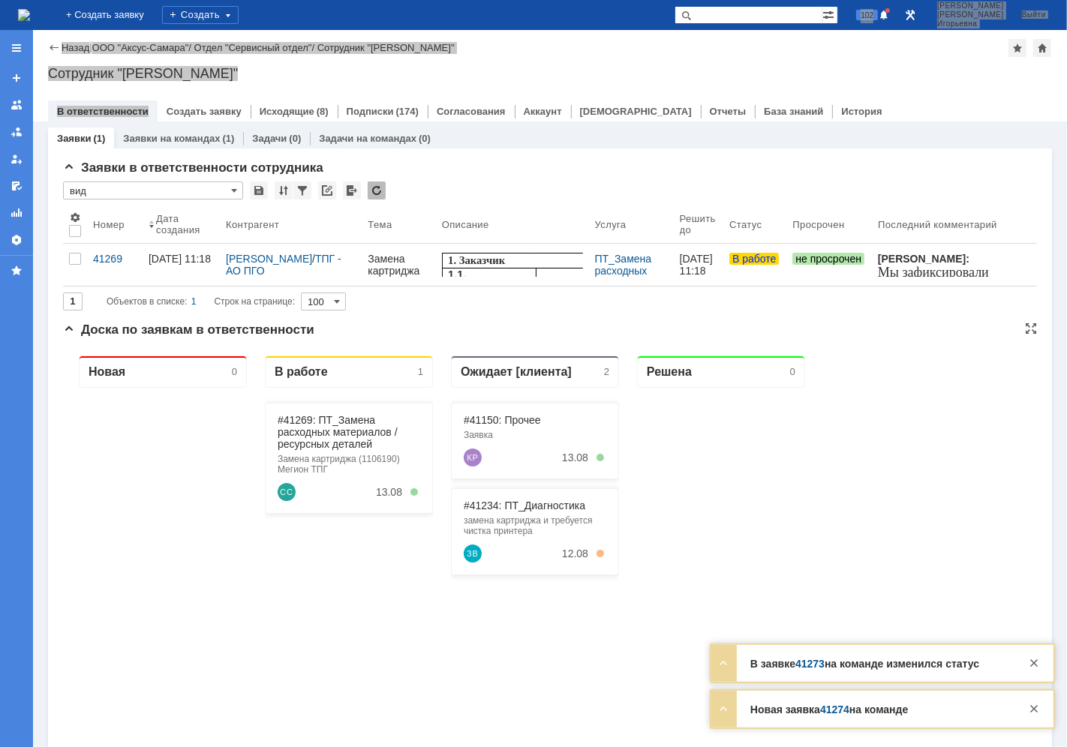
click at [256, 626] on div "Новая 0 В работе 1 #41269: ПТ_Замена расходных материалов / ресурсных деталей З…" at bounding box center [549, 643] width 974 height 600
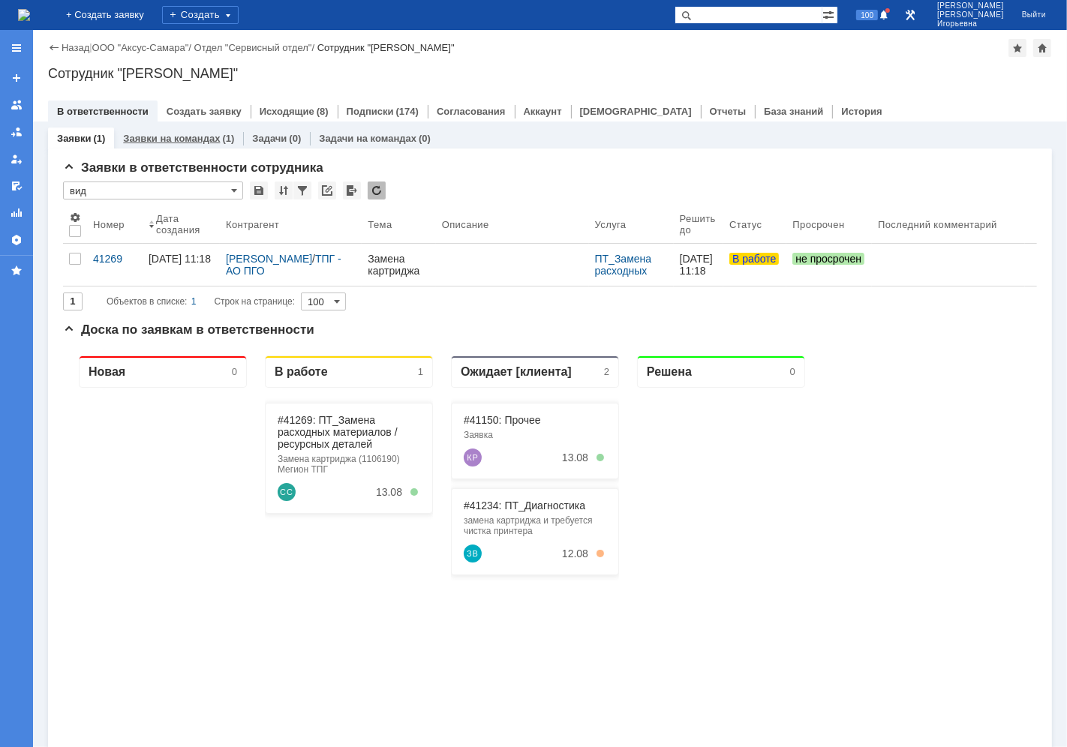
click at [161, 140] on link "Заявки на командах" at bounding box center [171, 138] width 97 height 11
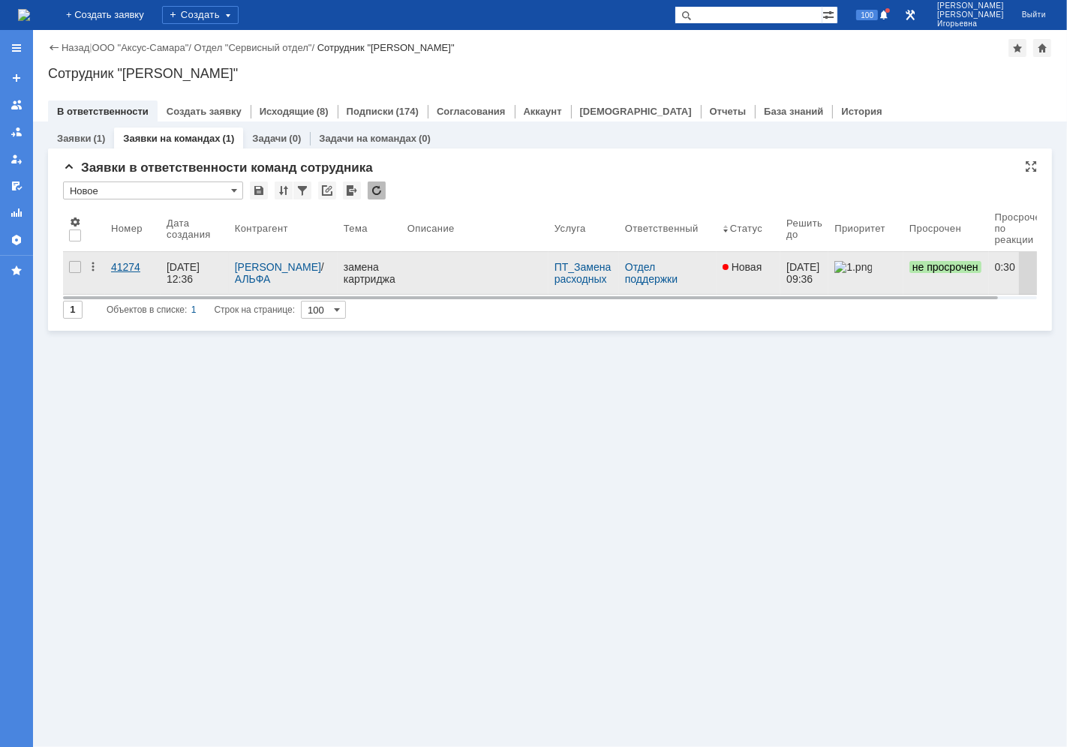
click at [119, 265] on div "41274" at bounding box center [133, 267] width 44 height 12
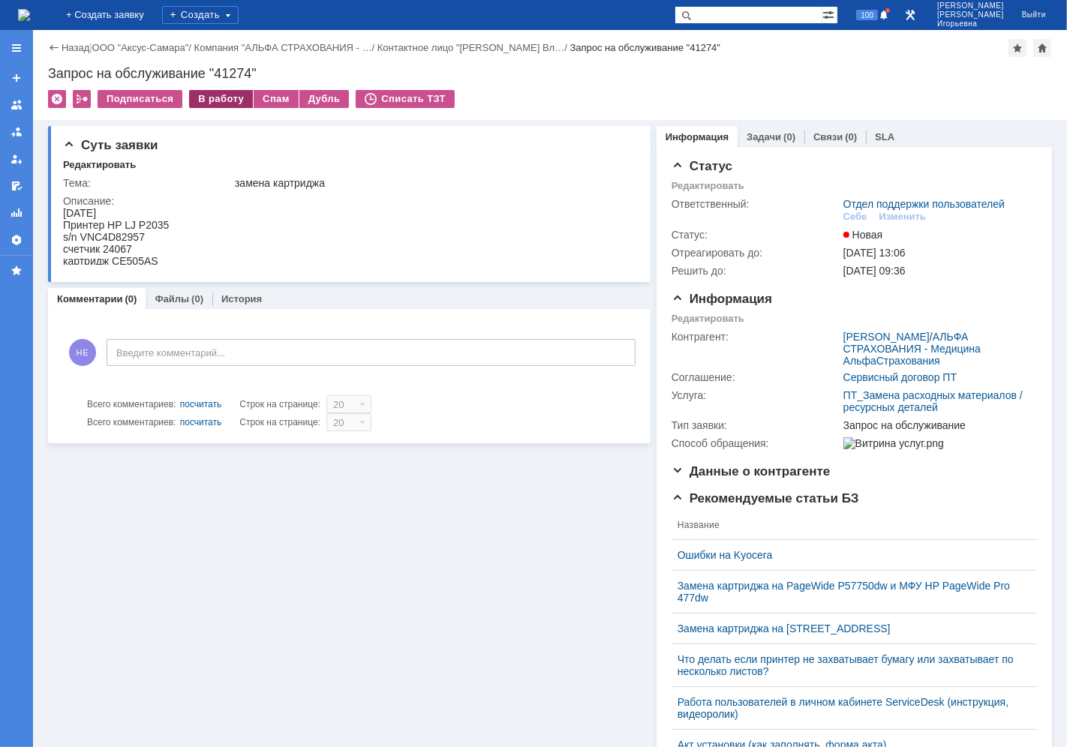
click at [223, 93] on div "В работу" at bounding box center [221, 99] width 64 height 18
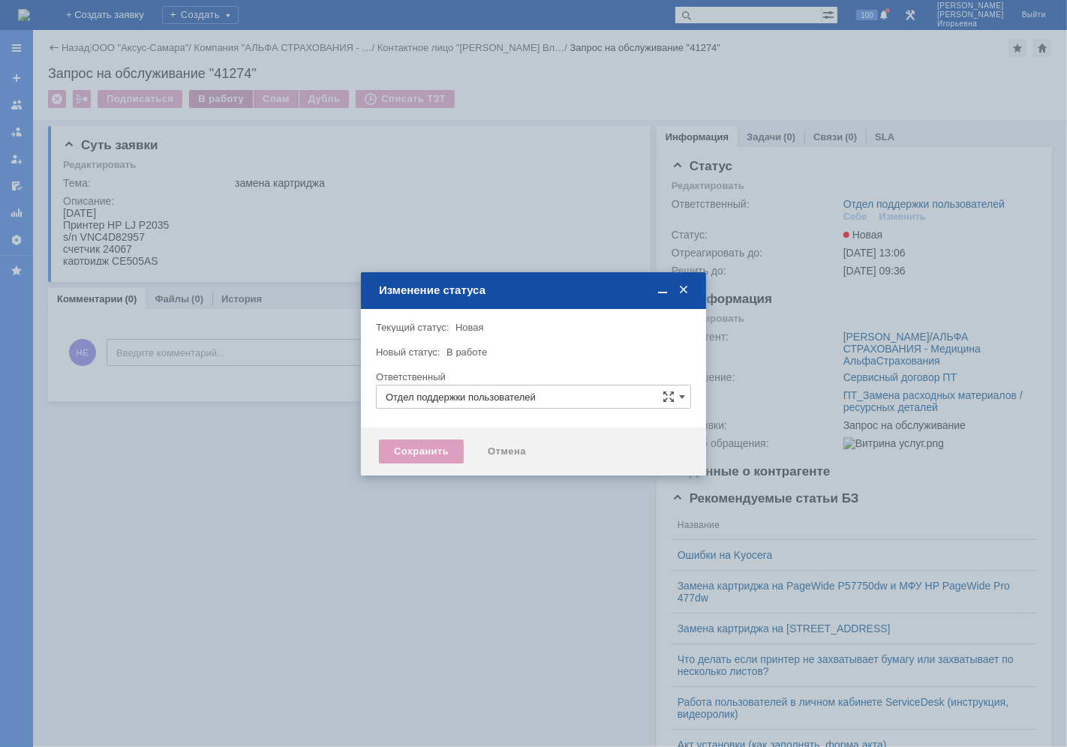
type input "[PERSON_NAME]"
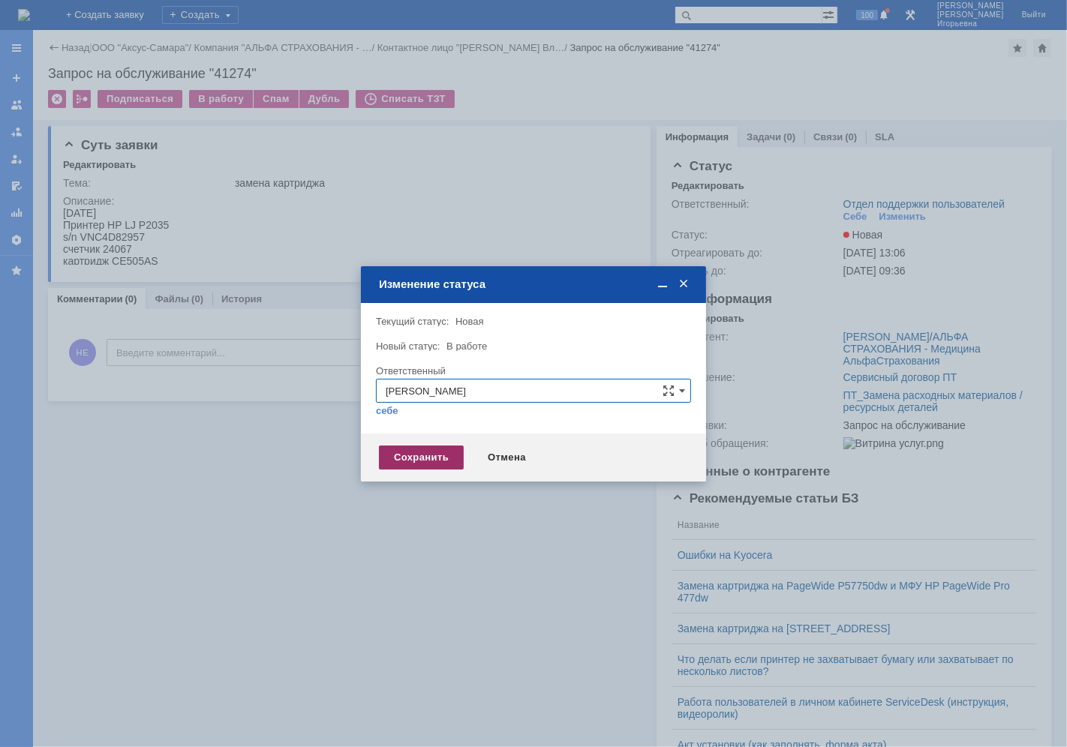
click at [410, 451] on div "Сохранить" at bounding box center [421, 458] width 85 height 24
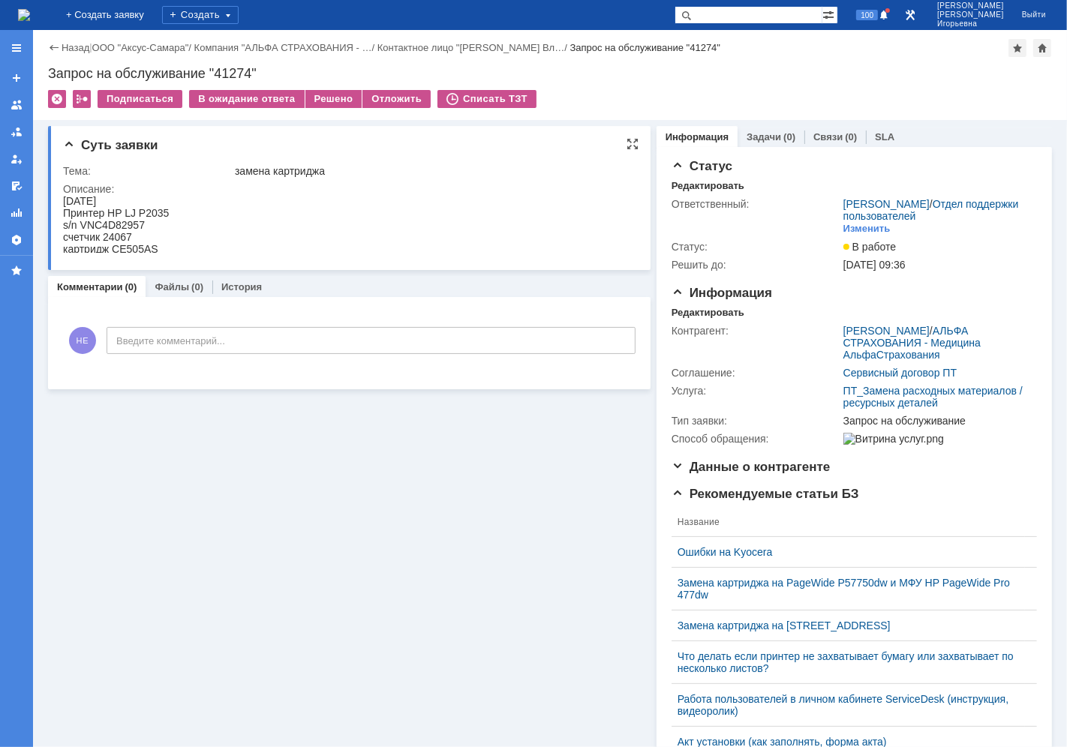
click at [128, 222] on div "s/n VNC4D82957" at bounding box center [115, 224] width 106 height 12
copy div "VNC4D82957"
click at [119, 233] on div "счетчик 24067" at bounding box center [115, 236] width 106 height 12
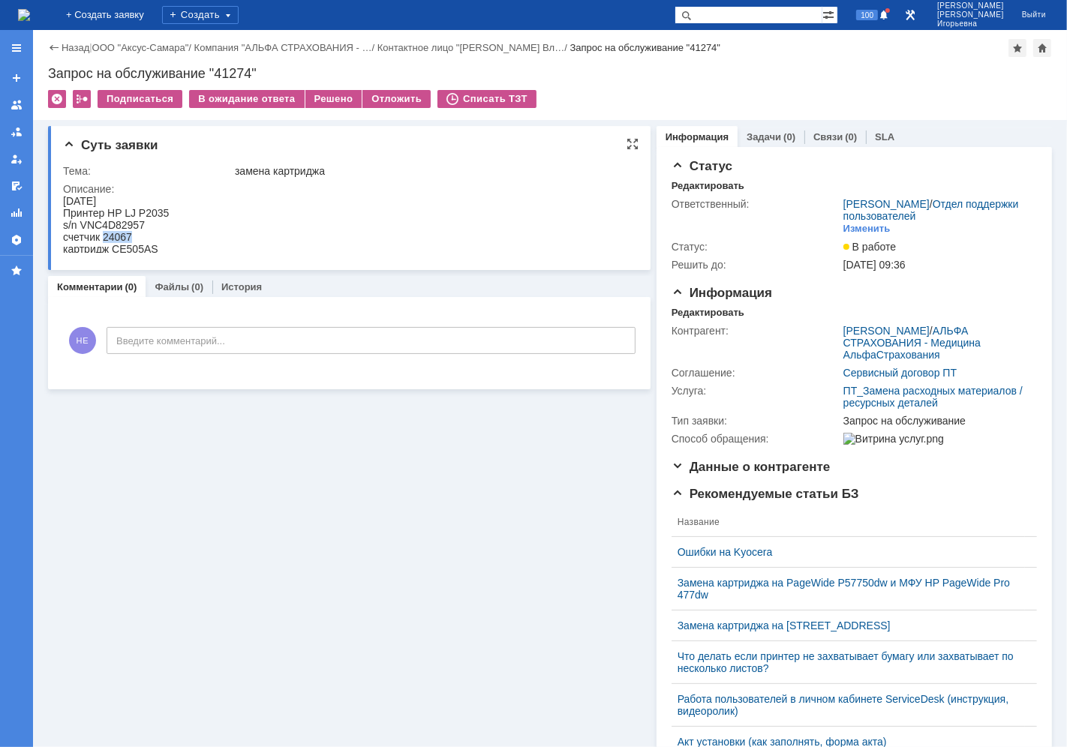
copy div "24067"
click at [239, 68] on div "Запрос на обслуживание "41274"" at bounding box center [550, 73] width 1004 height 15
copy div "41274"
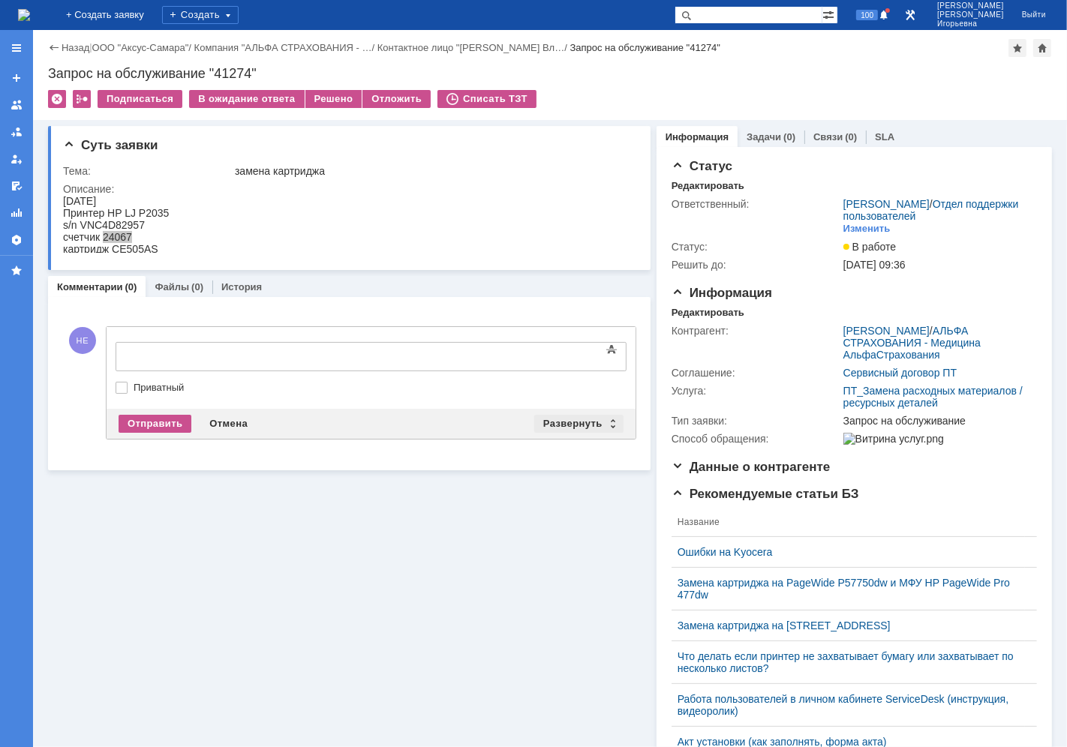
click at [604, 421] on div "Развернуть" at bounding box center [578, 424] width 89 height 18
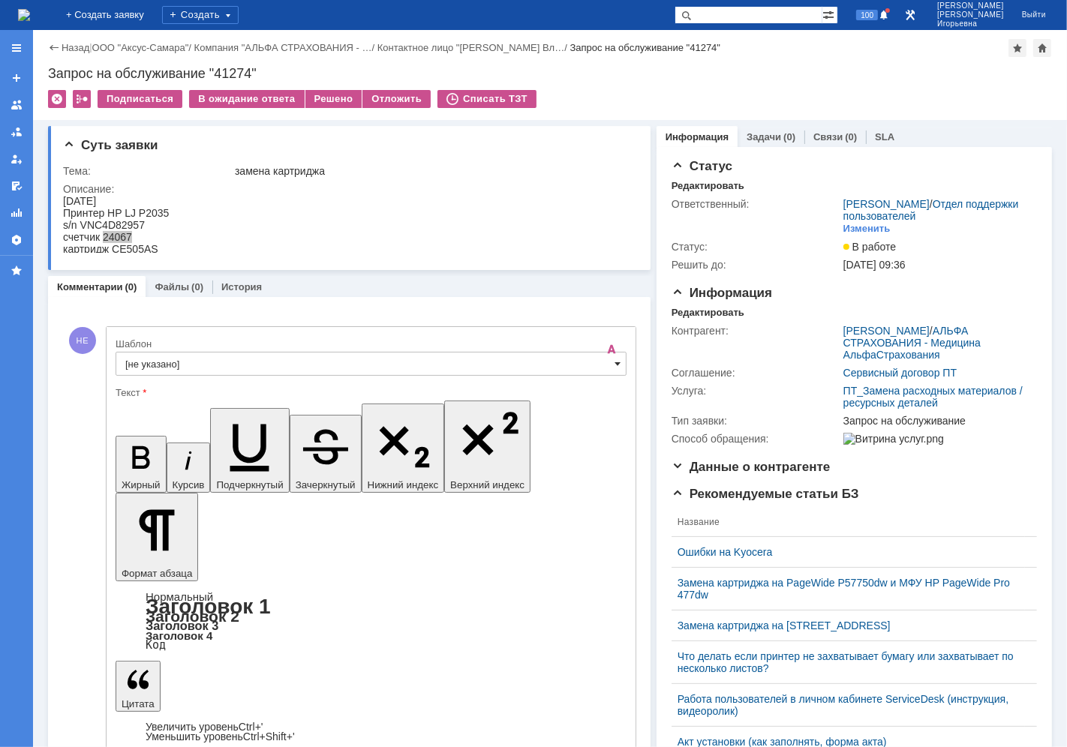
click at [614, 365] on span at bounding box center [617, 364] width 6 height 12
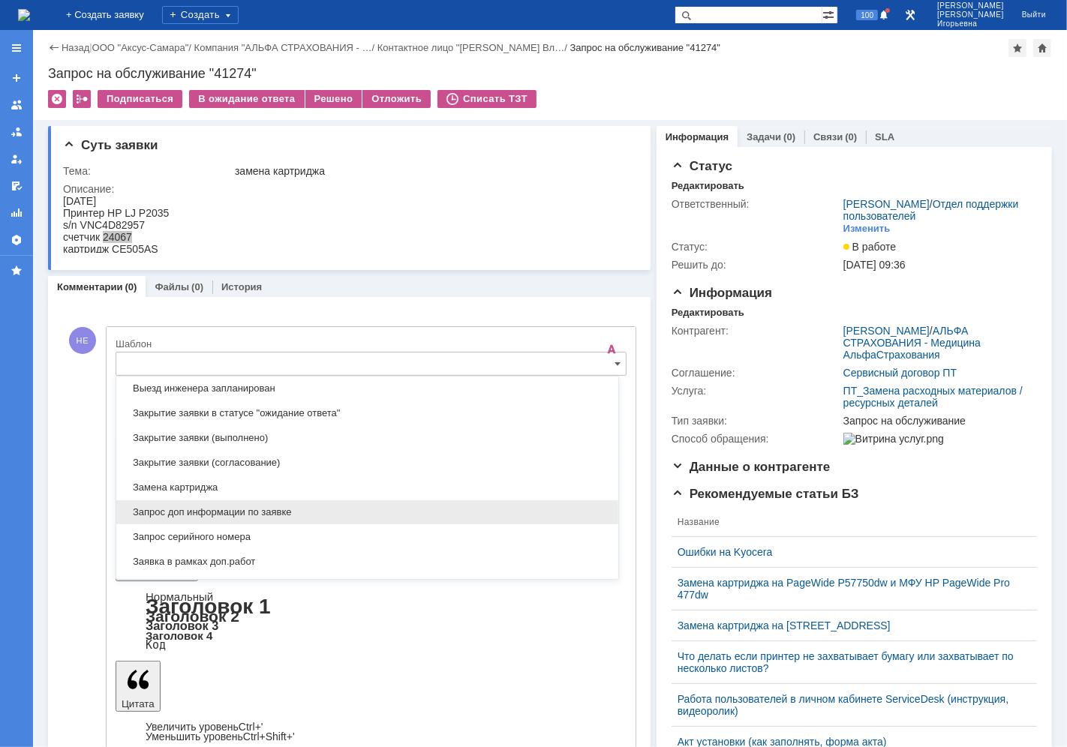
scroll to position [692, 0]
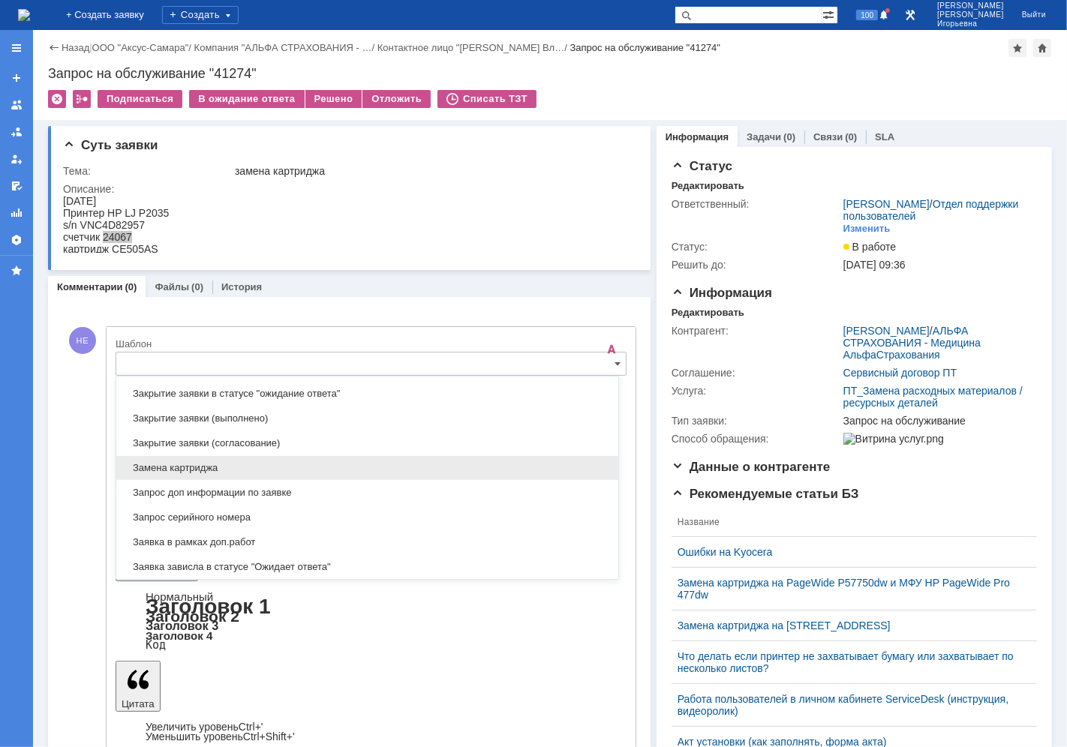
click at [147, 467] on span "Замена картриджа" at bounding box center [367, 468] width 484 height 12
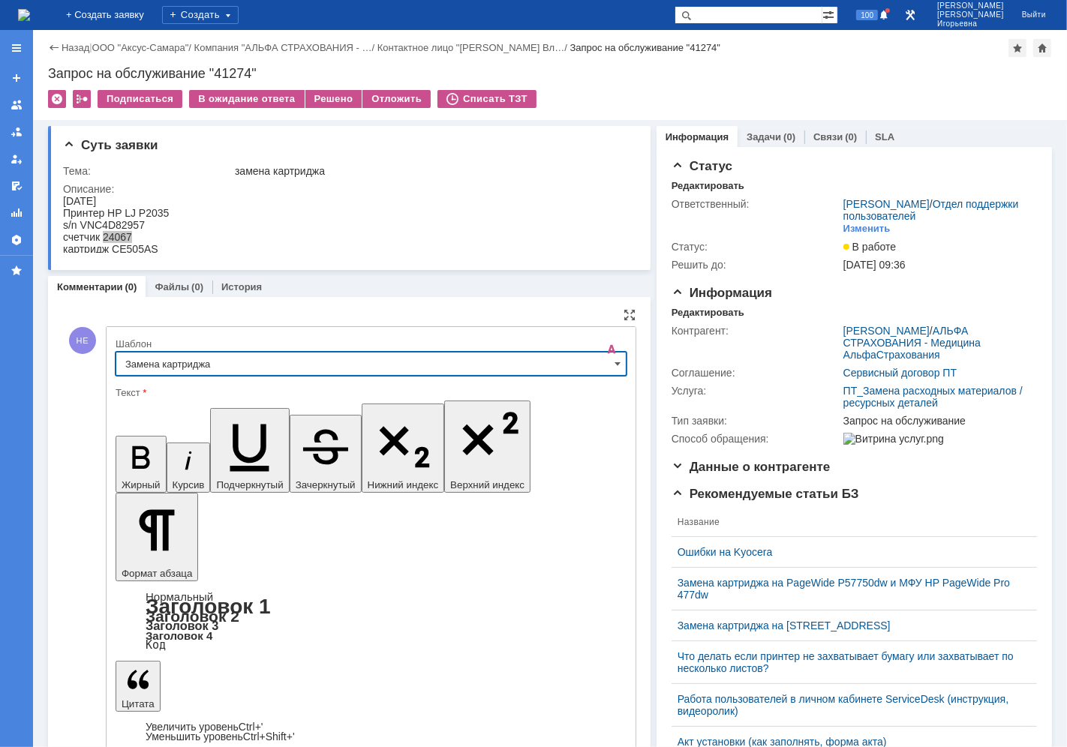
type input "Замена картриджа"
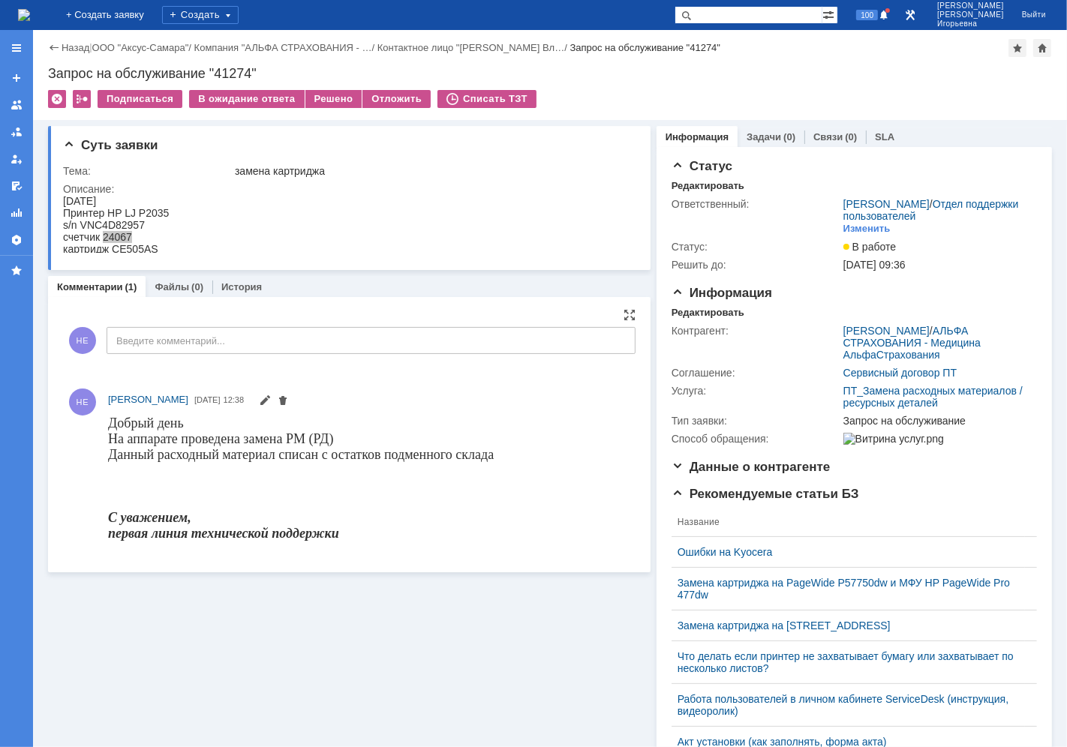
scroll to position [0, 0]
click at [324, 94] on div "Решено" at bounding box center [333, 99] width 57 height 18
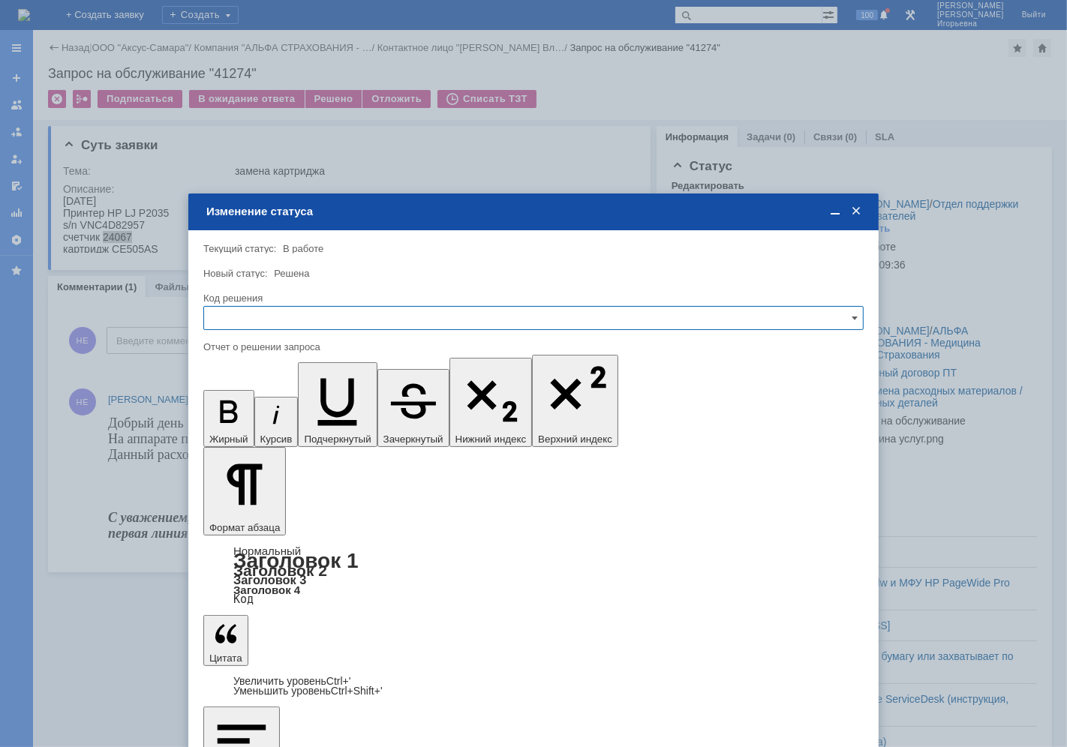
click at [246, 319] on input "text" at bounding box center [533, 318] width 660 height 24
click at [251, 416] on span "Решено" at bounding box center [533, 419] width 641 height 12
type input "Решено"
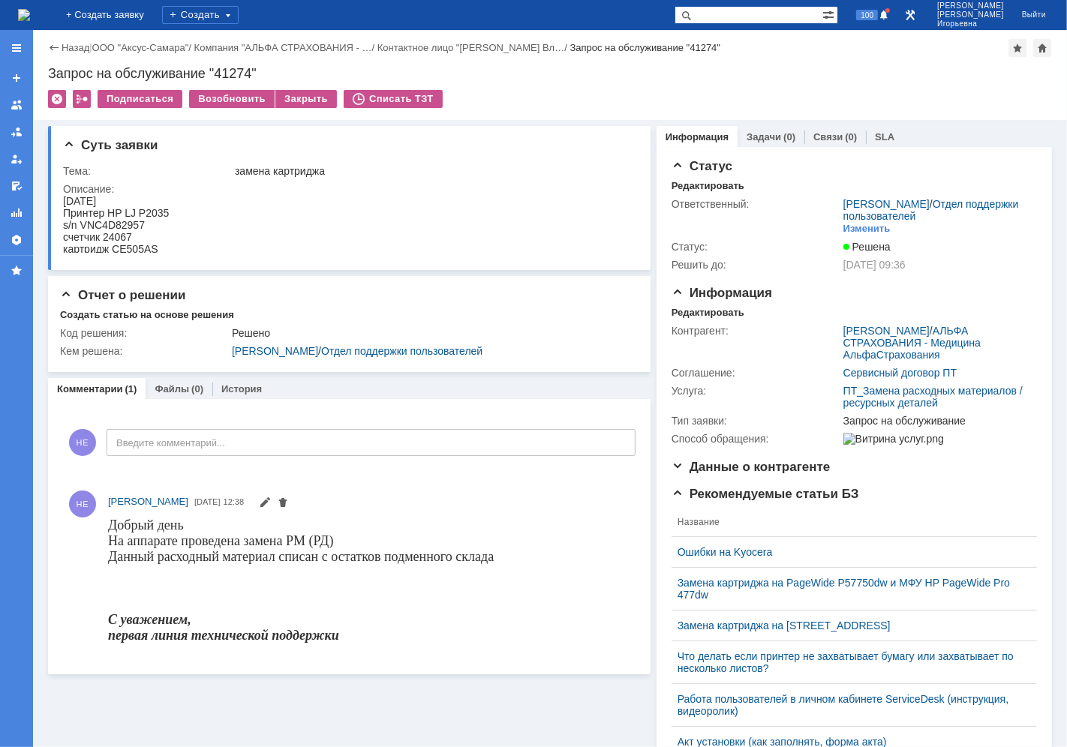
click at [30, 15] on img at bounding box center [24, 15] width 12 height 12
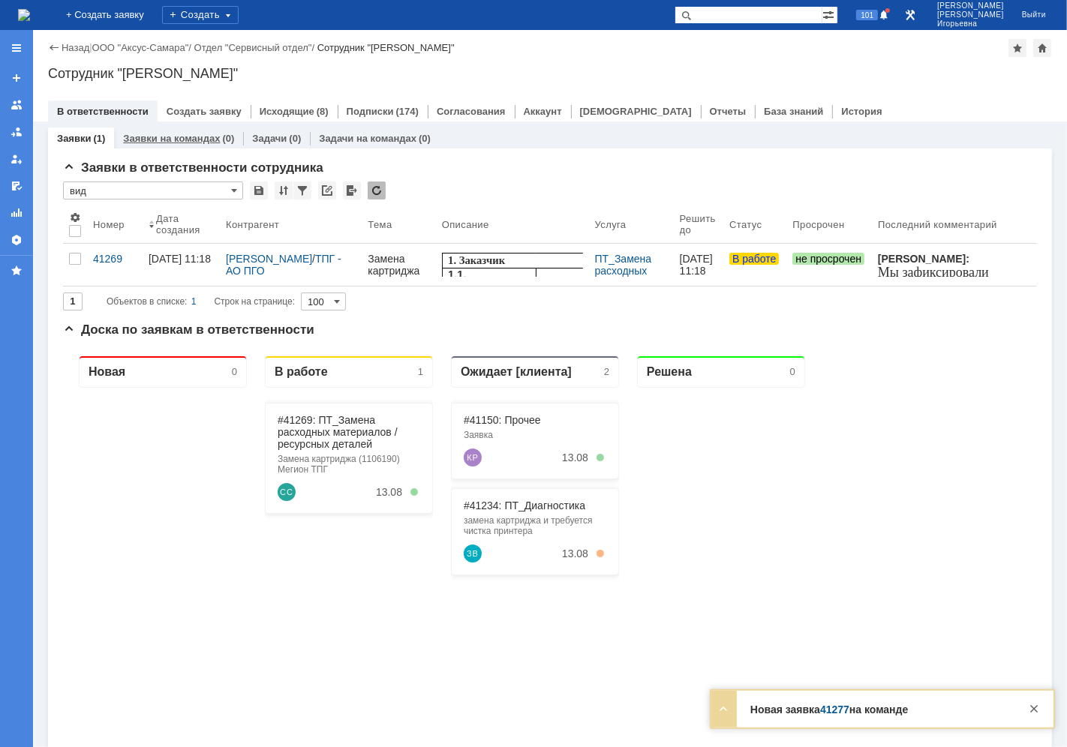
click at [165, 137] on link "Заявки на командах" at bounding box center [171, 138] width 97 height 11
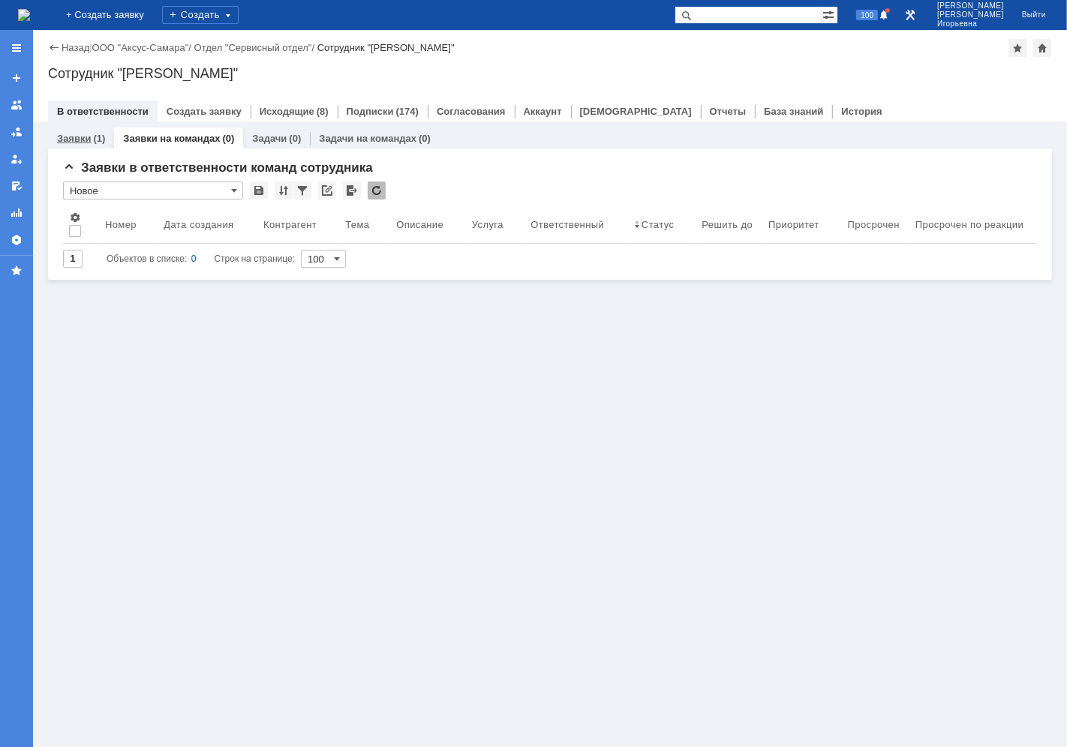
click at [66, 137] on link "Заявки" at bounding box center [74, 138] width 34 height 11
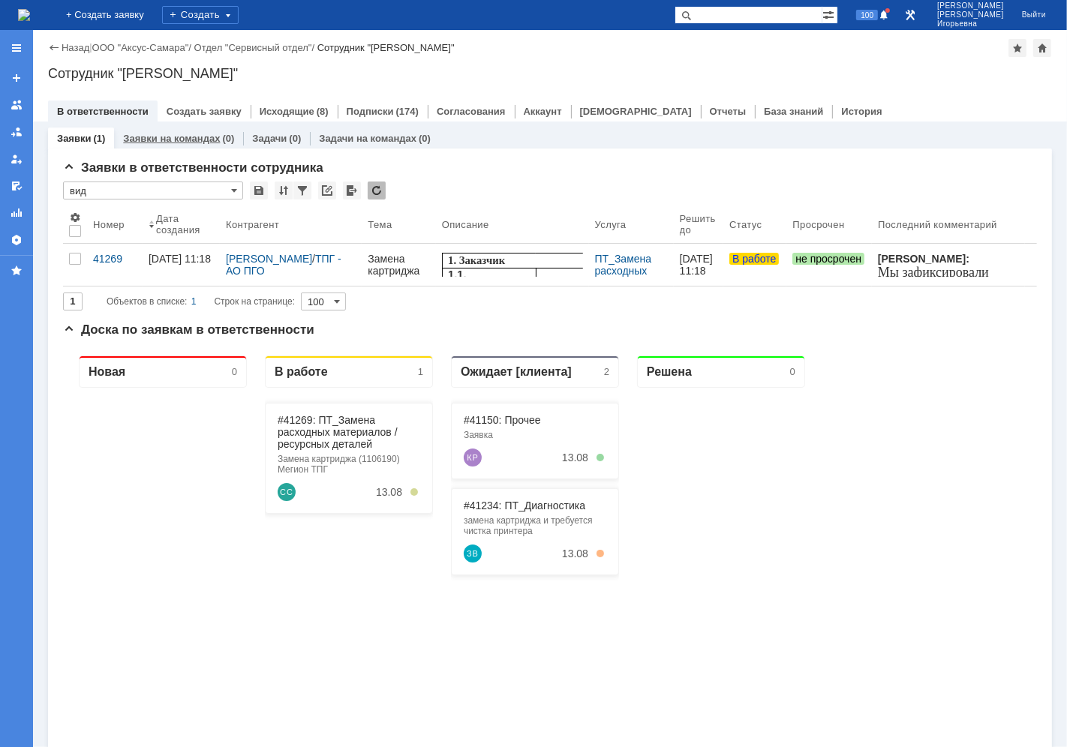
click at [162, 137] on link "Заявки на командах" at bounding box center [171, 138] width 97 height 11
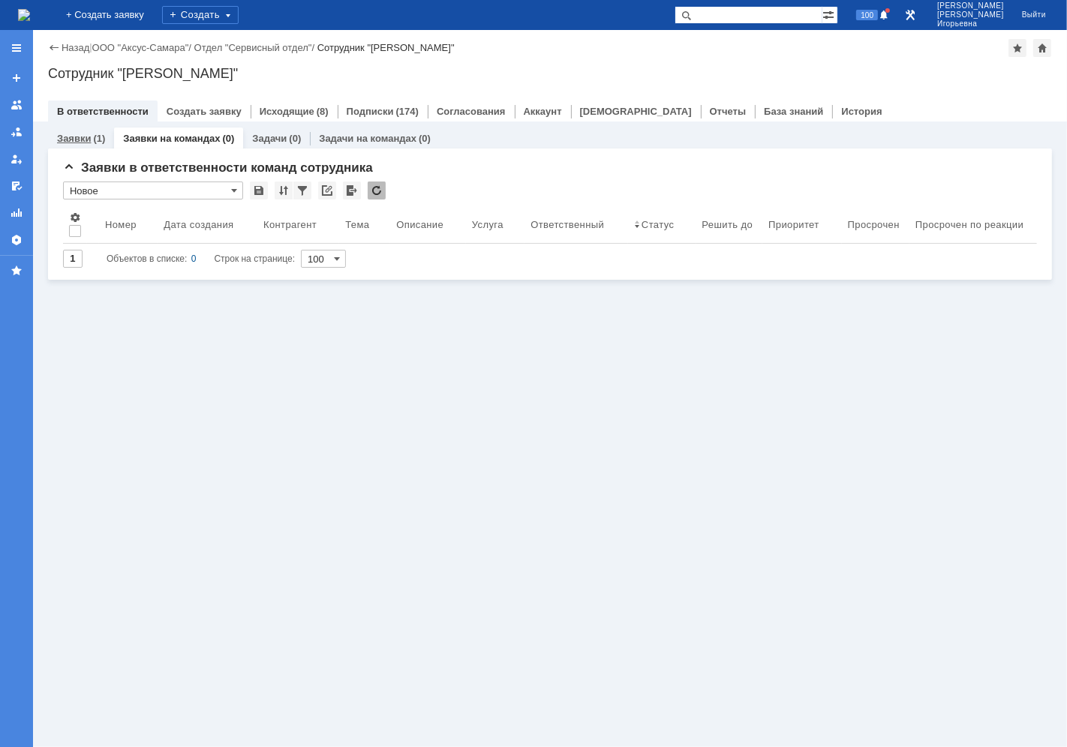
click at [79, 133] on link "Заявки" at bounding box center [74, 138] width 34 height 11
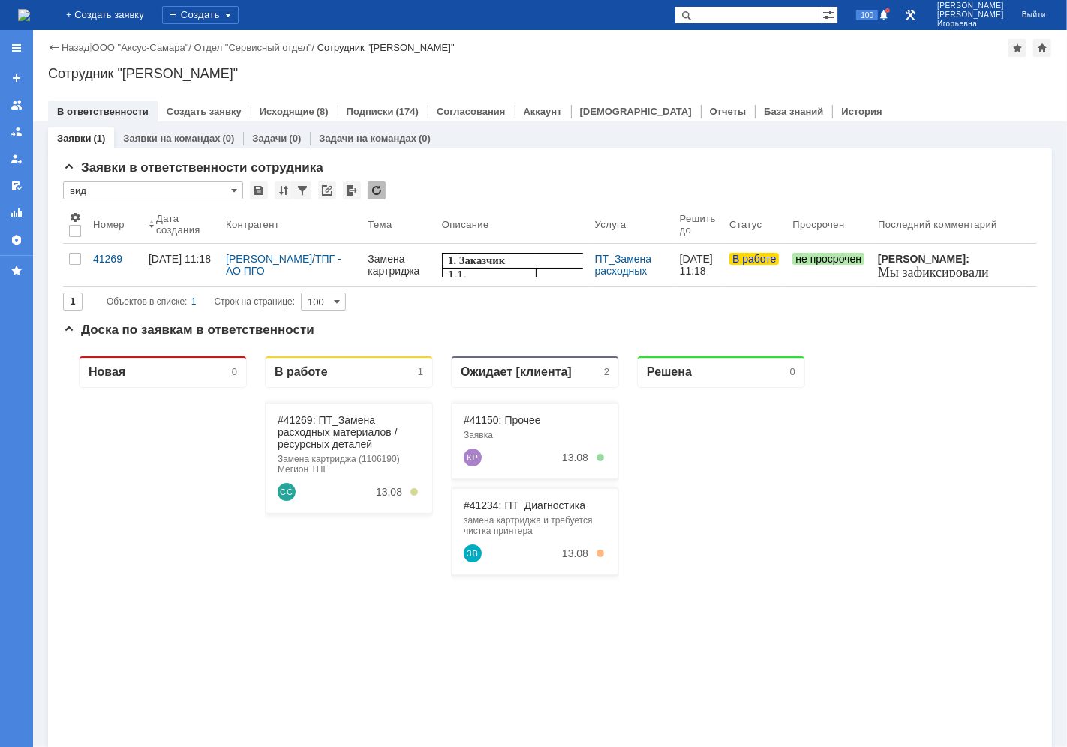
click at [778, 6] on input "text" at bounding box center [748, 15] width 148 height 18
type input "28525"
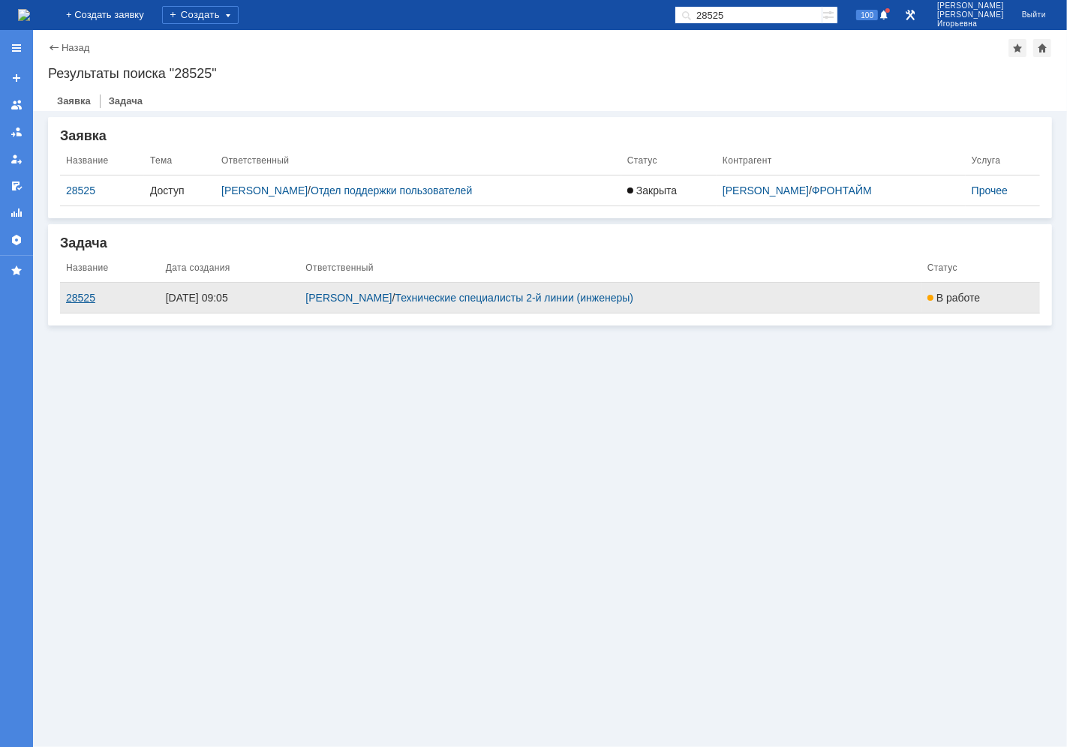
click at [72, 293] on div "28525" at bounding box center [110, 298] width 88 height 12
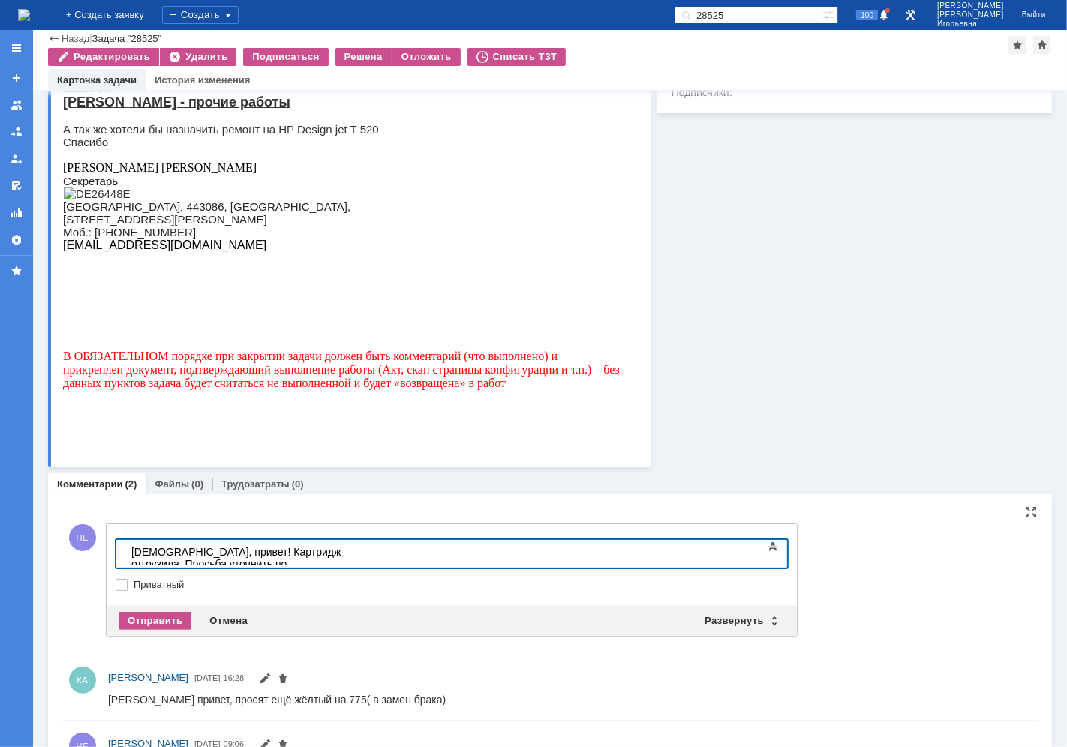
click at [344, 548] on div "Саша, привет! Картридж отгрузила. Просьба уточнить по" at bounding box center [237, 557] width 213 height 24
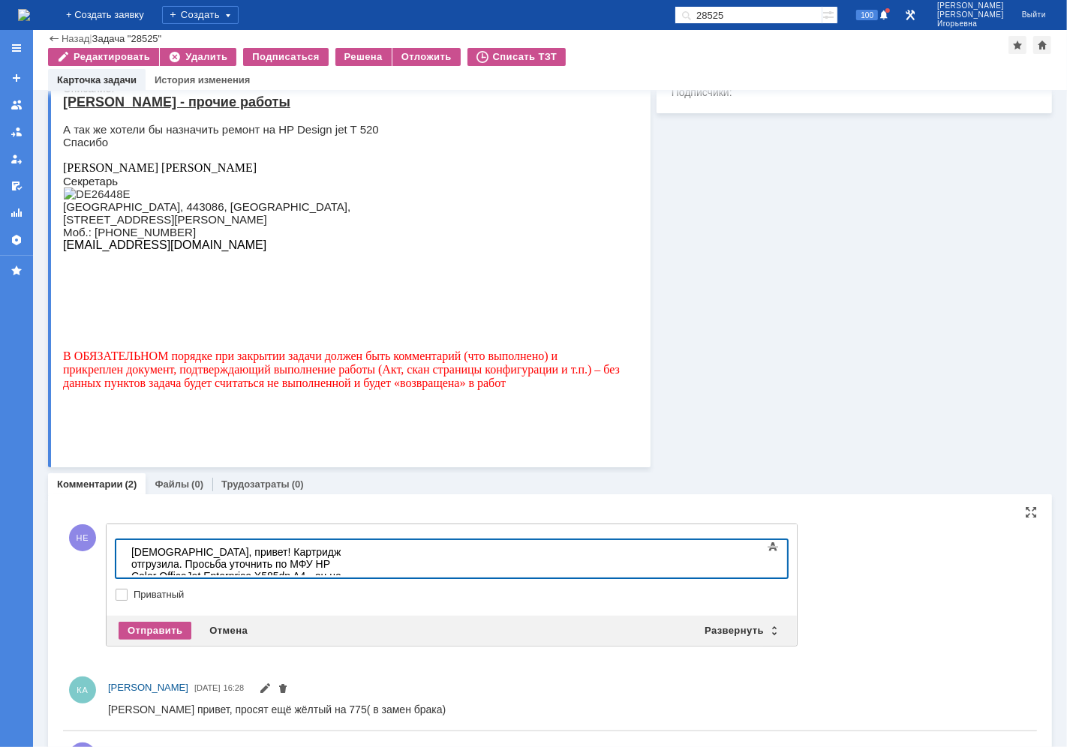
scroll to position [587, 4]
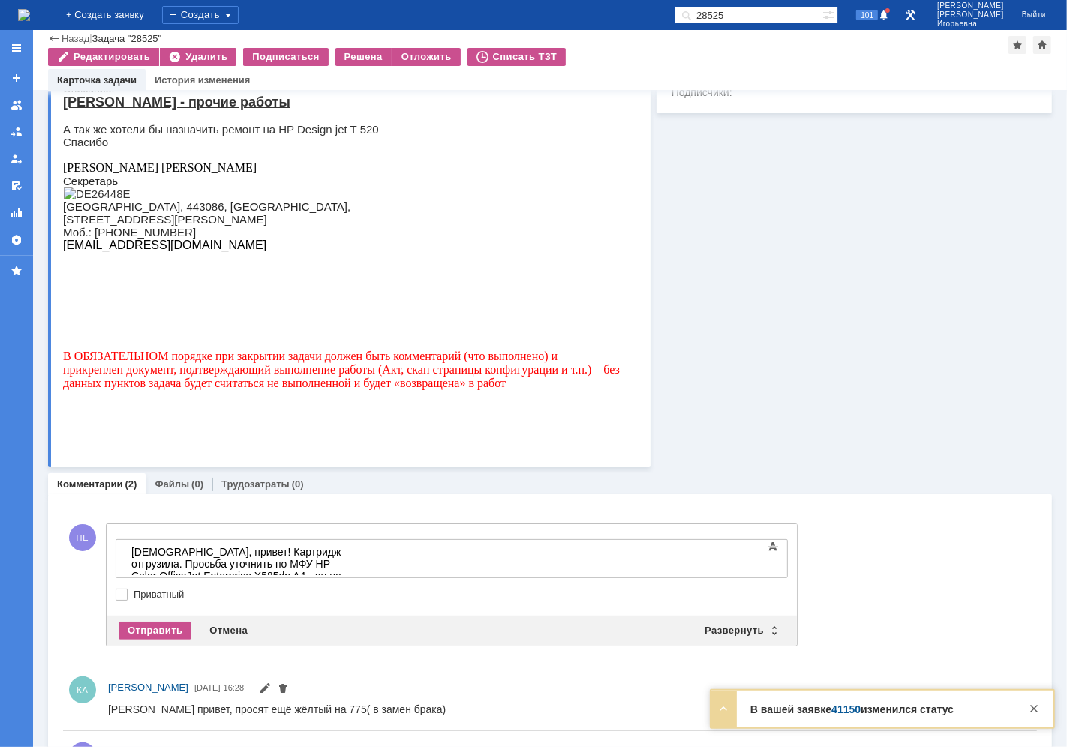
click at [30, 16] on img at bounding box center [24, 15] width 12 height 12
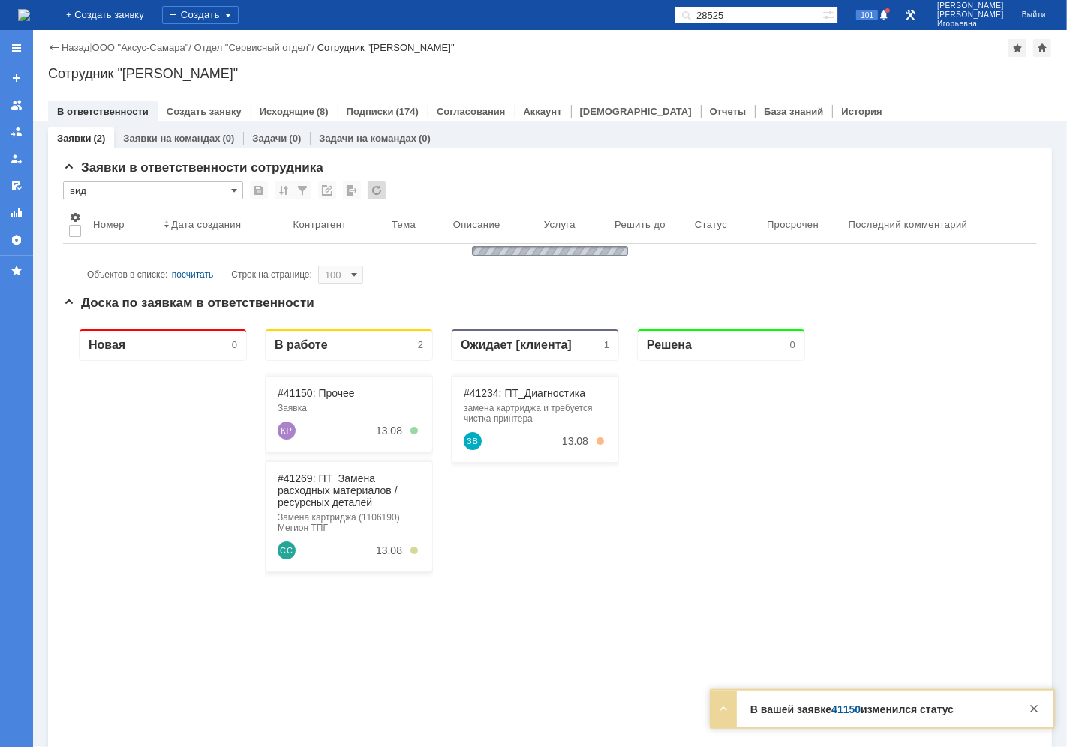
click at [30, 18] on img at bounding box center [24, 15] width 12 height 12
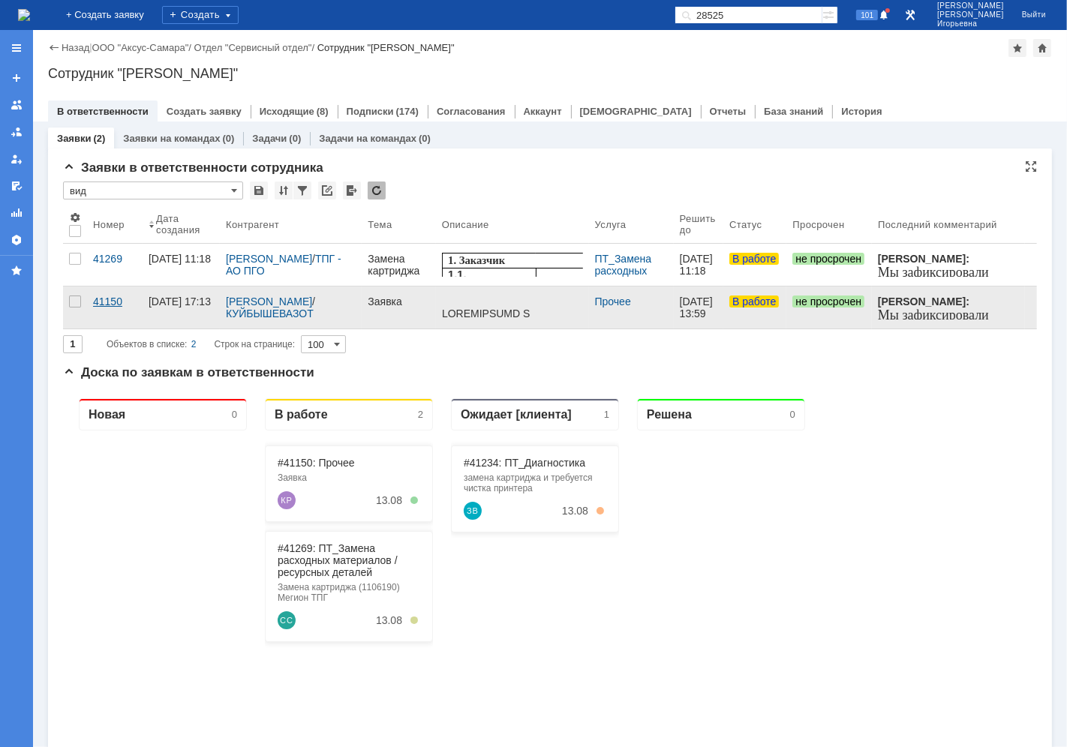
click at [108, 302] on div "41150" at bounding box center [115, 302] width 44 height 12
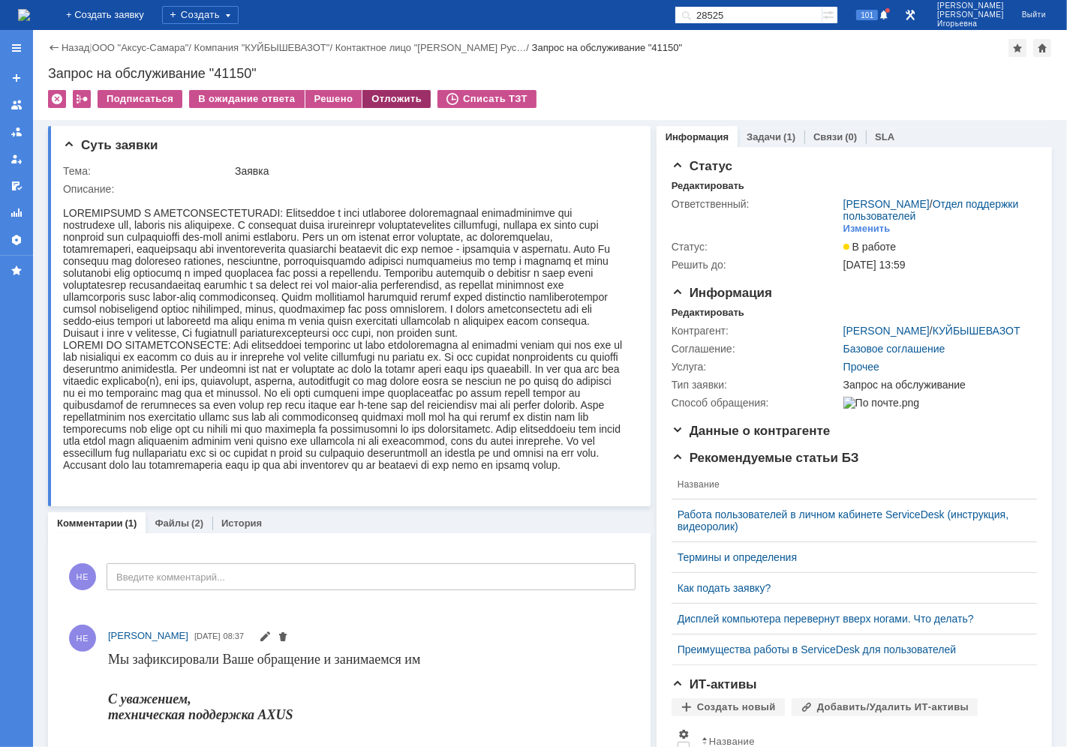
click at [376, 99] on div "Отложить" at bounding box center [396, 99] width 68 height 18
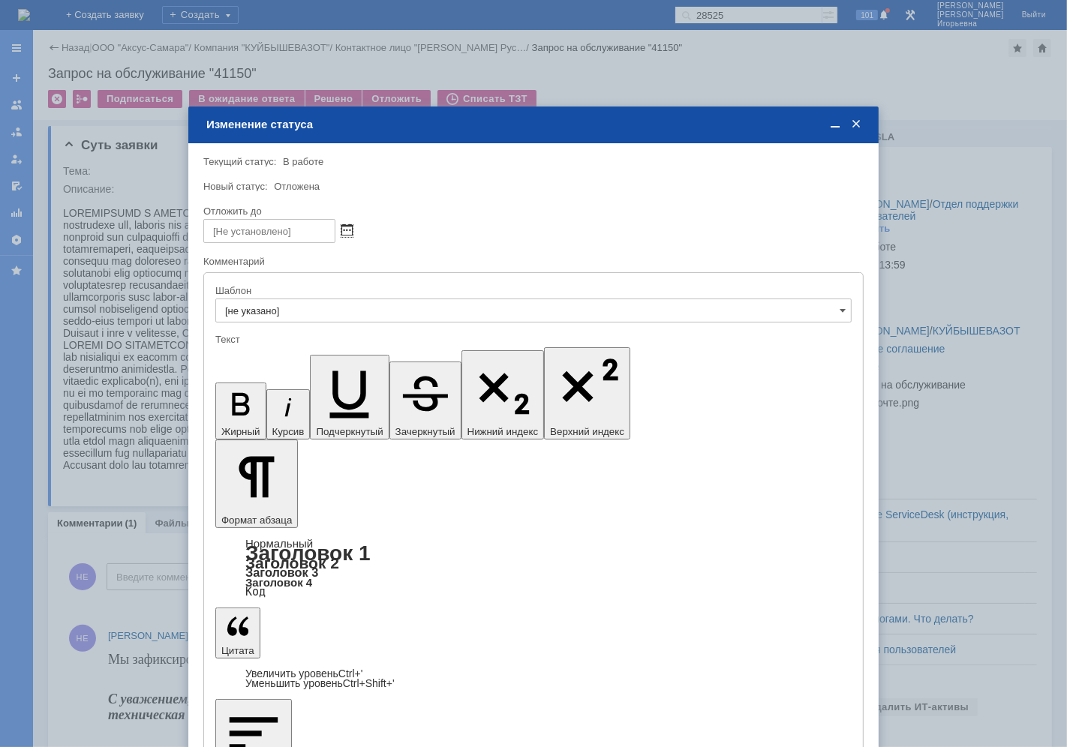
click at [346, 228] on span at bounding box center [346, 231] width 11 height 12
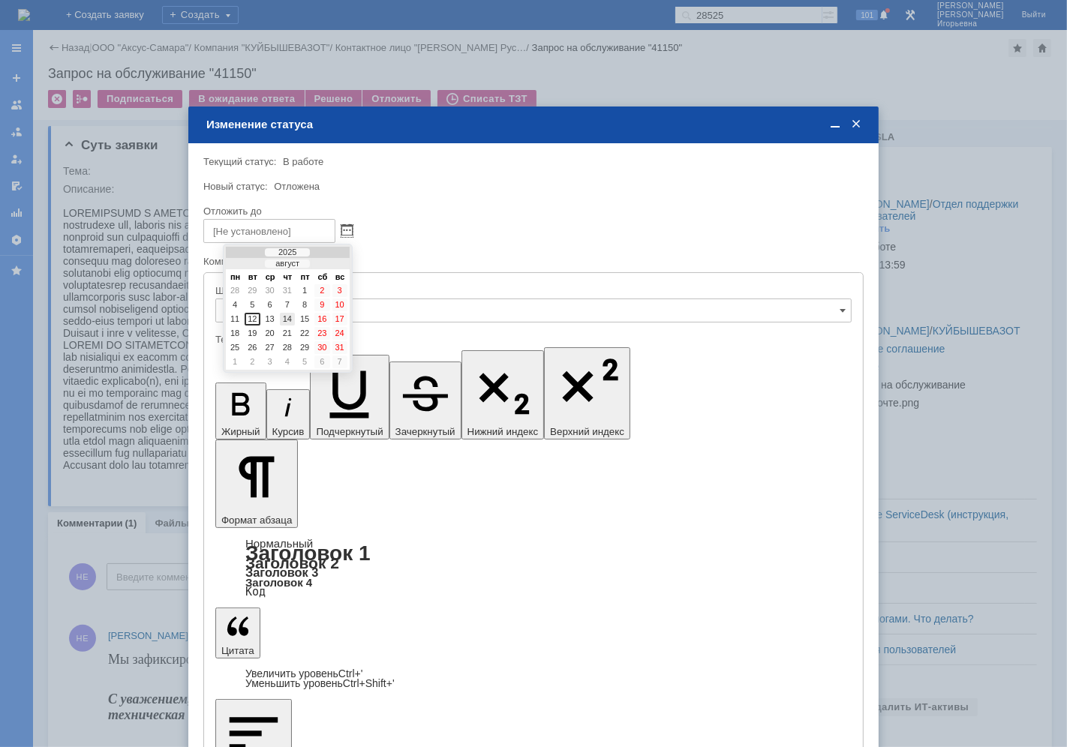
click at [285, 316] on div "14" at bounding box center [287, 319] width 15 height 13
type input "14.08.2025 15:46"
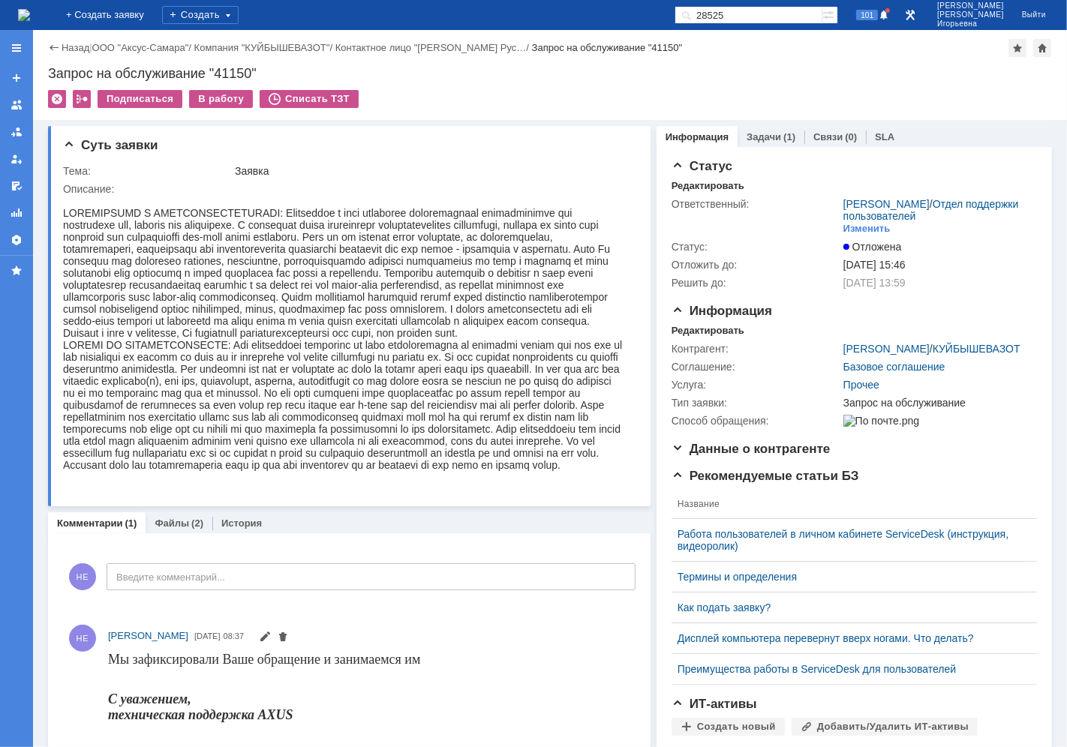
click at [30, 18] on img at bounding box center [24, 15] width 12 height 12
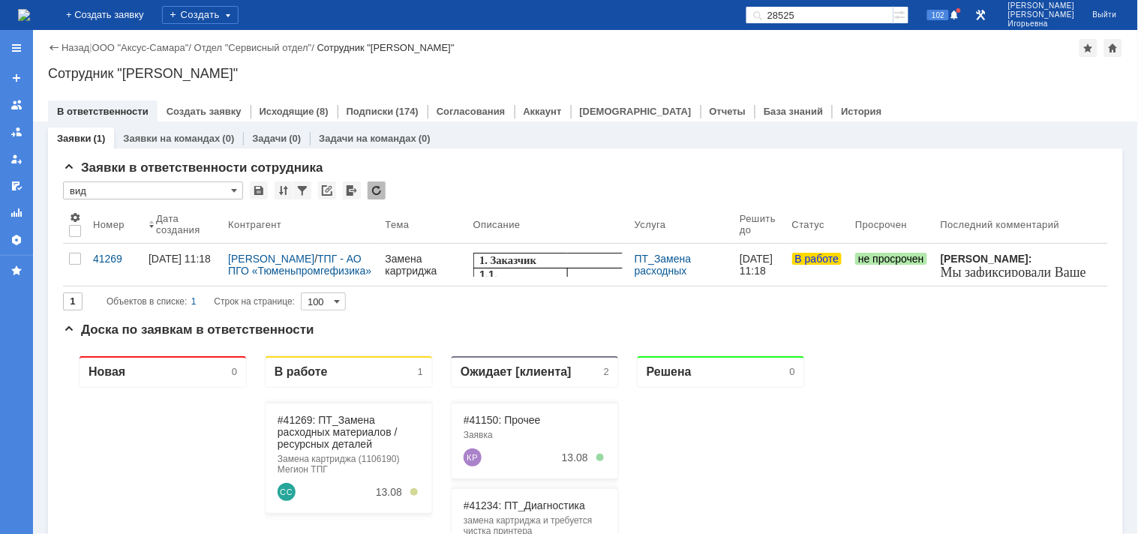
click at [840, 15] on input "28525" at bounding box center [820, 15] width 148 height 18
type input "28515"
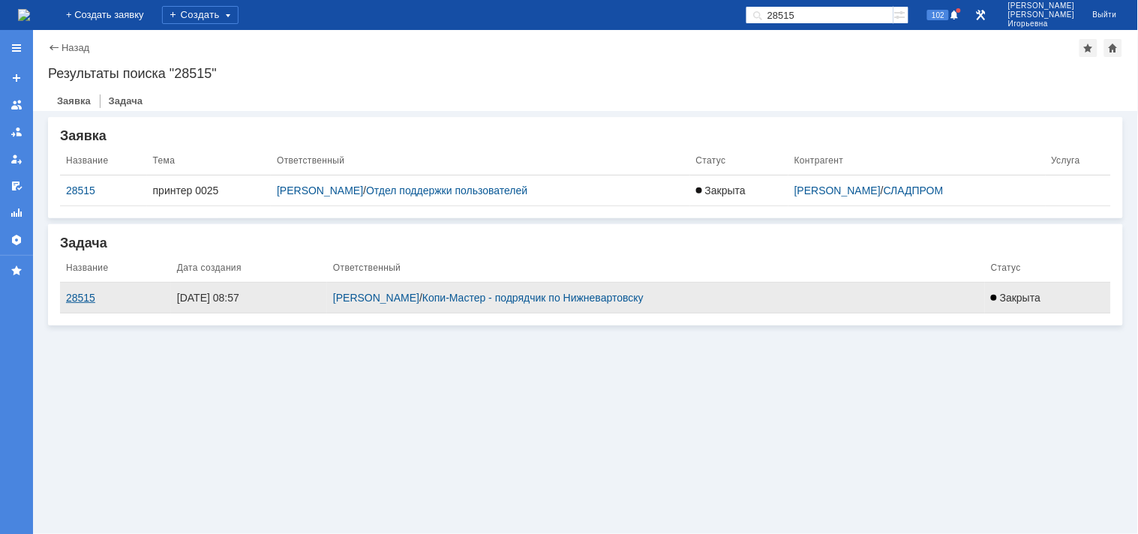
click at [80, 296] on div "28515" at bounding box center [115, 298] width 99 height 12
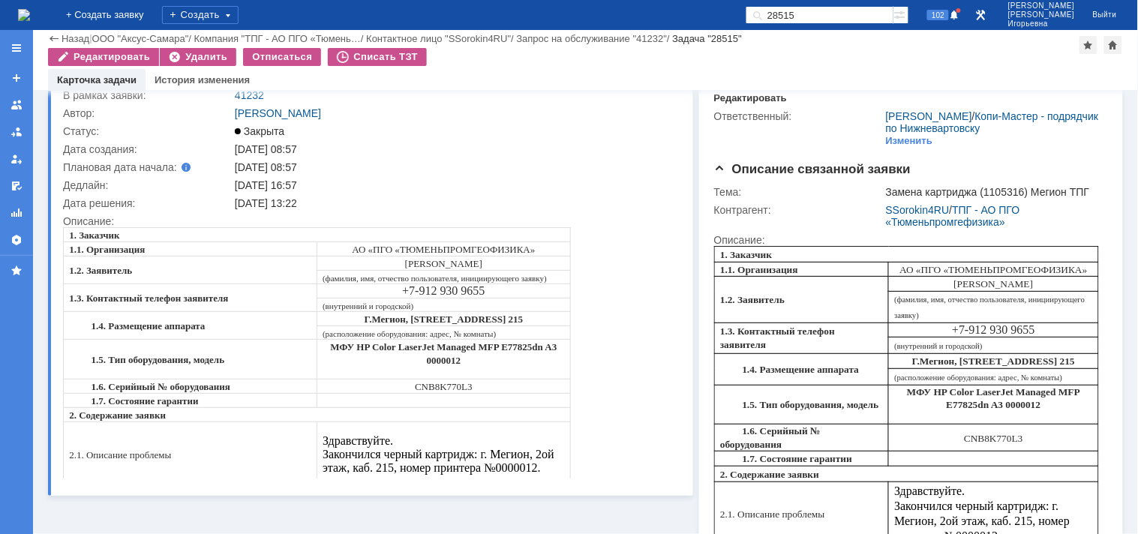
scroll to position [83, 0]
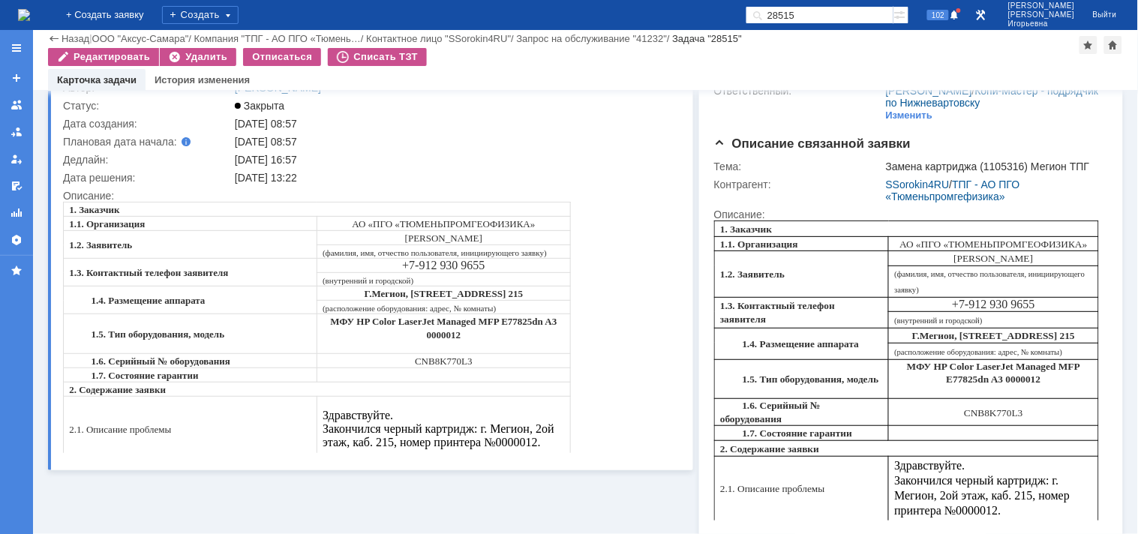
click at [450, 355] on span "CNB8K770L3" at bounding box center [443, 360] width 58 height 11
copy span "CNB8K770L3"
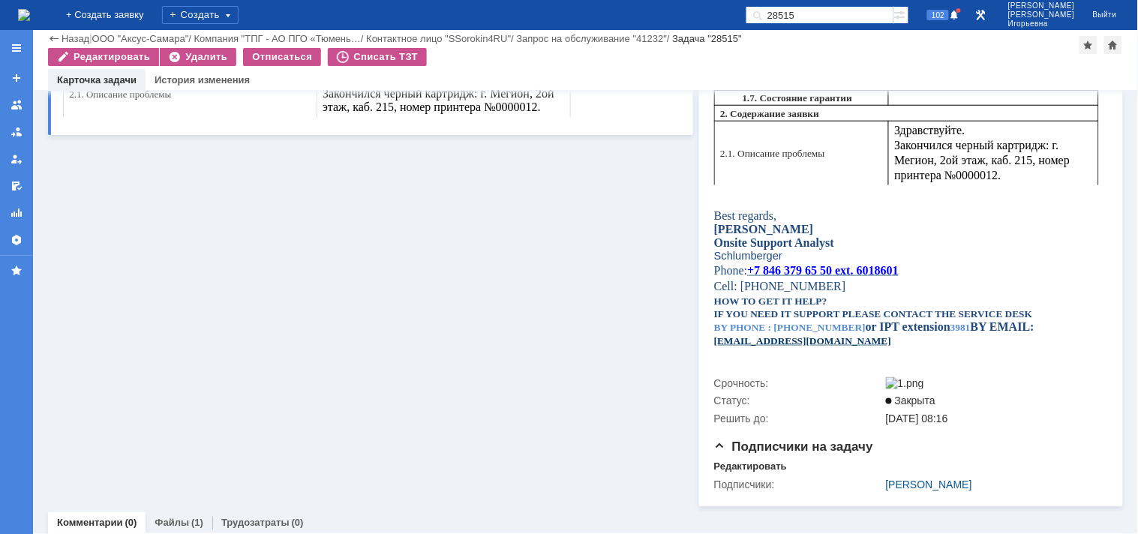
scroll to position [521, 0]
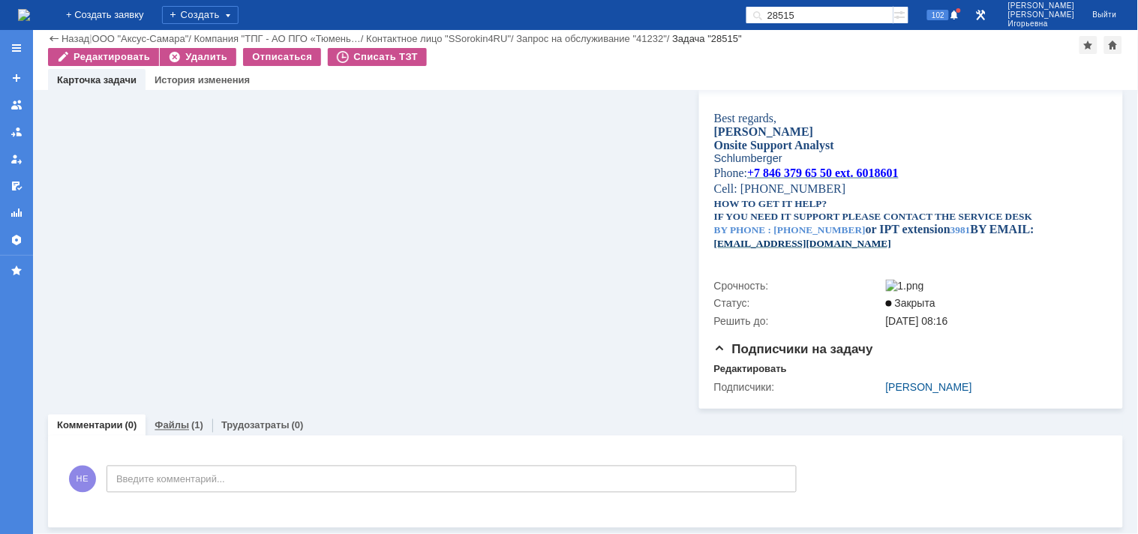
click at [164, 426] on link "Файлы" at bounding box center [172, 425] width 35 height 11
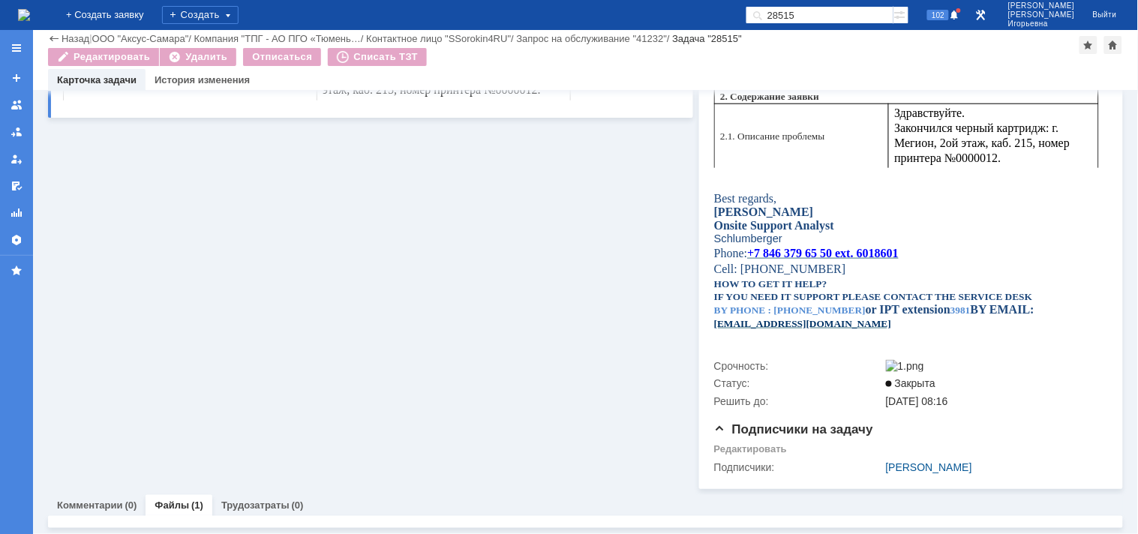
scroll to position [521, 0]
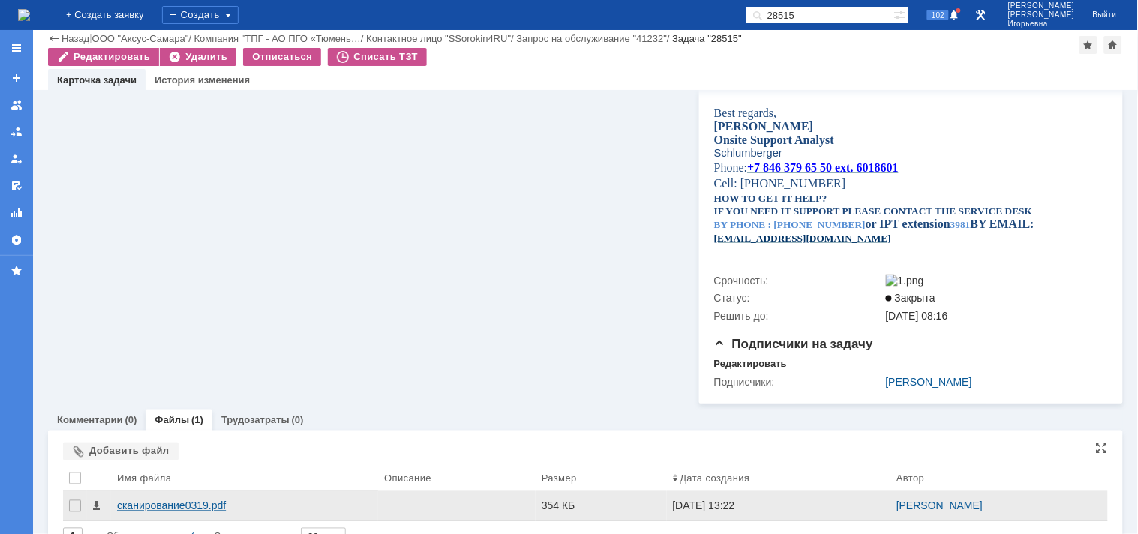
click at [152, 511] on div "сканирование0319.pdf" at bounding box center [244, 506] width 255 height 12
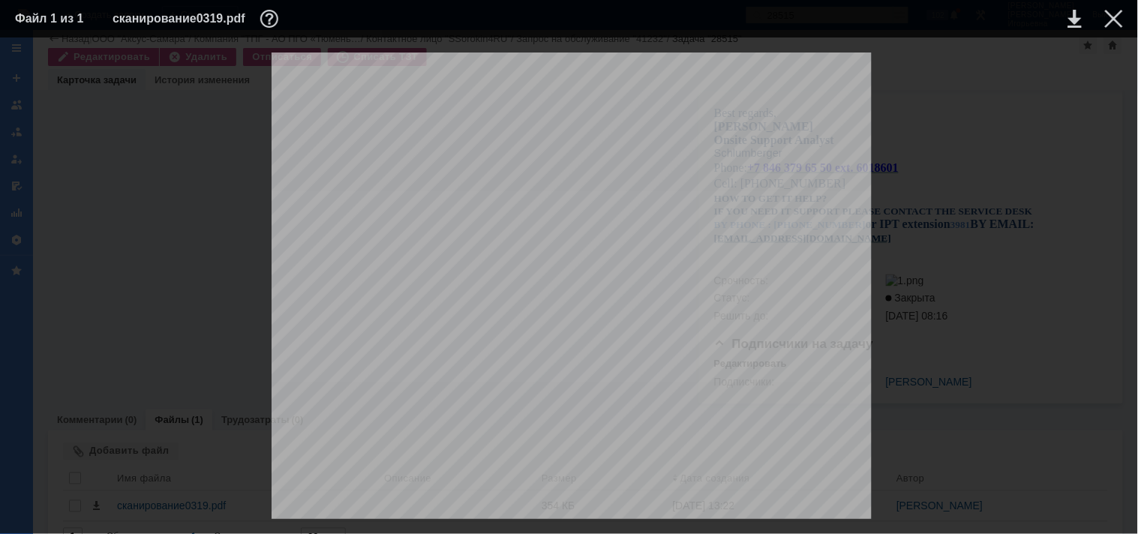
scroll to position [83, 0]
click at [1066, 24] on div at bounding box center [1114, 19] width 18 height 18
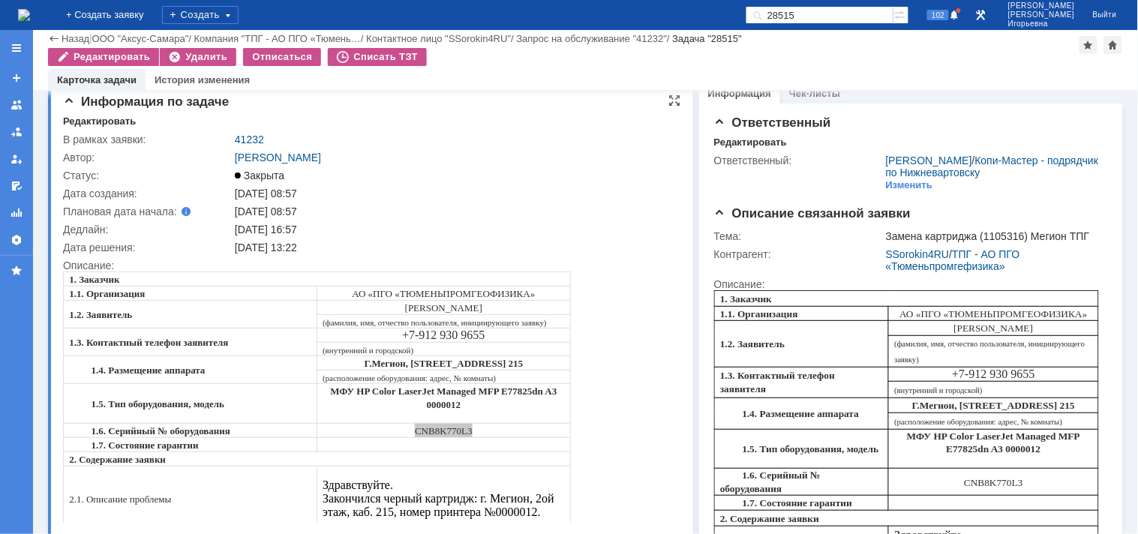
scroll to position [0, 0]
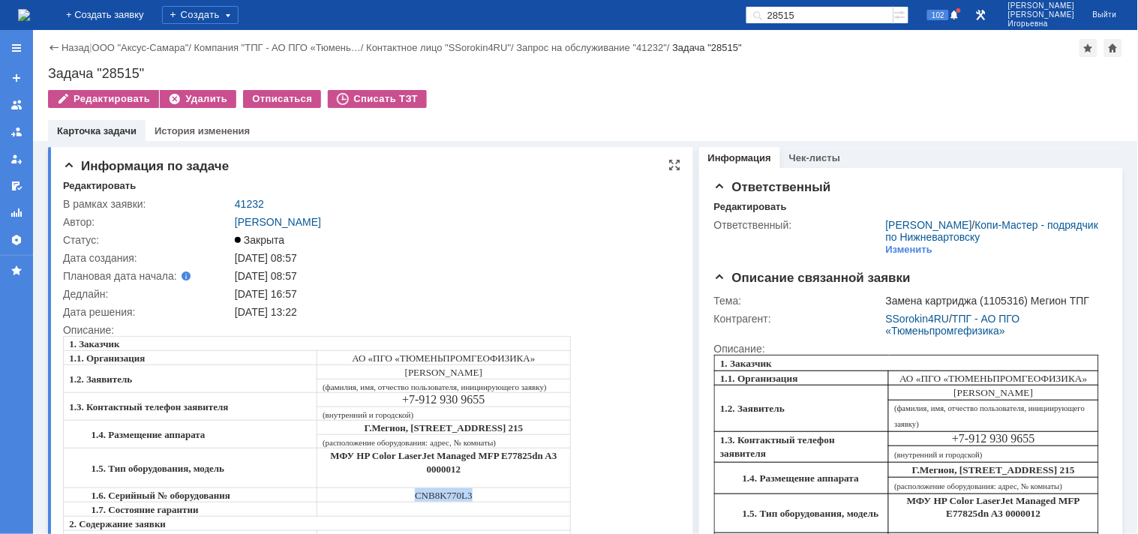
click at [446, 491] on span "CNB8K770L3" at bounding box center [443, 494] width 58 height 11
drag, startPoint x: 182, startPoint y: 66, endPoint x: 47, endPoint y: 74, distance: 135.2
click at [47, 74] on div "Назад | ООО "Аксус-Самара" / Компания "ТПГ - АО ПГО «Тюмень… / Контактное лицо …" at bounding box center [585, 85] width 1105 height 111
copy div "Задача "28515""
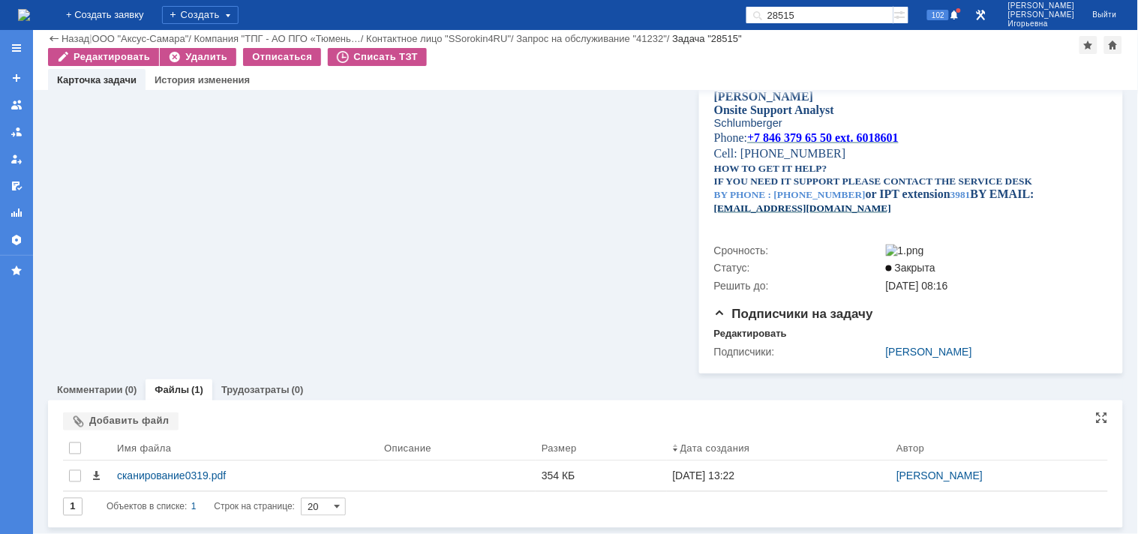
scroll to position [557, 0]
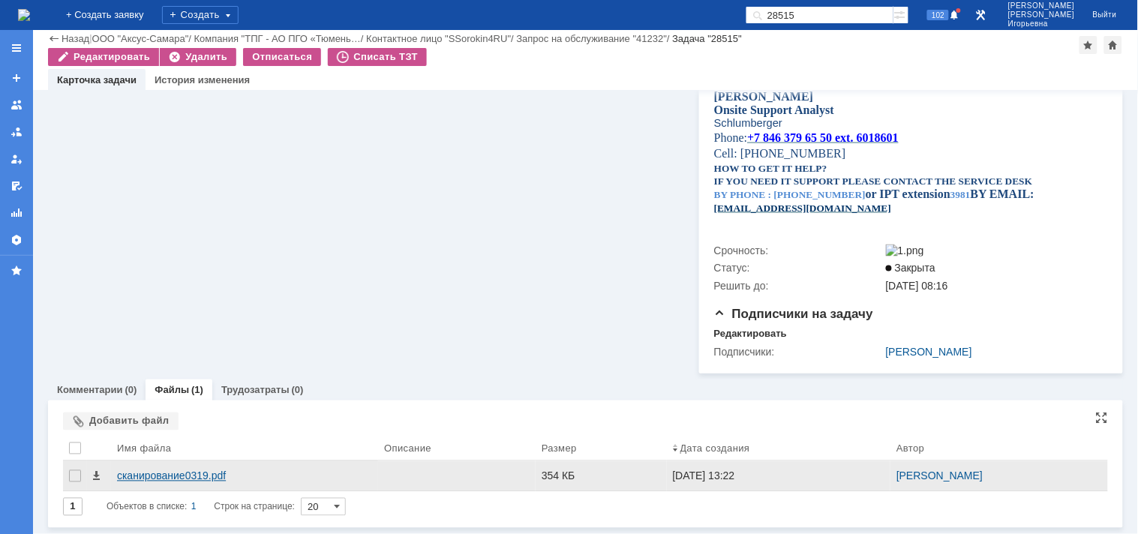
click at [154, 477] on div "сканирование0319.pdf" at bounding box center [244, 476] width 255 height 12
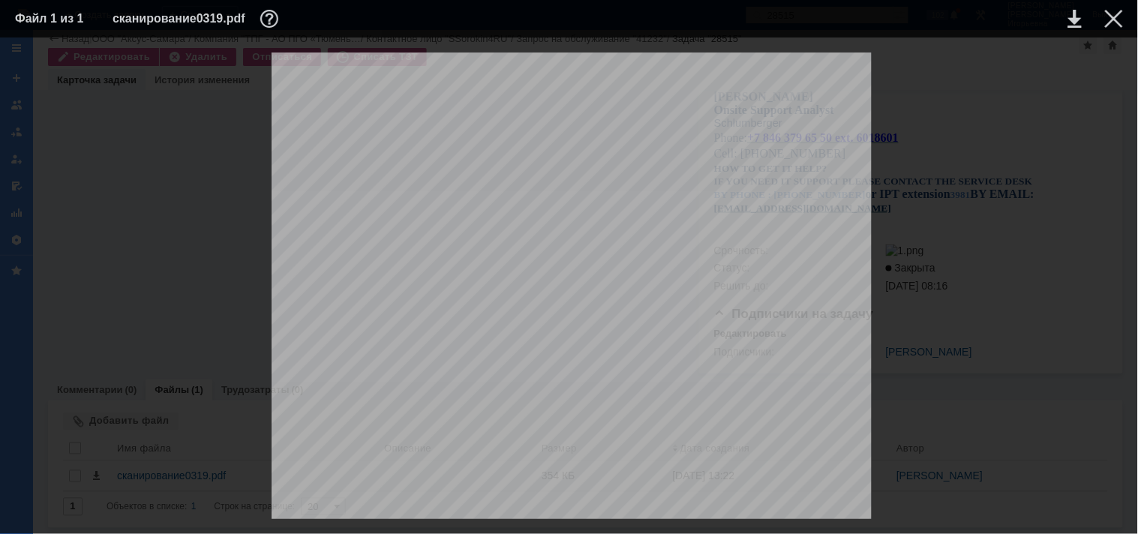
scroll to position [1231, 0]
click at [1066, 20] on div at bounding box center [1114, 19] width 18 height 18
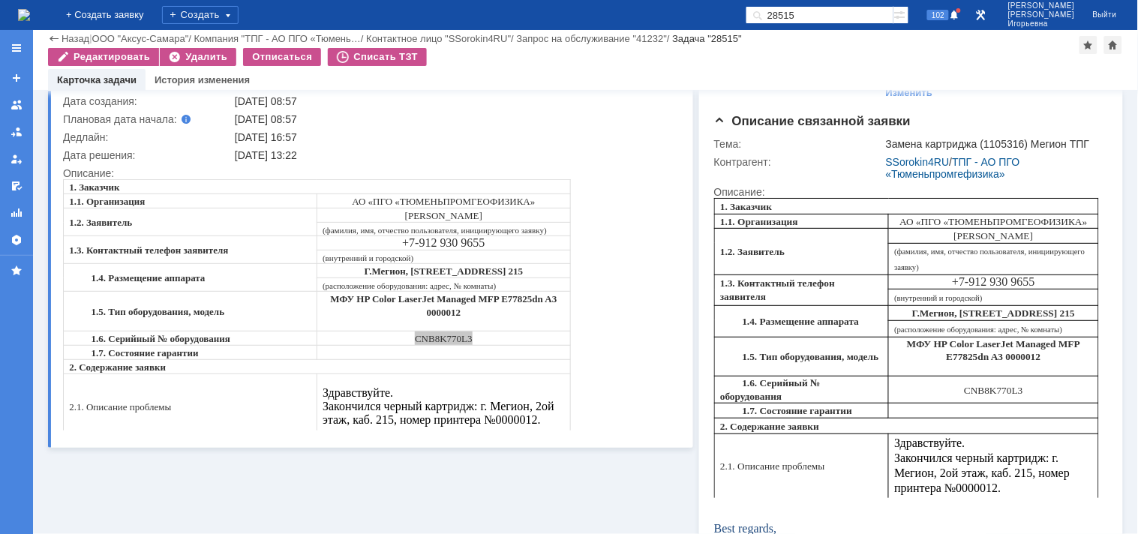
scroll to position [0, 0]
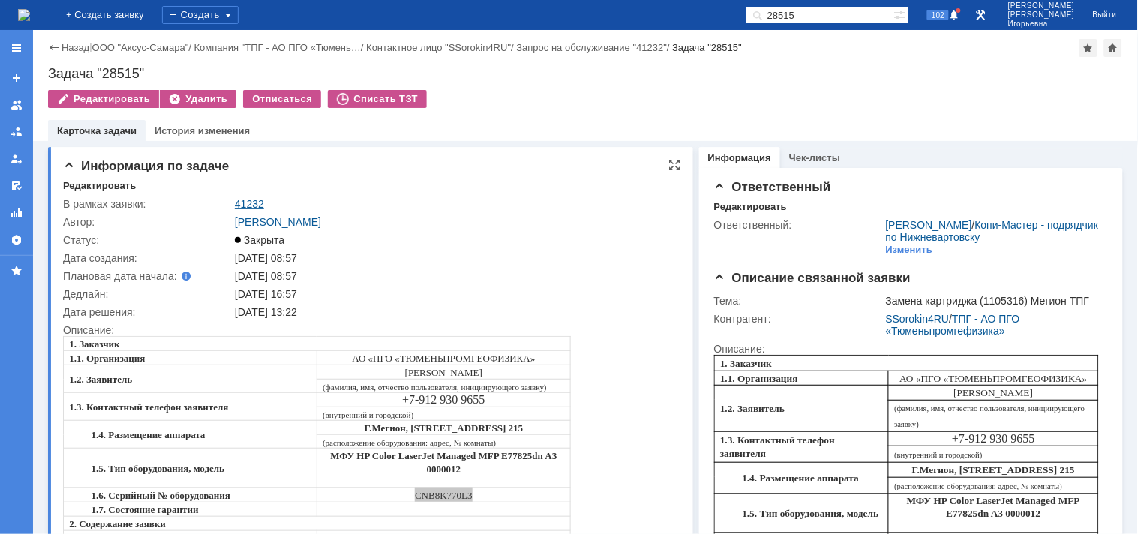
click at [248, 204] on link "41232" at bounding box center [249, 204] width 29 height 12
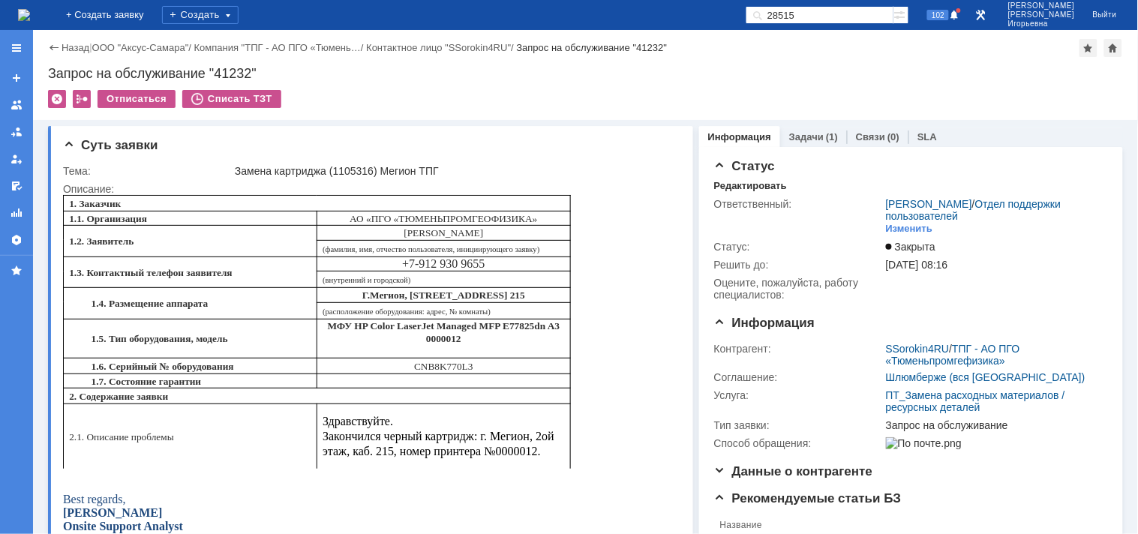
click at [28, 19] on img at bounding box center [24, 15] width 12 height 12
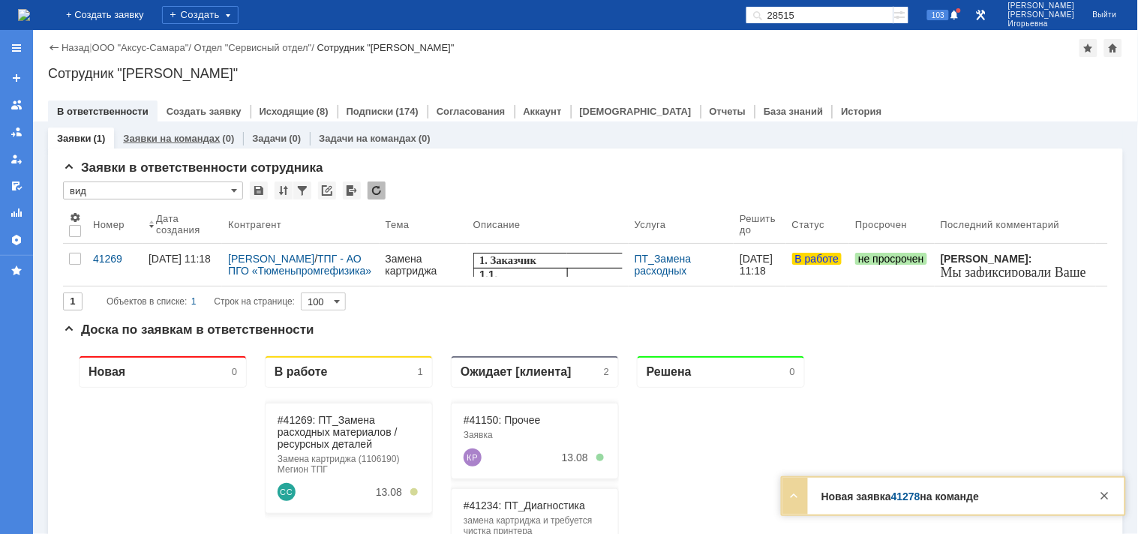
click at [173, 140] on link "Заявки на командах" at bounding box center [171, 138] width 97 height 11
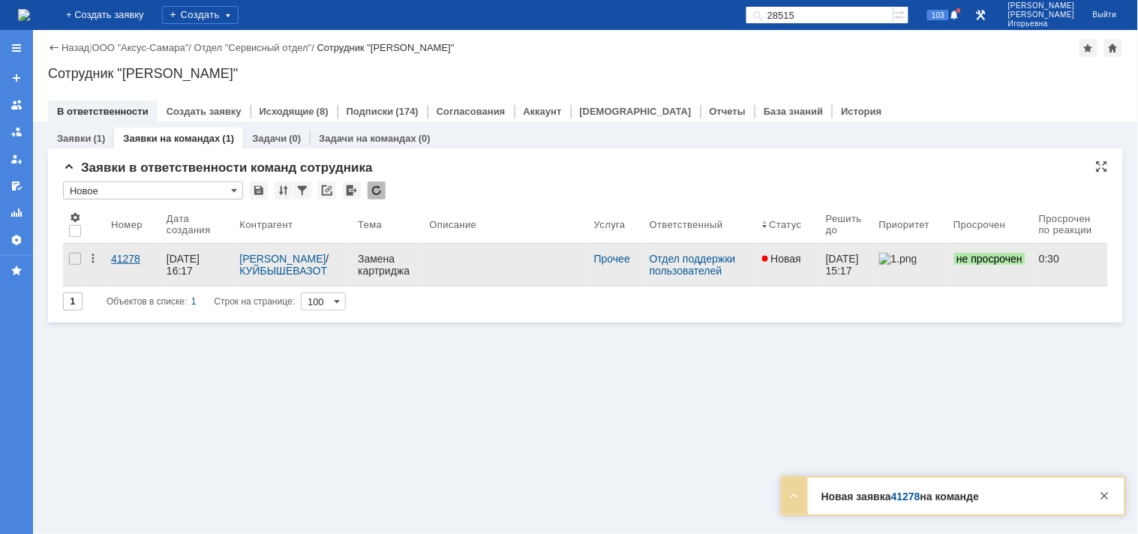
click at [116, 261] on div "41278" at bounding box center [133, 259] width 44 height 12
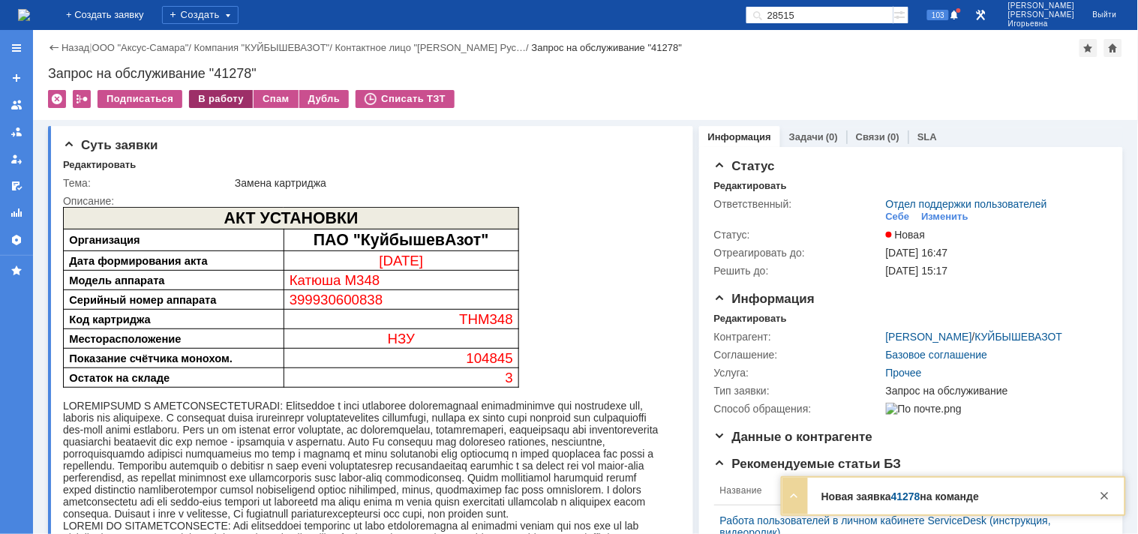
click at [215, 95] on div "В работу" at bounding box center [221, 99] width 64 height 18
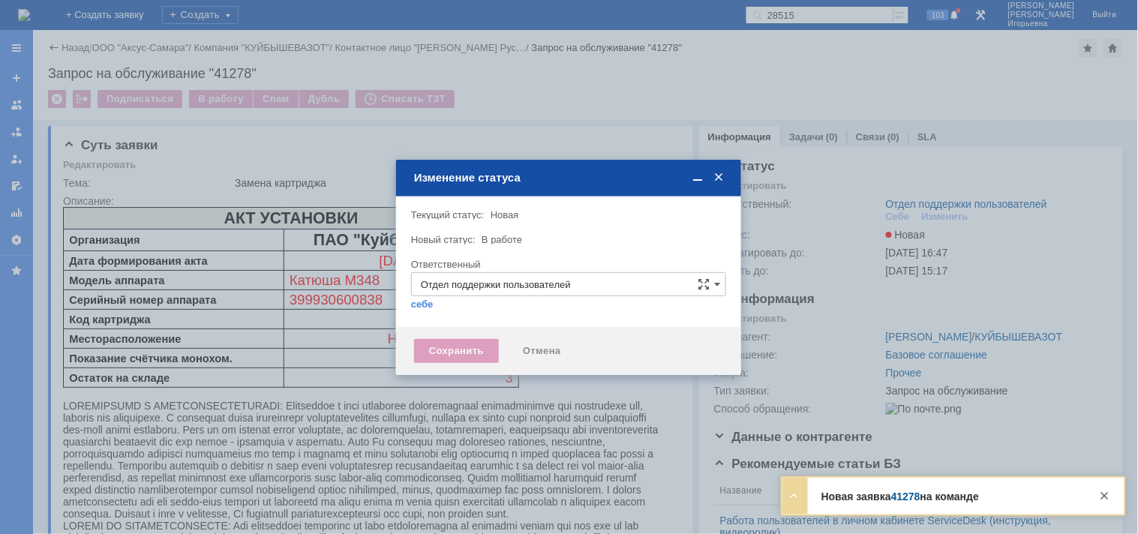
type input "Носенкова Елена Игорьевна"
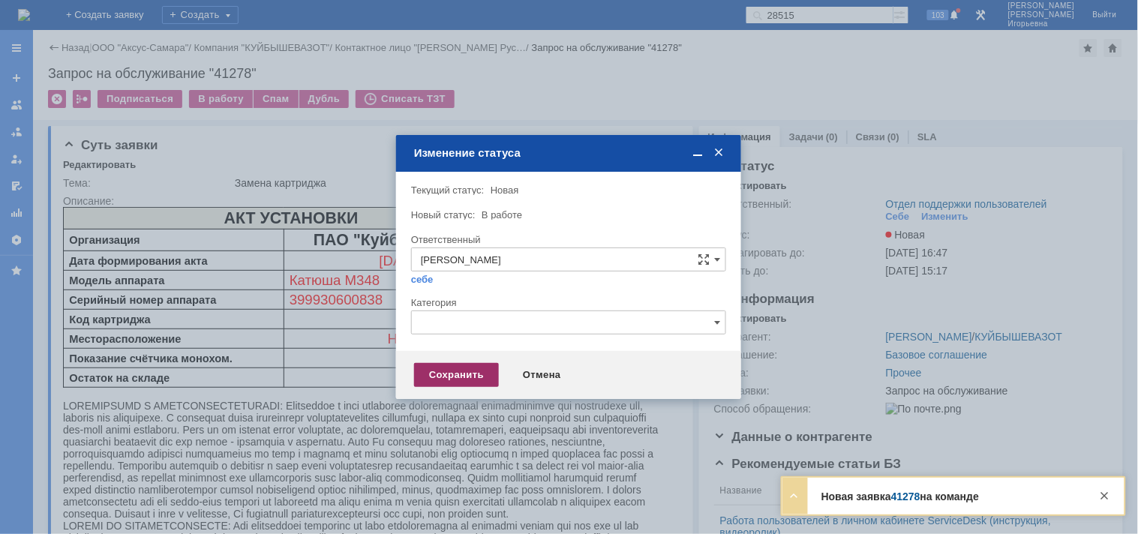
click at [460, 374] on div "Сохранить" at bounding box center [456, 375] width 85 height 24
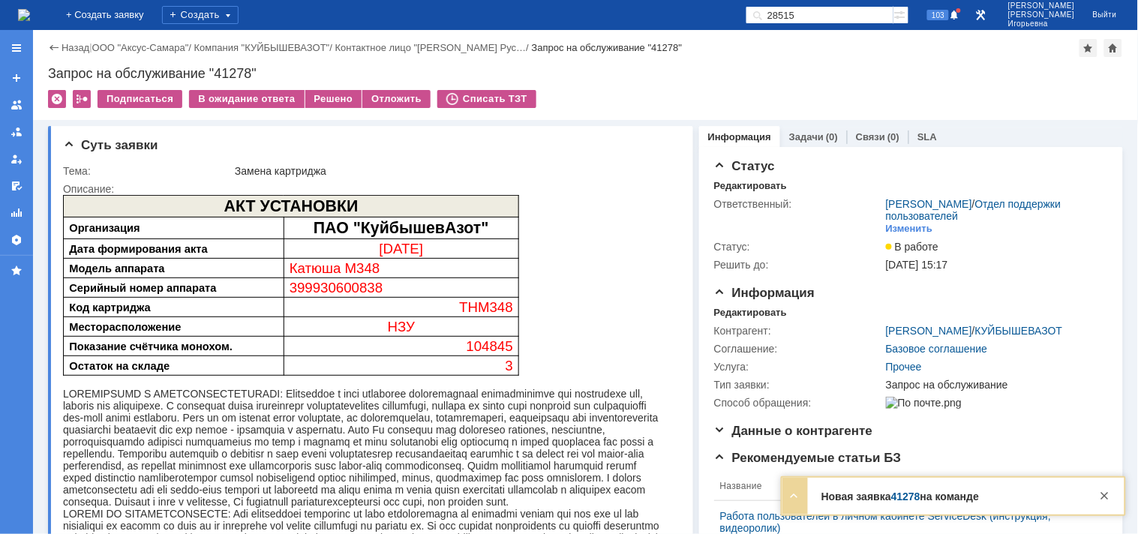
click at [30, 21] on img at bounding box center [24, 15] width 12 height 12
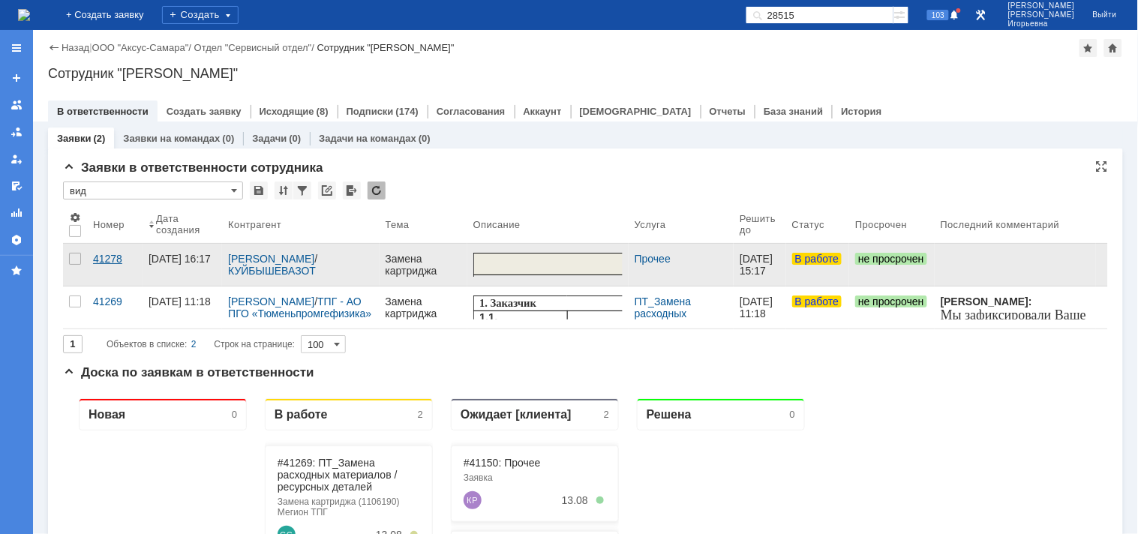
click at [108, 259] on div "41278" at bounding box center [115, 259] width 44 height 12
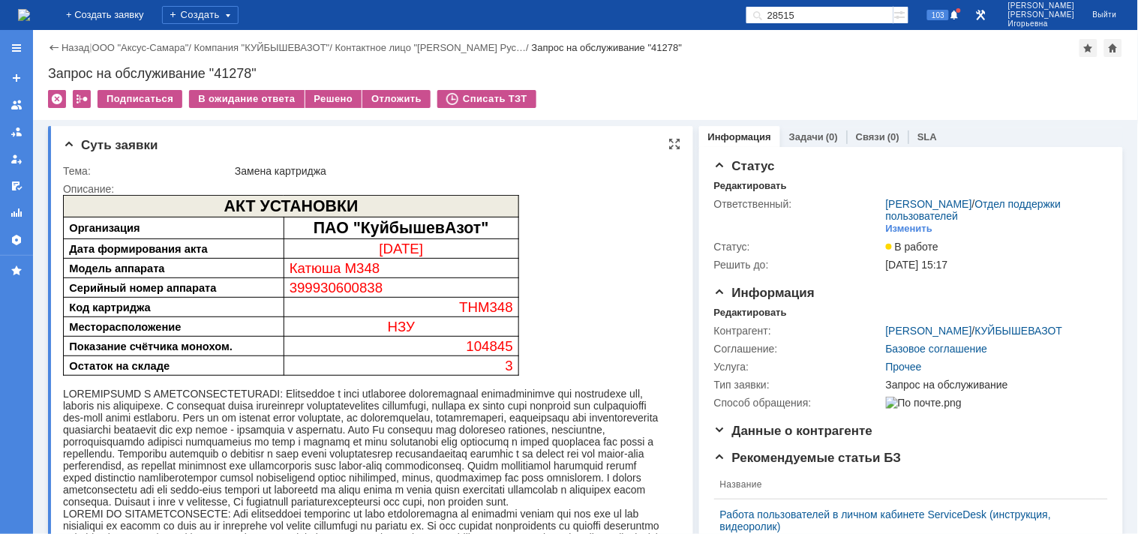
click at [348, 286] on span "399930600838" at bounding box center [336, 287] width 94 height 16
copy span "399930600838"
click at [230, 72] on div "Запрос на обслуживание "41278"" at bounding box center [585, 73] width 1075 height 15
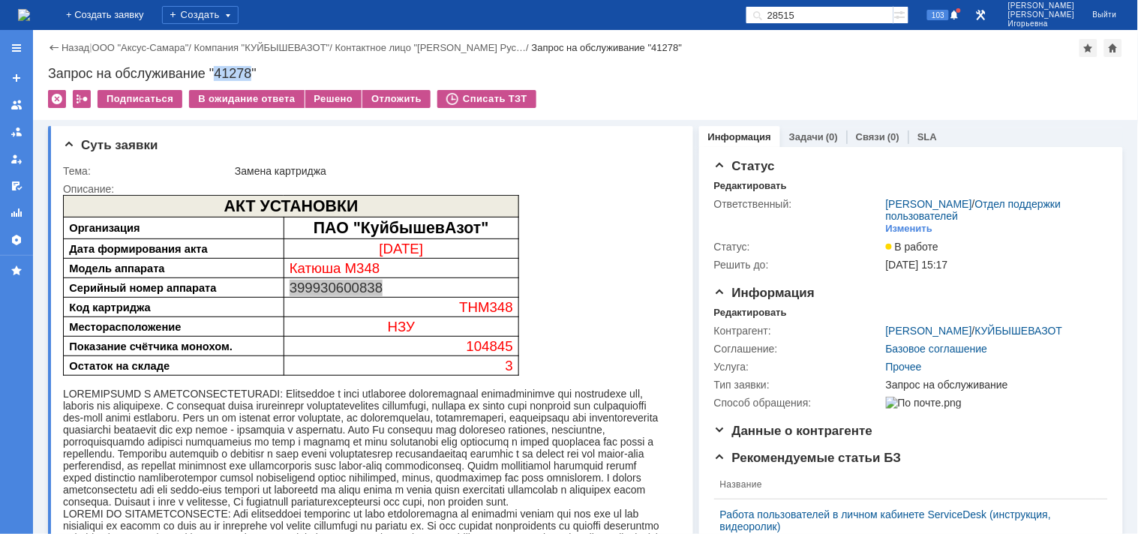
copy div "41278"
click at [495, 346] on span "104845" at bounding box center [489, 346] width 47 height 16
copy span "104845"
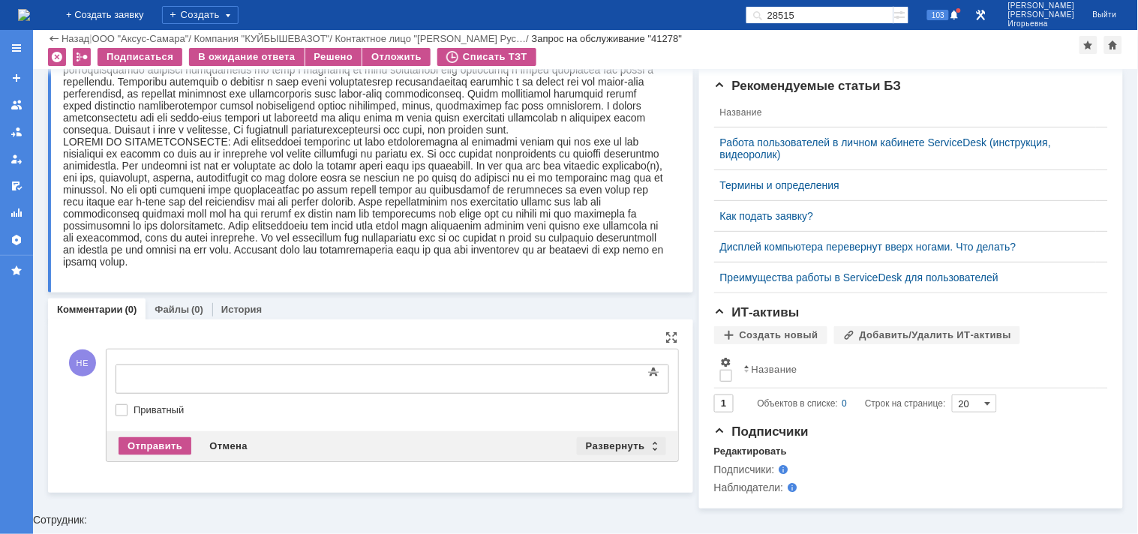
click at [646, 444] on div "Развернуть" at bounding box center [621, 446] width 89 height 18
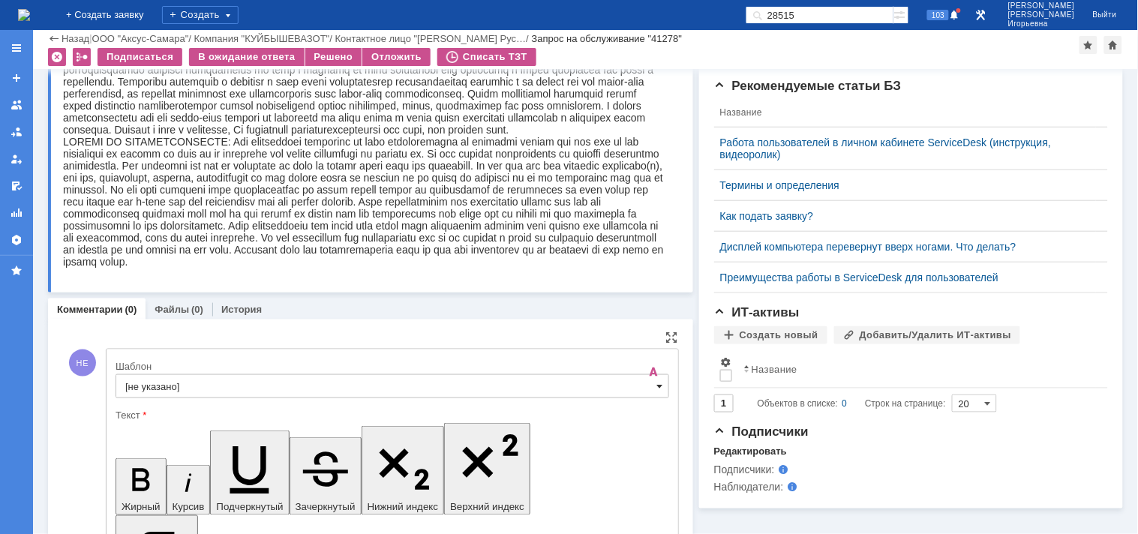
click at [657, 389] on span at bounding box center [660, 386] width 6 height 12
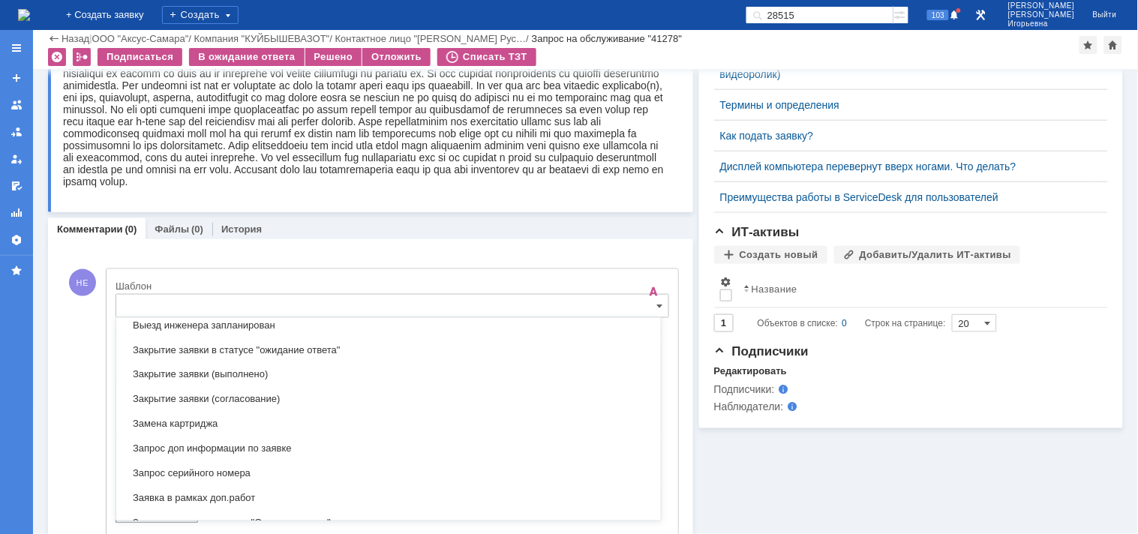
scroll to position [775, 0]
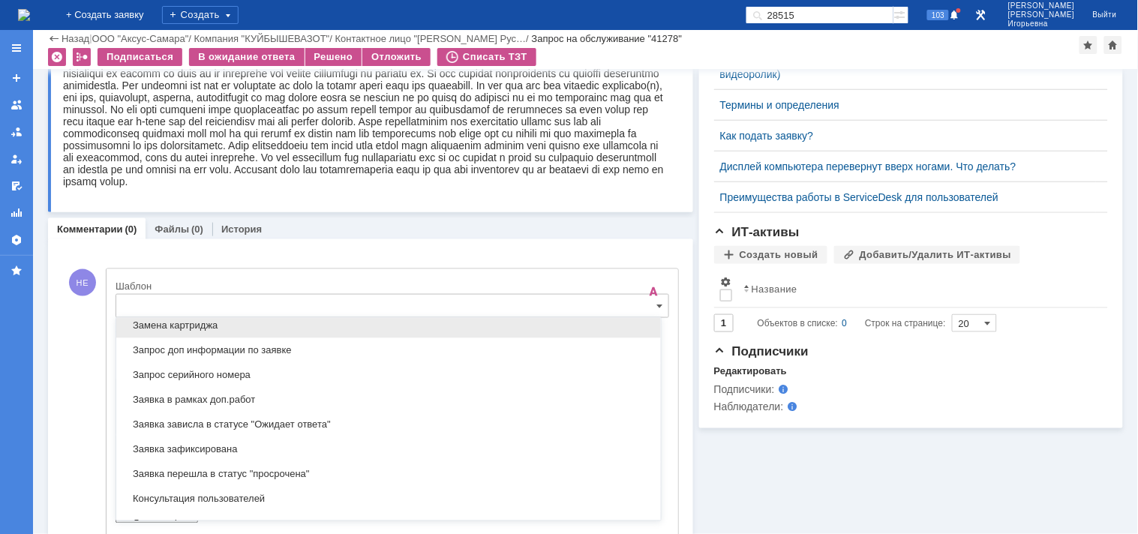
click at [162, 332] on span "Замена картриджа" at bounding box center [388, 326] width 527 height 12
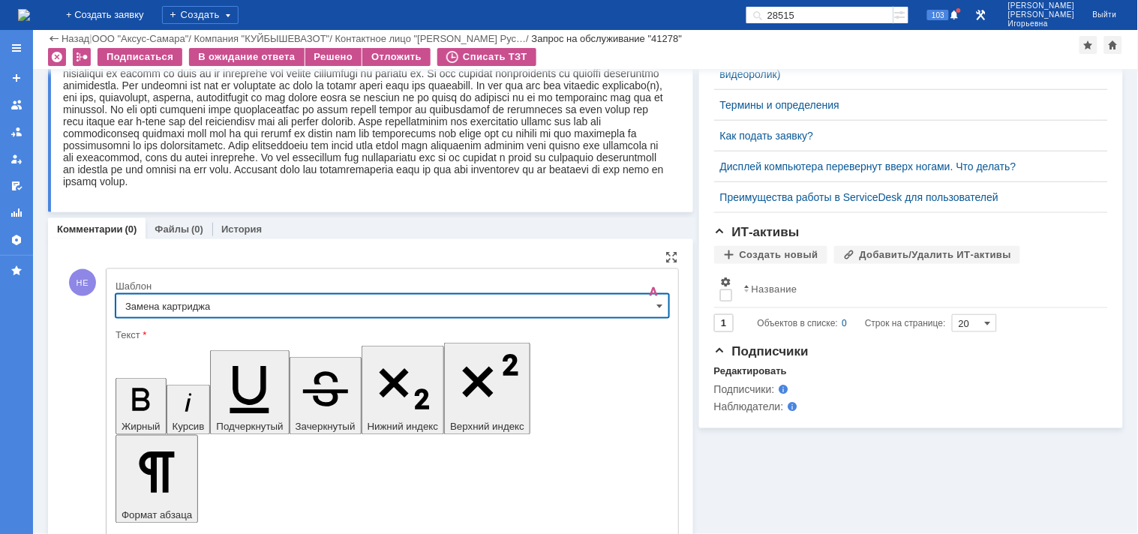
type input "Замена картриджа"
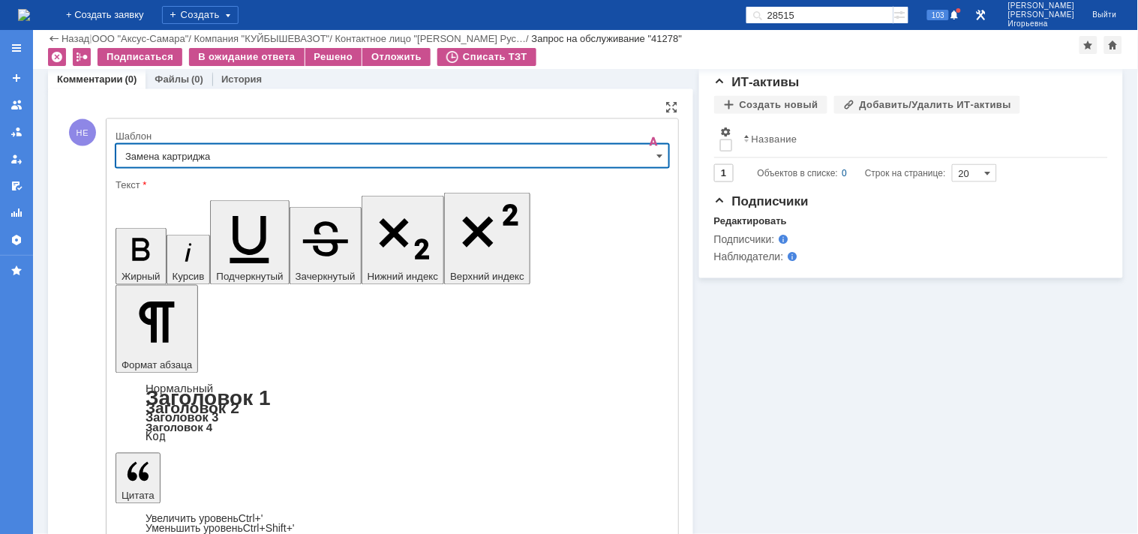
scroll to position [564, 0]
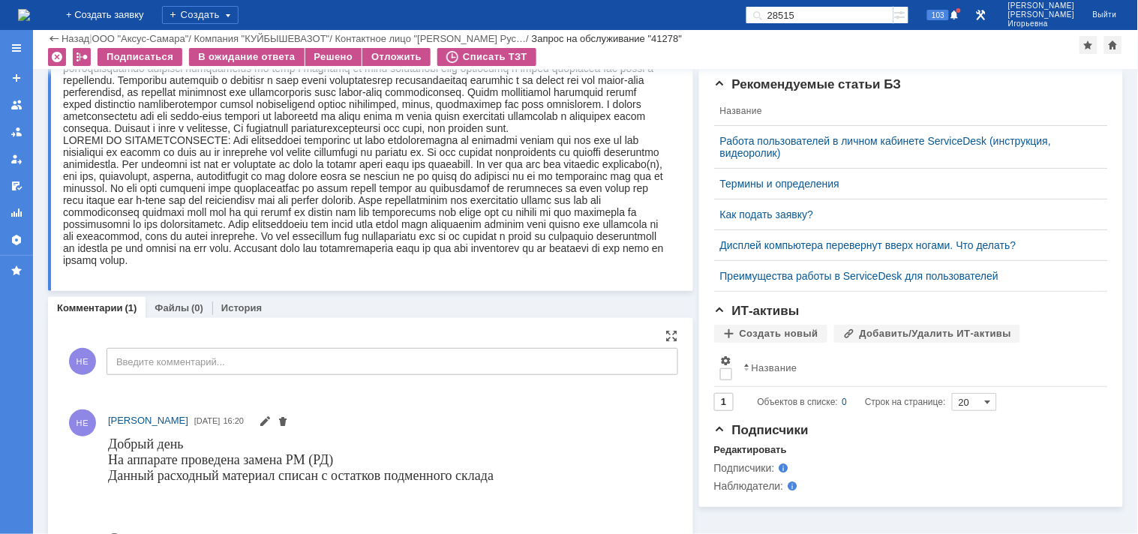
scroll to position [388, 0]
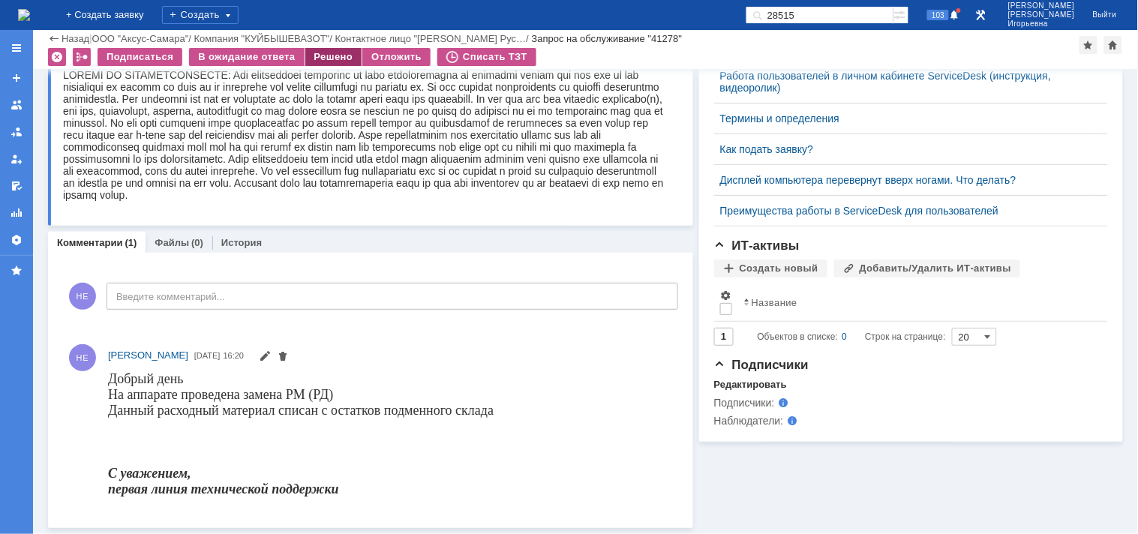
click at [329, 53] on div "Решено" at bounding box center [333, 57] width 57 height 18
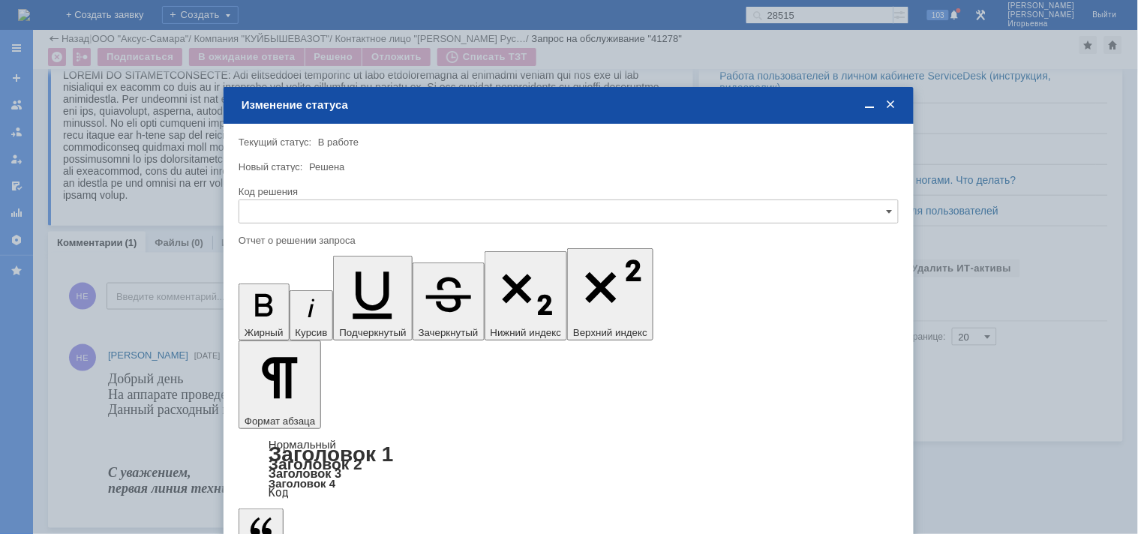
scroll to position [0, 0]
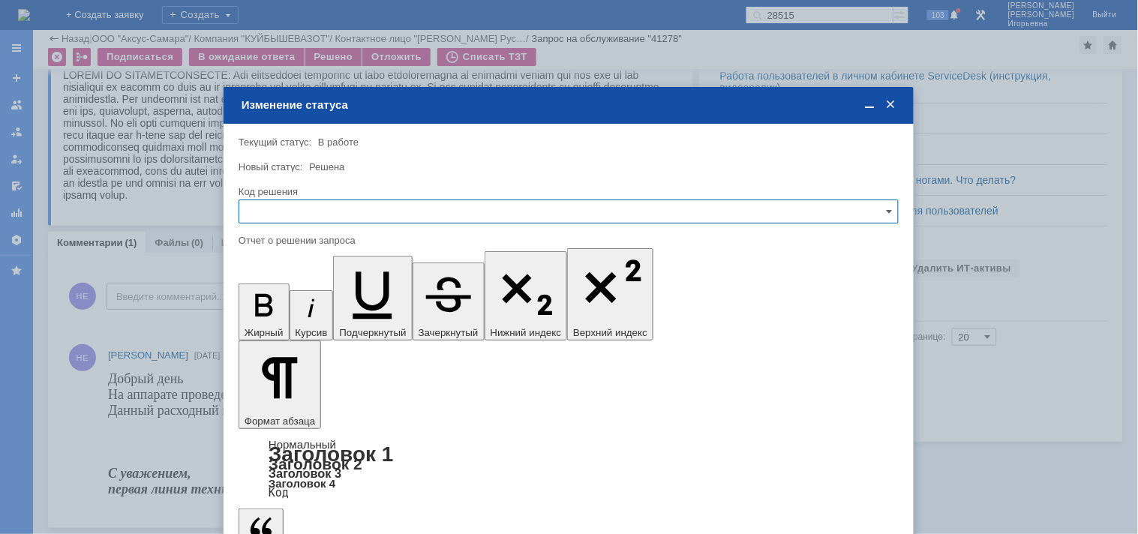
click at [270, 210] on input "text" at bounding box center [569, 212] width 660 height 24
click at [271, 305] on div "Решено" at bounding box center [568, 313] width 659 height 24
type input "Решено"
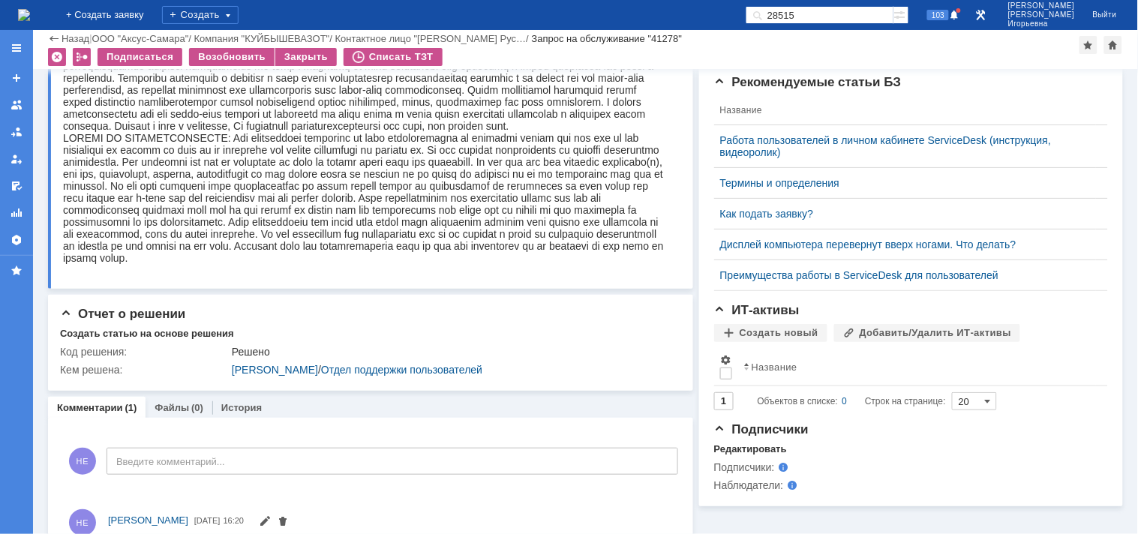
click at [30, 11] on img at bounding box center [24, 15] width 12 height 12
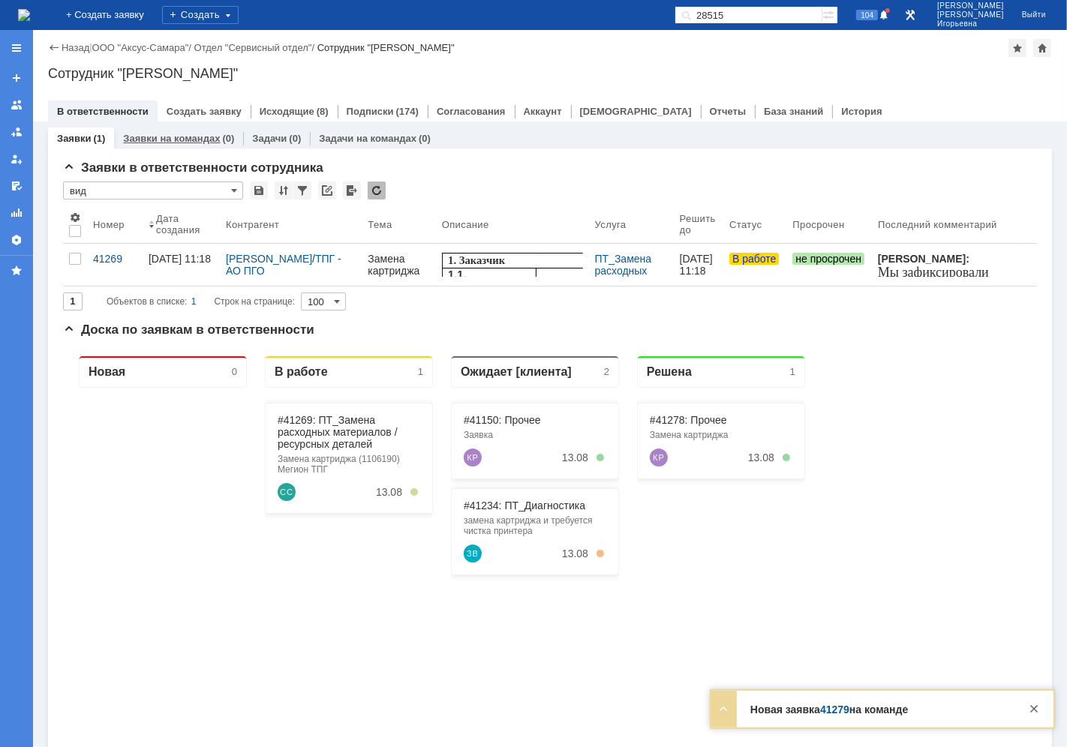
click at [168, 138] on link "Заявки на командах" at bounding box center [171, 138] width 97 height 11
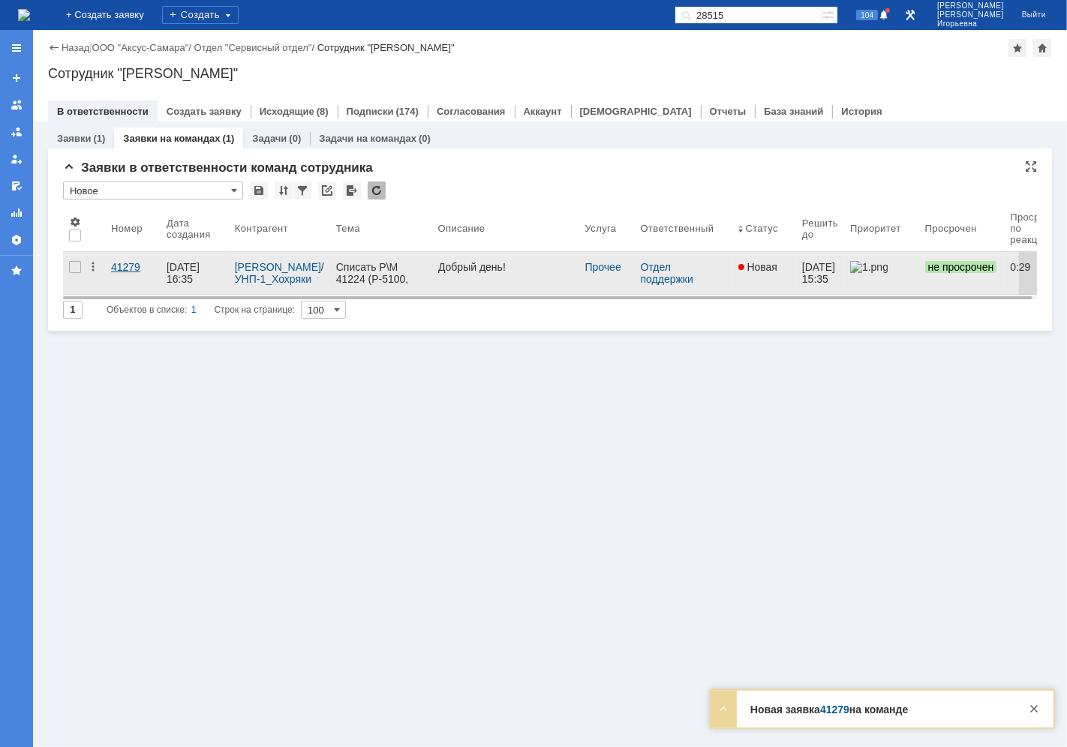
click at [123, 269] on div "41279" at bounding box center [133, 267] width 44 height 12
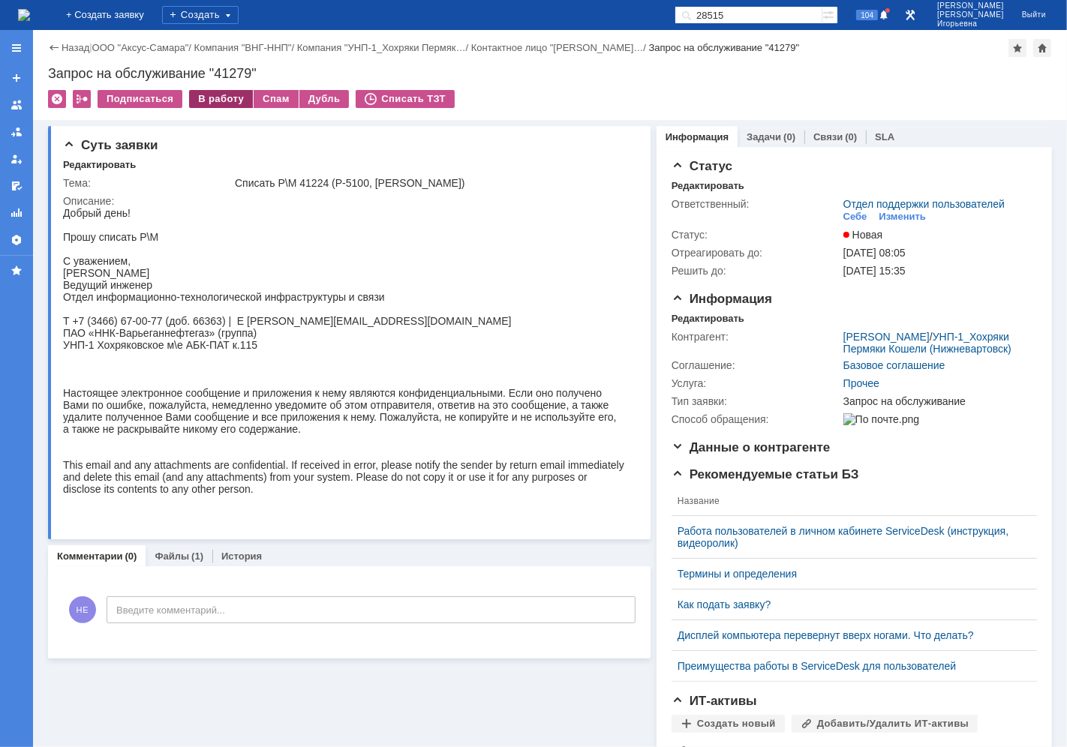
click at [216, 100] on div "В работу" at bounding box center [221, 99] width 64 height 18
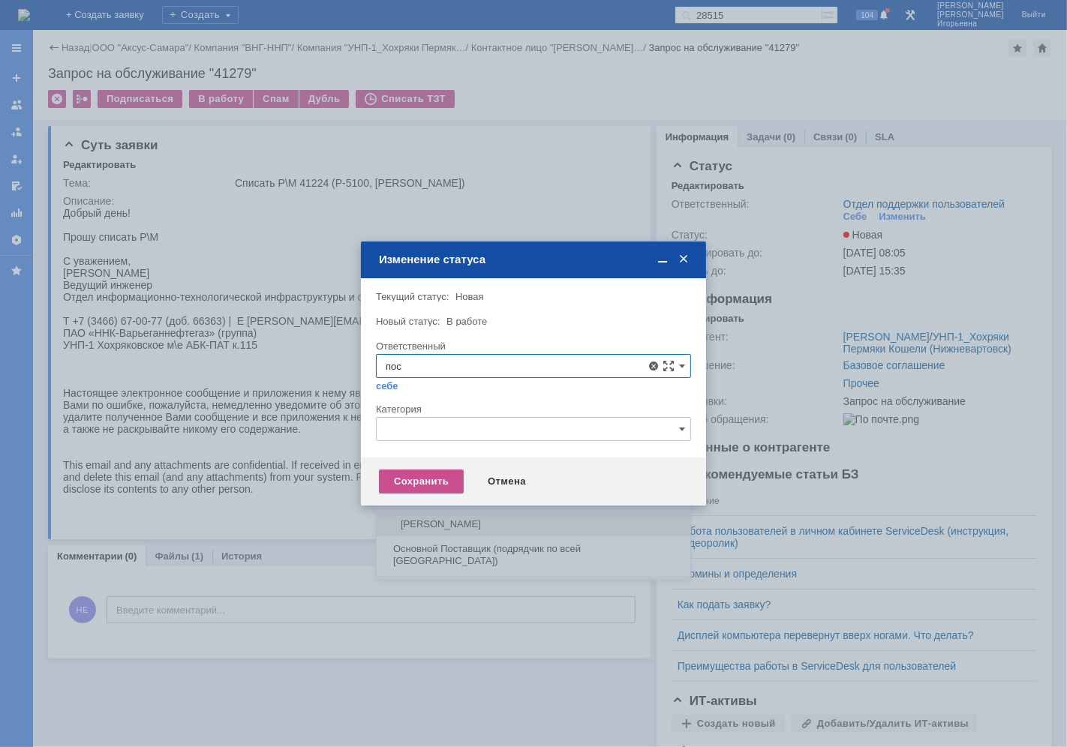
click at [484, 522] on span "Поселённова Виктория Александровна" at bounding box center [534, 524] width 296 height 12
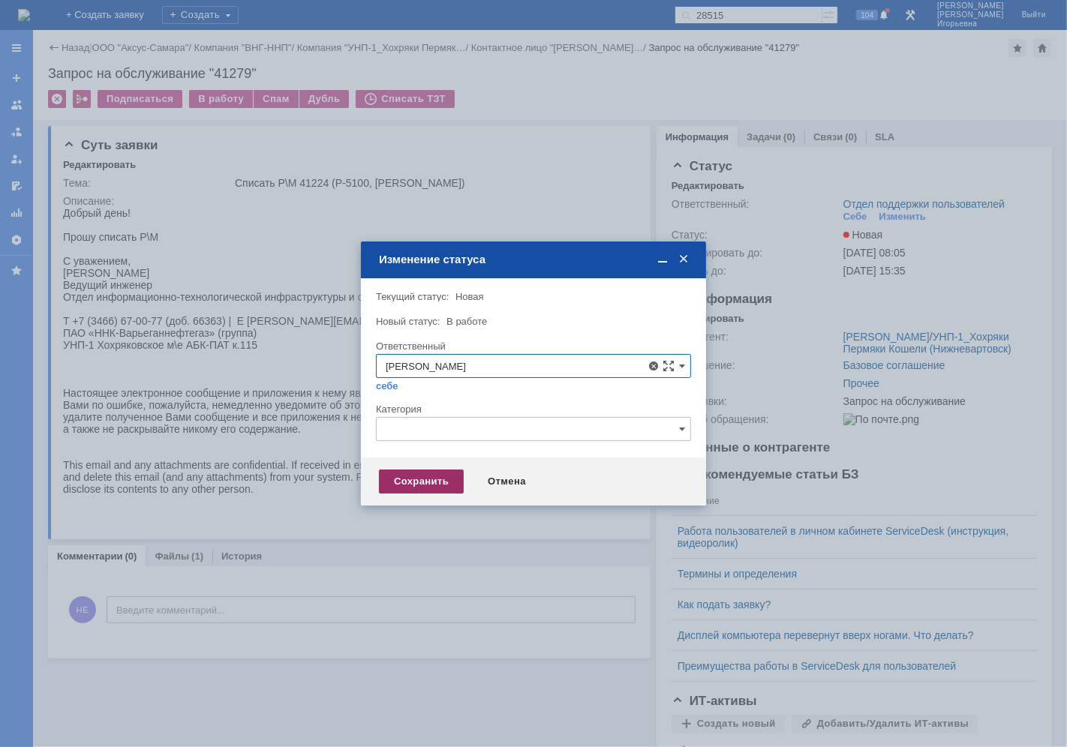
type input "Поселённова Виктория Александровна"
click at [422, 482] on div "Сохранить" at bounding box center [421, 482] width 85 height 24
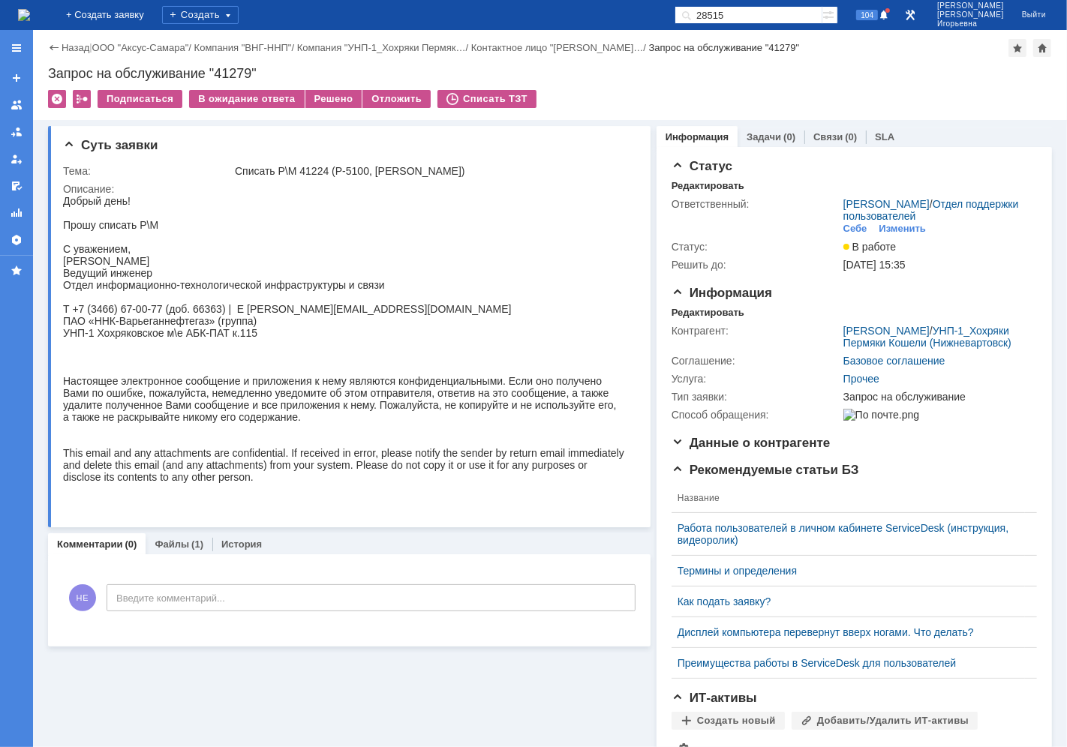
click at [238, 72] on div "Запрос на обслуживание "41279"" at bounding box center [550, 73] width 1004 height 15
copy div "41279"
click at [30, 17] on img at bounding box center [24, 15] width 12 height 12
